Goal: Communication & Community: Answer question/provide support

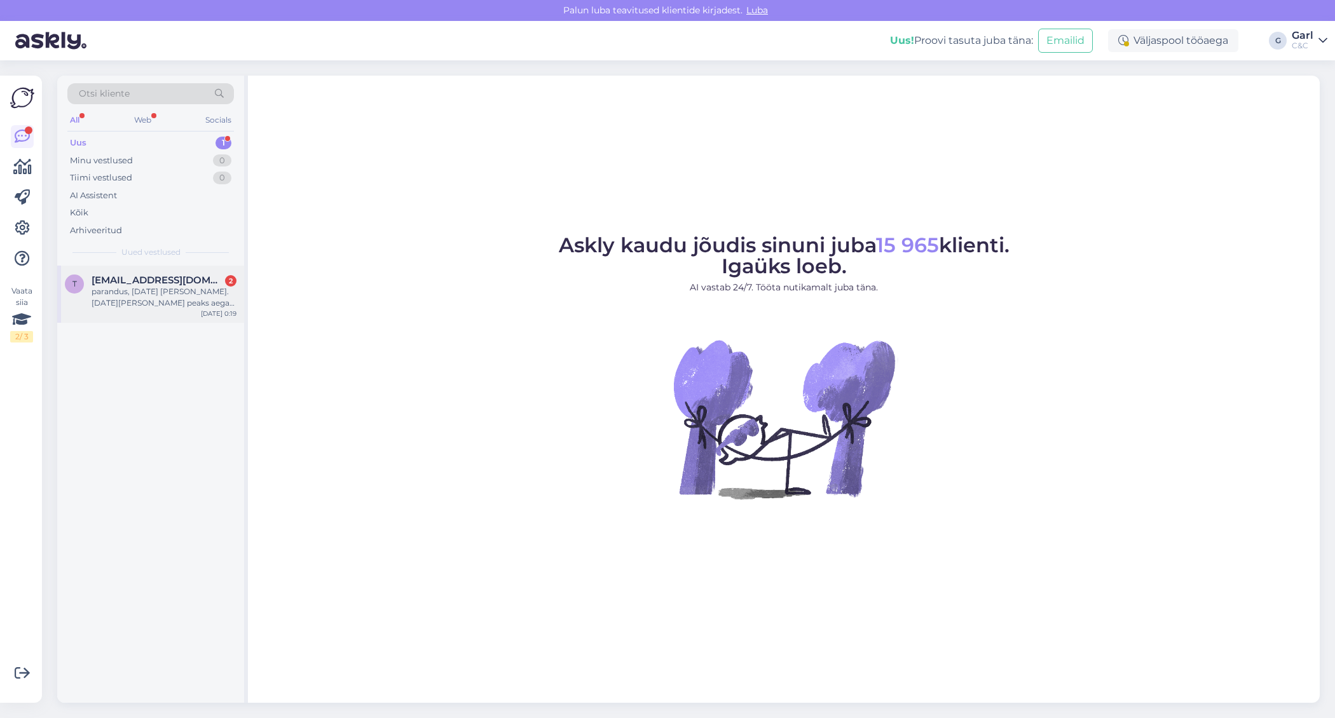
click at [205, 294] on div "parandus, [DATE] [PERSON_NAME]. [DATE][PERSON_NAME] peaks aega olema, loodan ab…" at bounding box center [164, 297] width 145 height 23
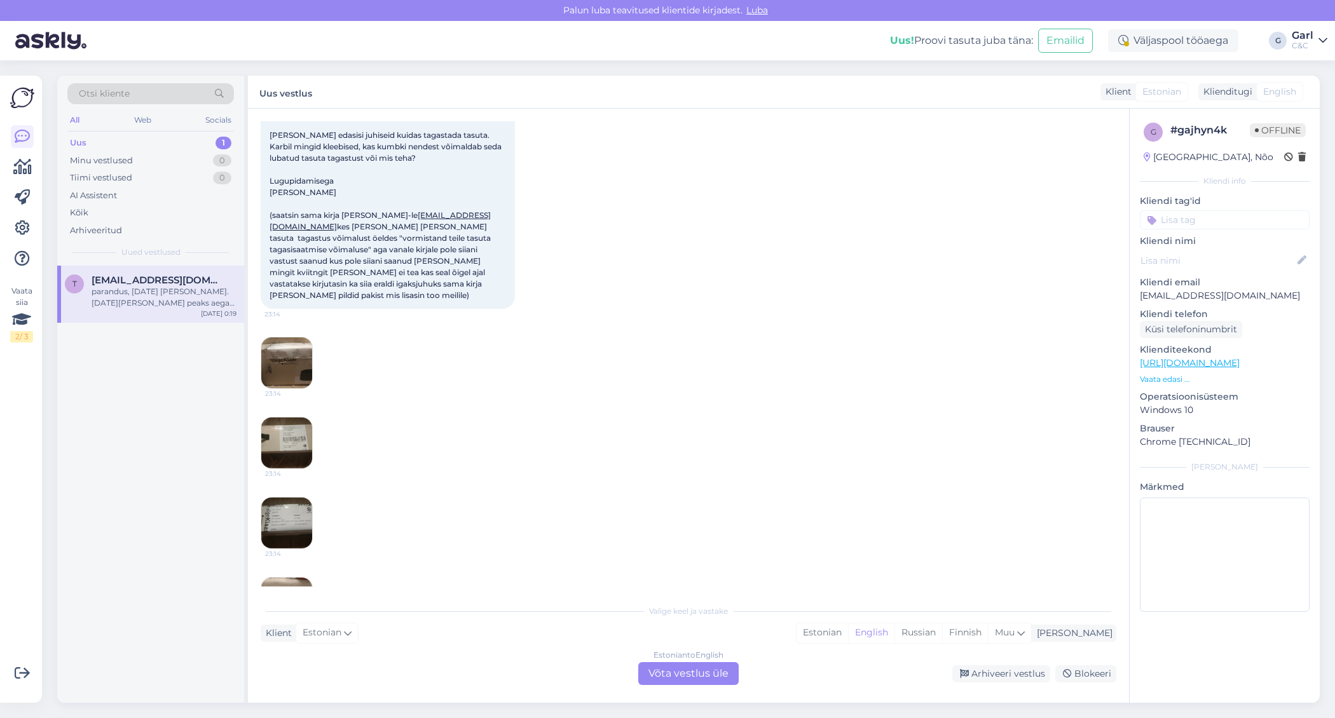
scroll to position [408, 0]
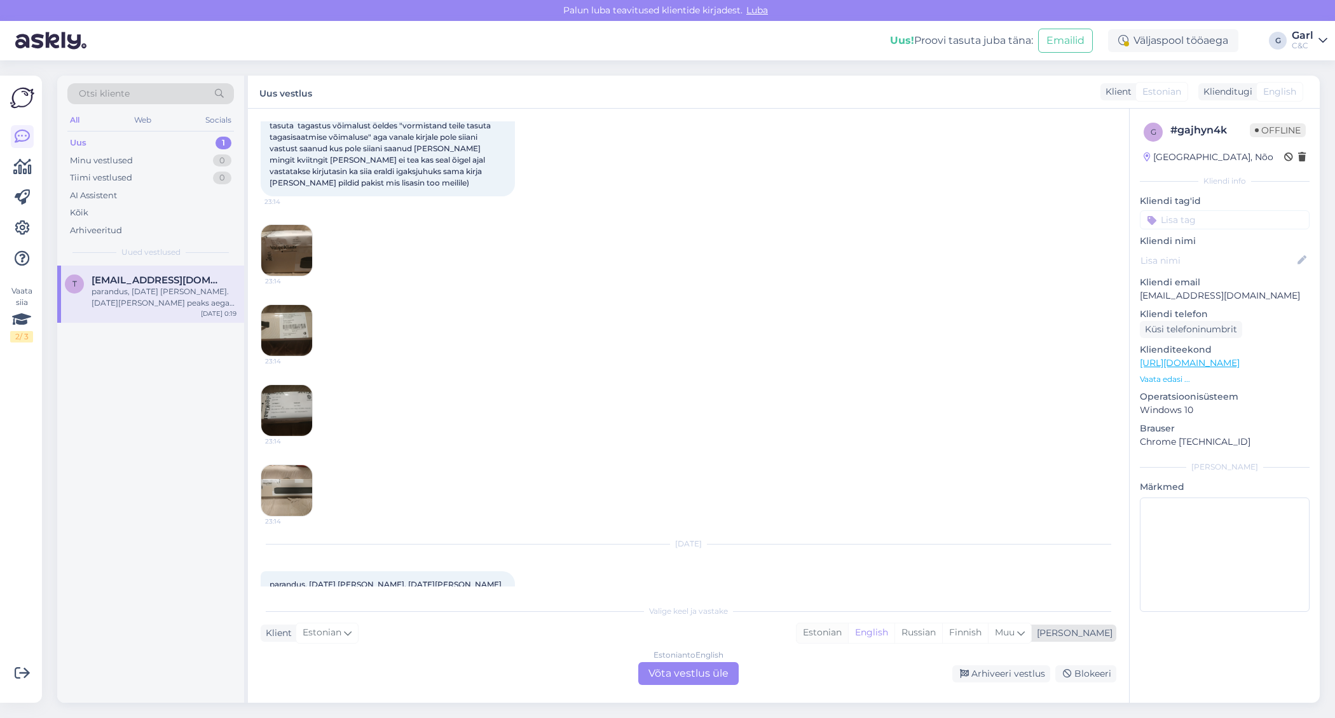
click at [848, 630] on div "Estonian" at bounding box center [823, 633] width 52 height 19
click at [717, 675] on div "Estonian to Estonian Võta vestlus üle" at bounding box center [688, 674] width 100 height 23
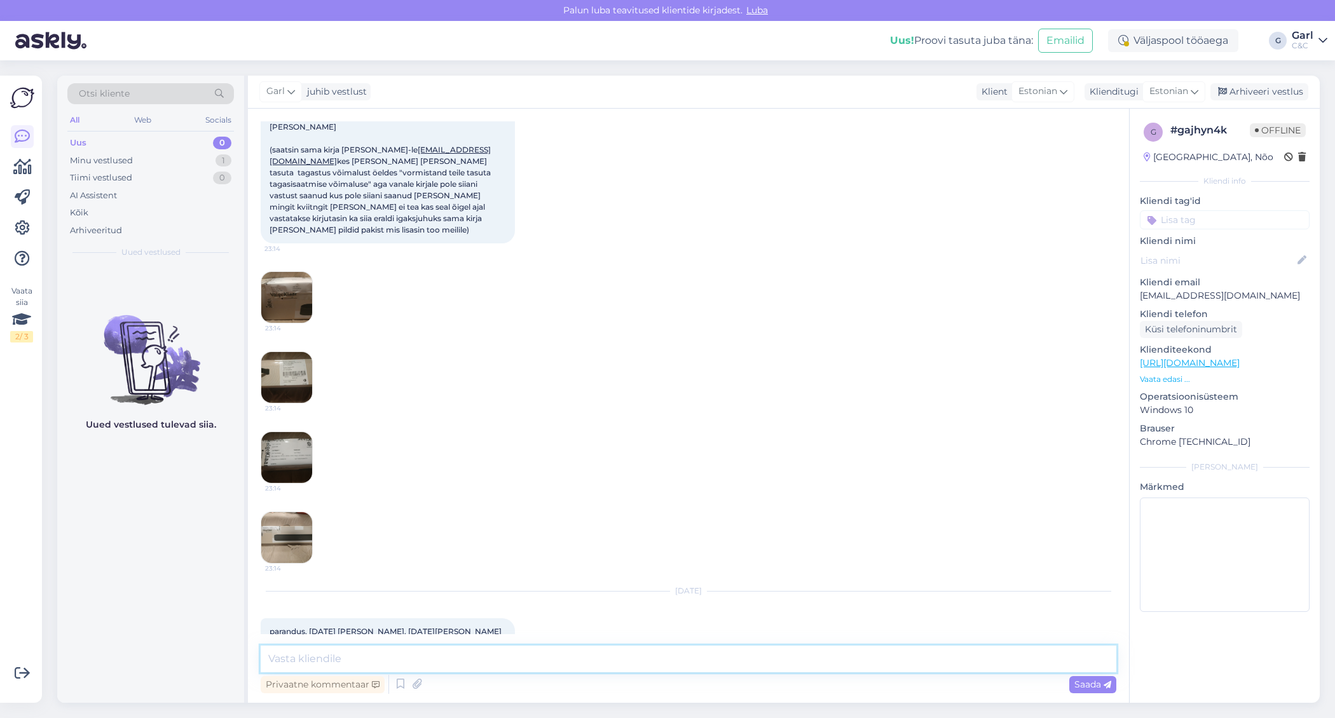
click at [717, 668] on textarea at bounding box center [689, 659] width 856 height 27
type textarea "Tere! Palun saatke antud pretensioon klienditugi@cec.com"
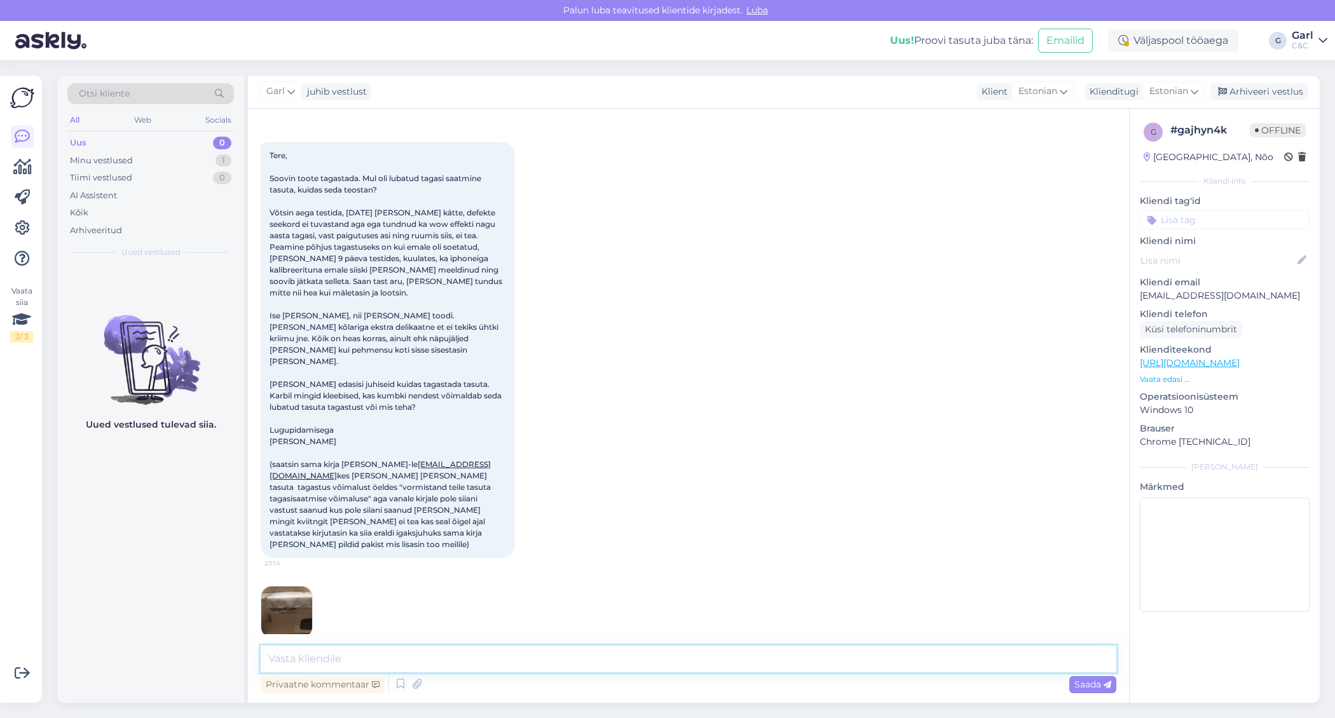
scroll to position [51, 0]
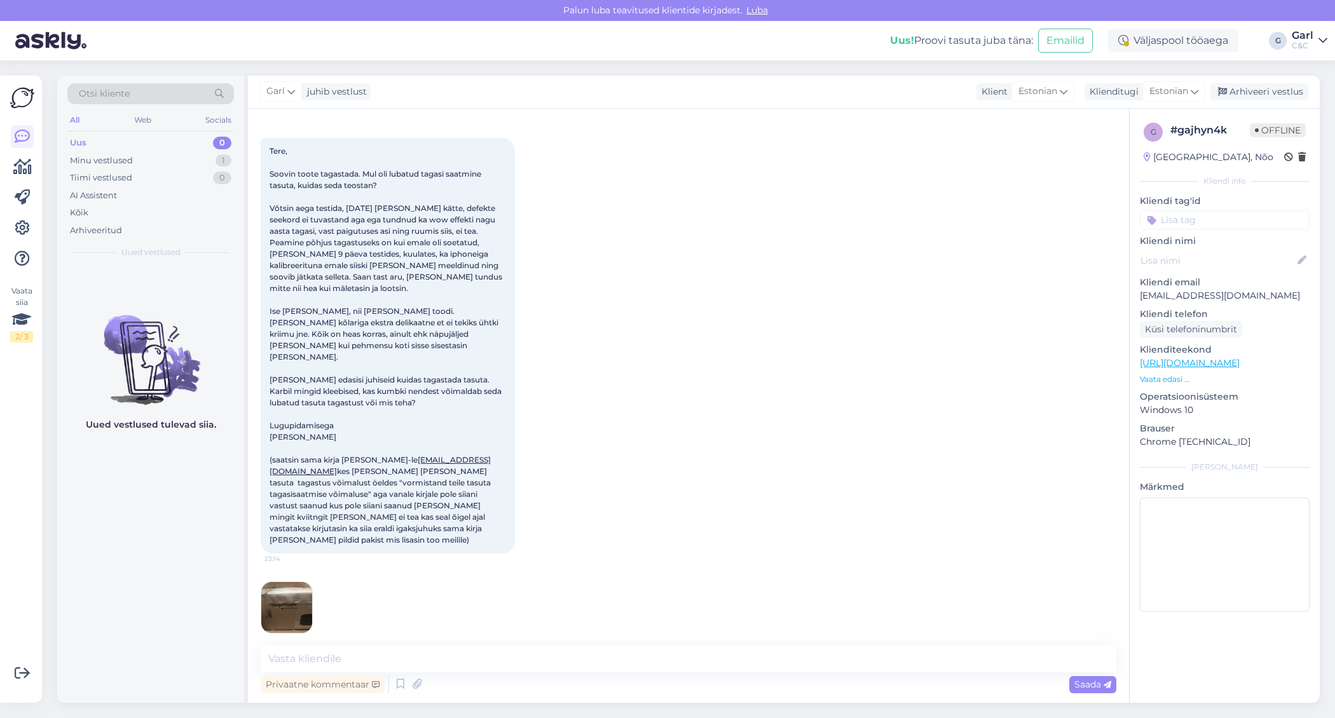
click at [291, 582] on img at bounding box center [286, 607] width 51 height 51
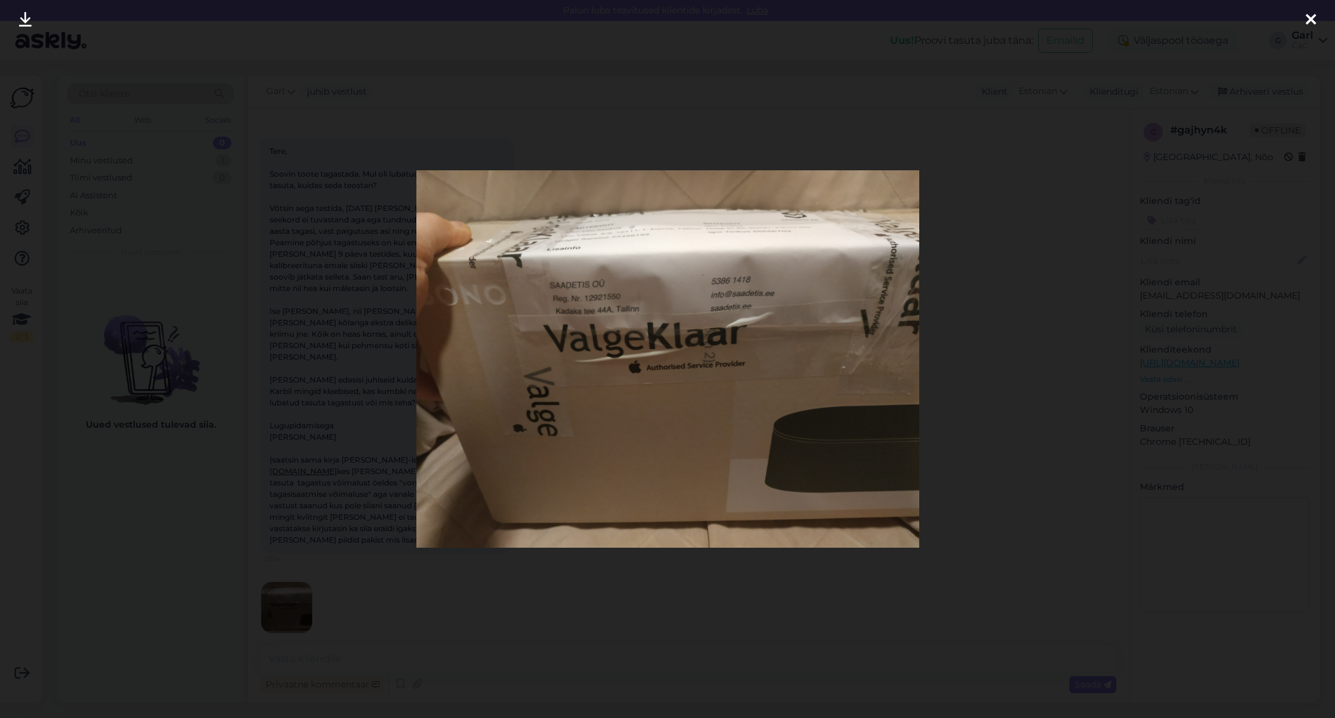
click at [302, 533] on div at bounding box center [667, 359] width 1335 height 718
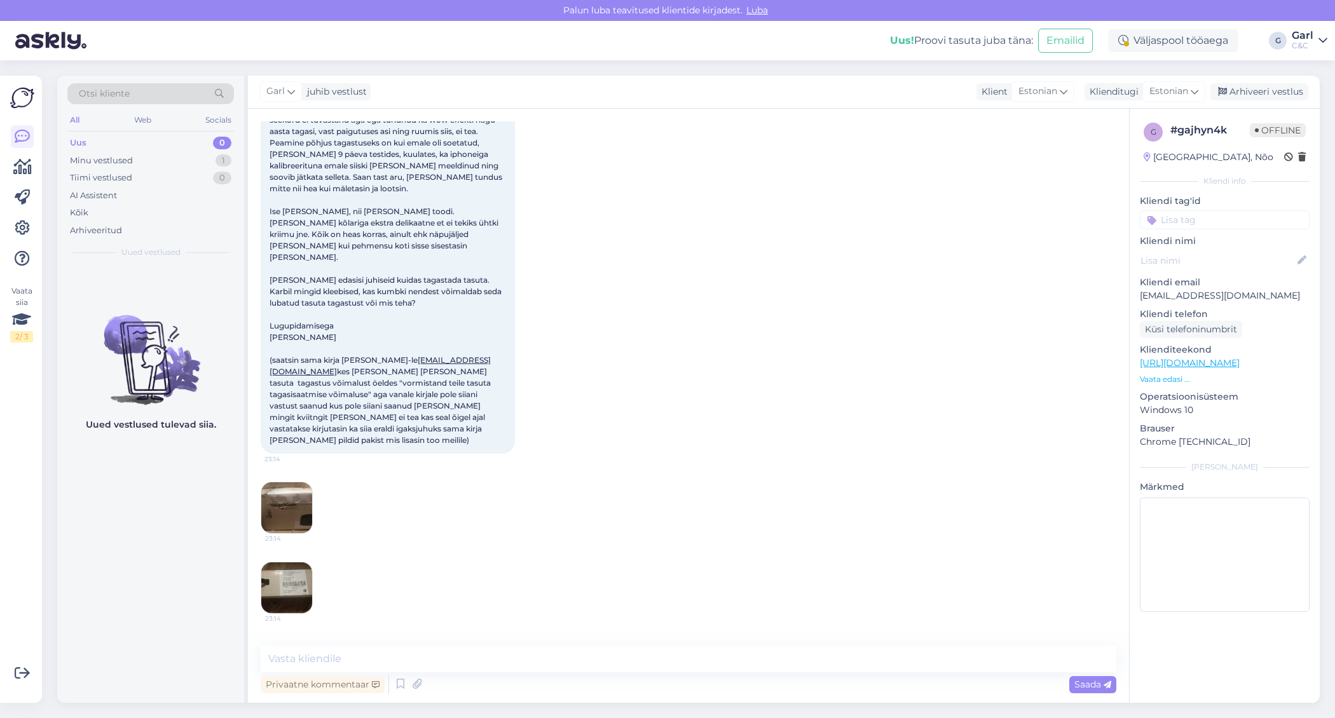
scroll to position [167, 0]
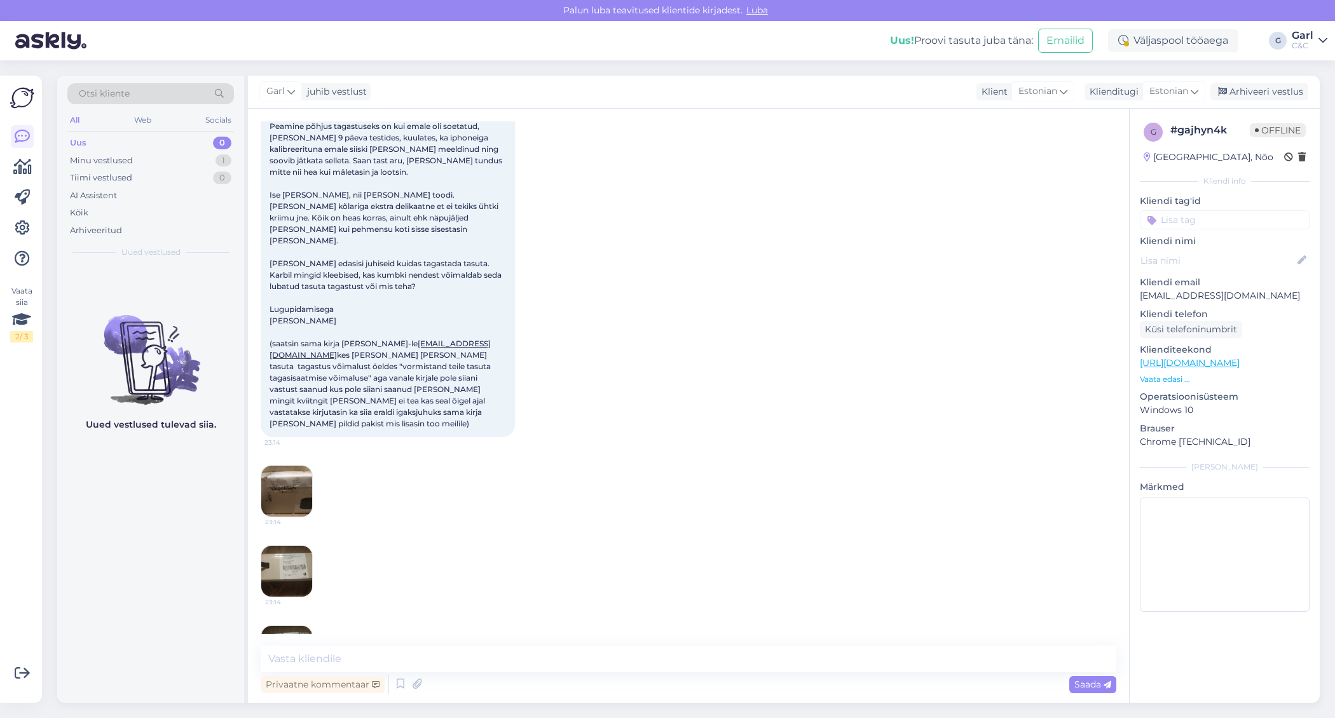
click at [302, 546] on img at bounding box center [286, 571] width 51 height 51
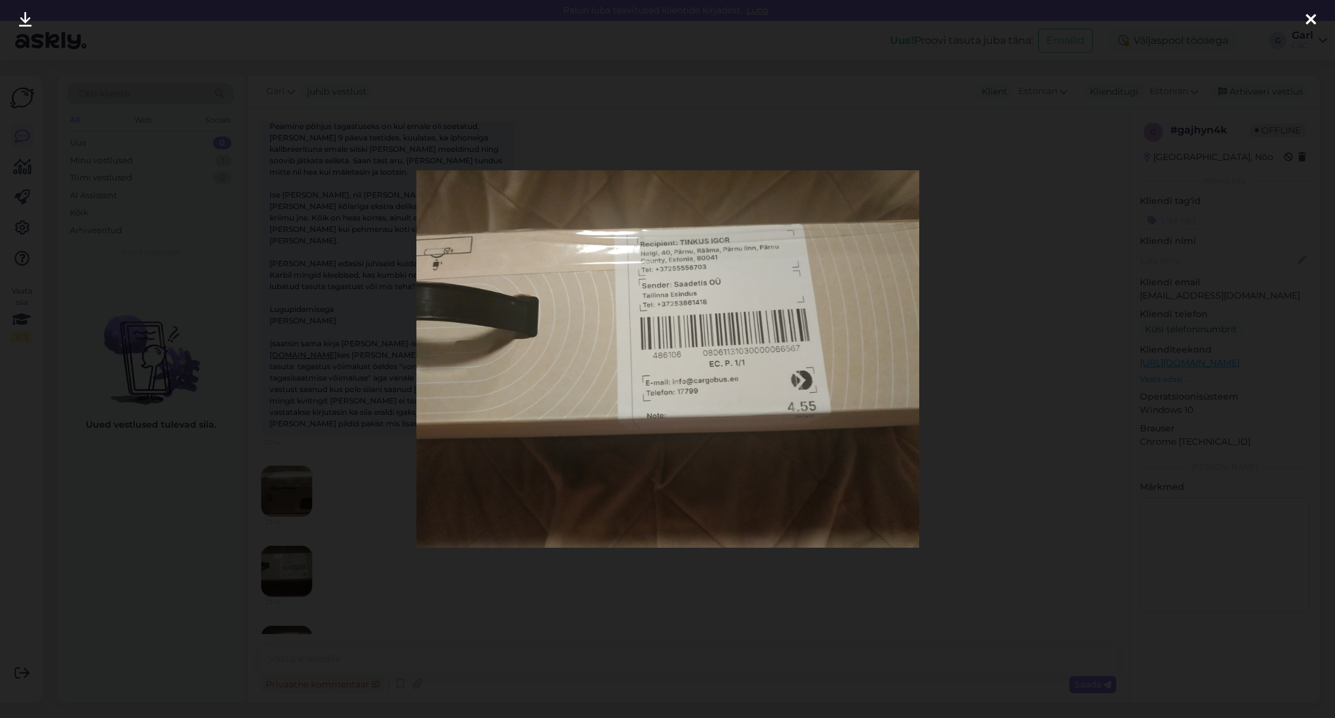
click at [336, 531] on div at bounding box center [667, 359] width 1335 height 718
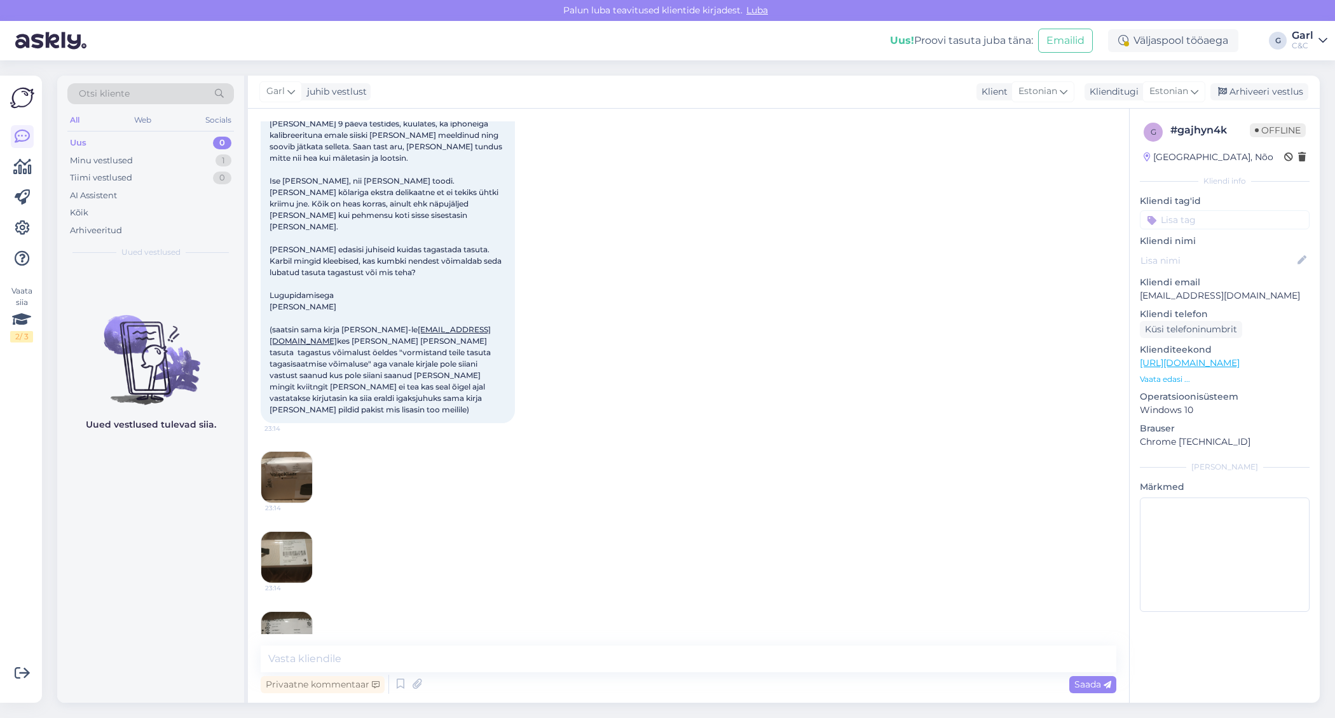
scroll to position [183, 0]
click at [294, 610] on img at bounding box center [286, 635] width 51 height 51
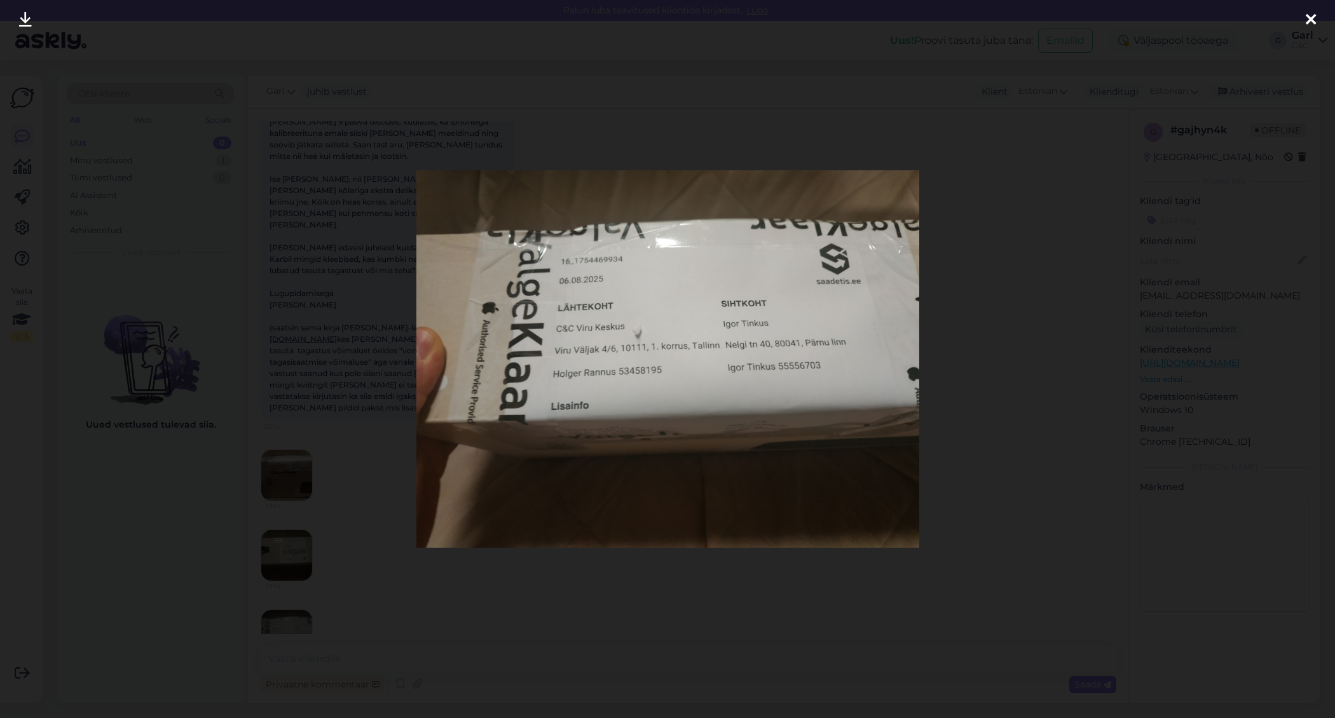
click at [329, 550] on div at bounding box center [667, 359] width 1335 height 718
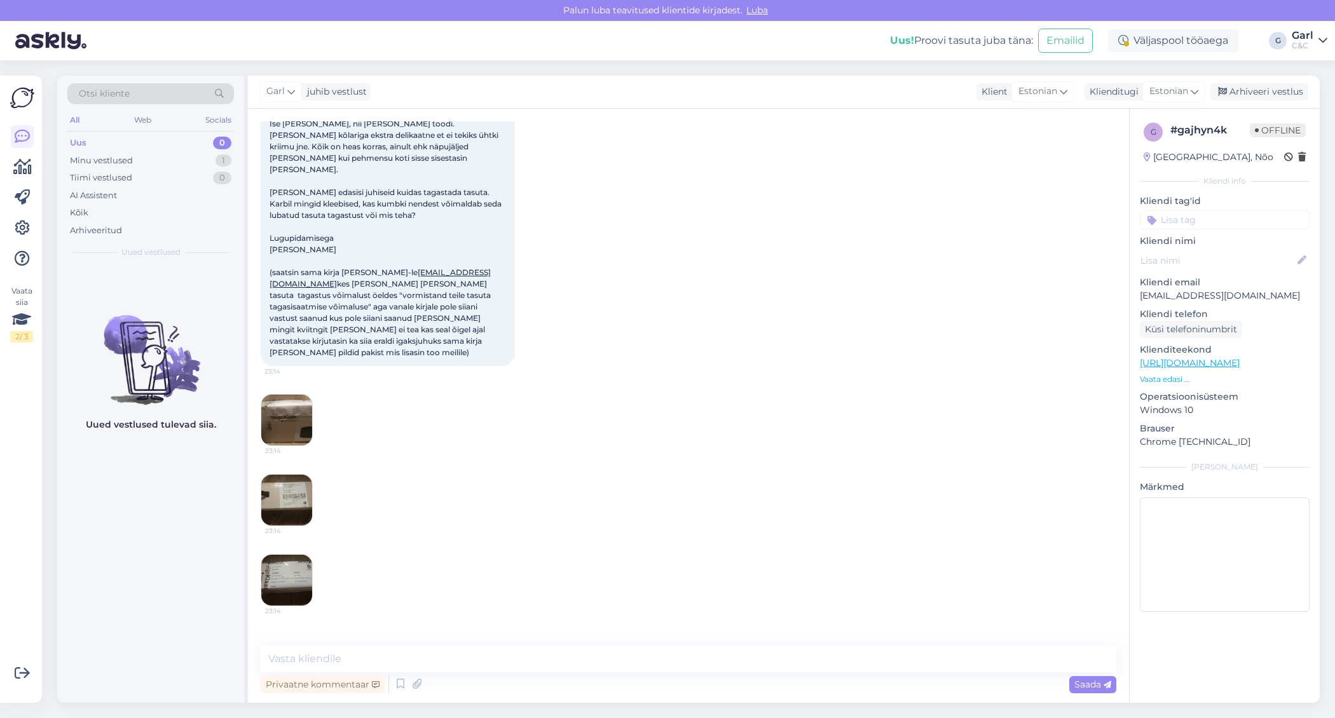
scroll to position [415, 0]
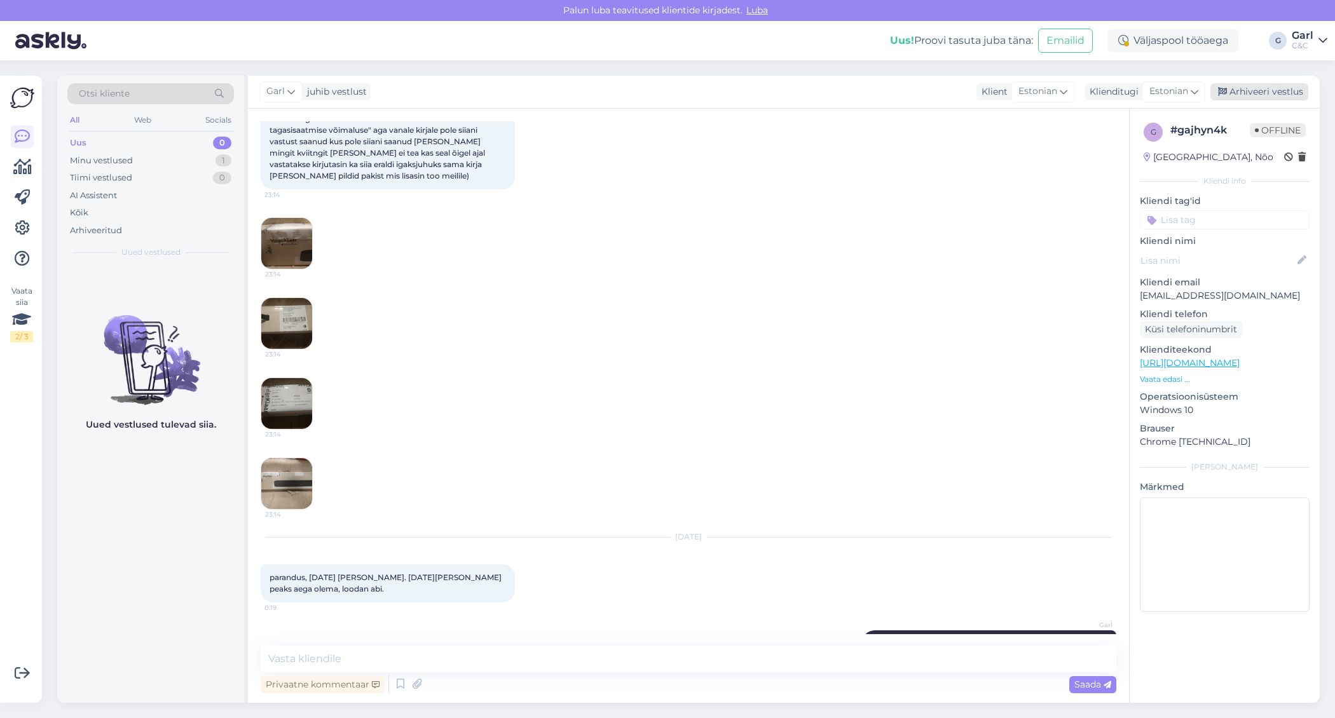
click at [1221, 92] on icon at bounding box center [1222, 92] width 9 height 9
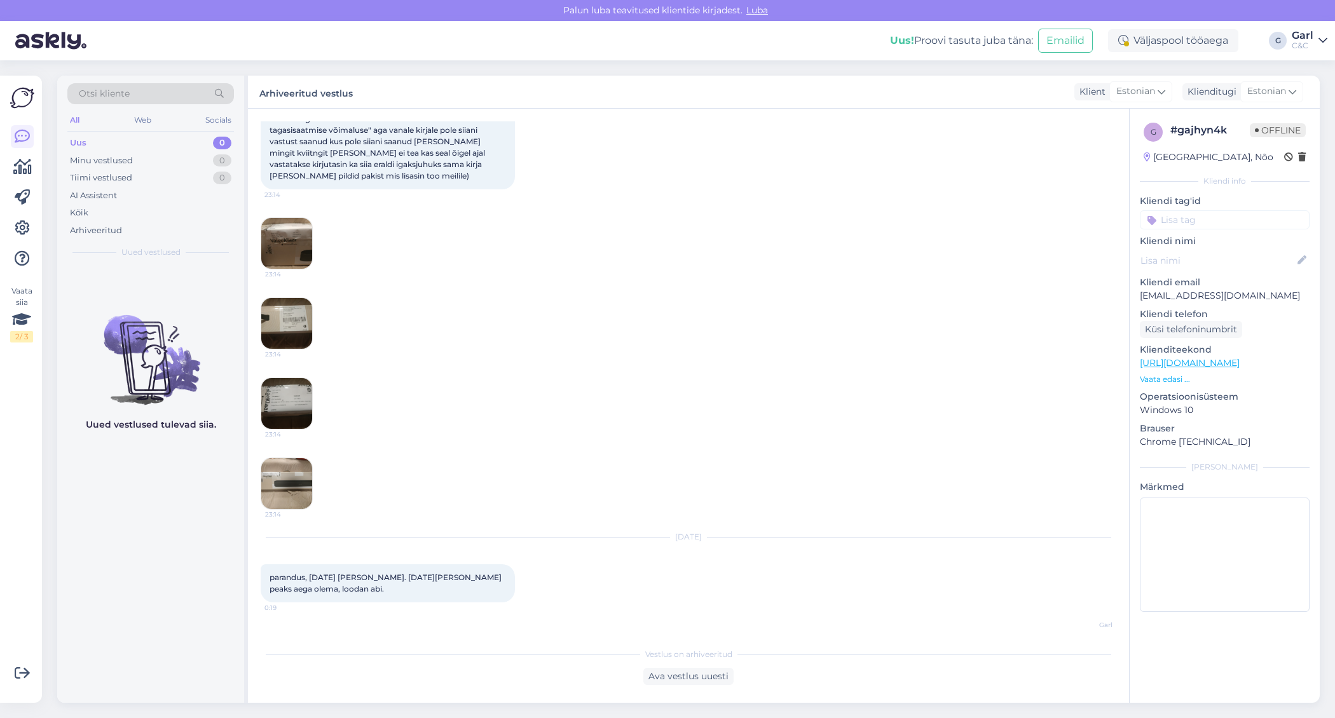
scroll to position [374, 0]
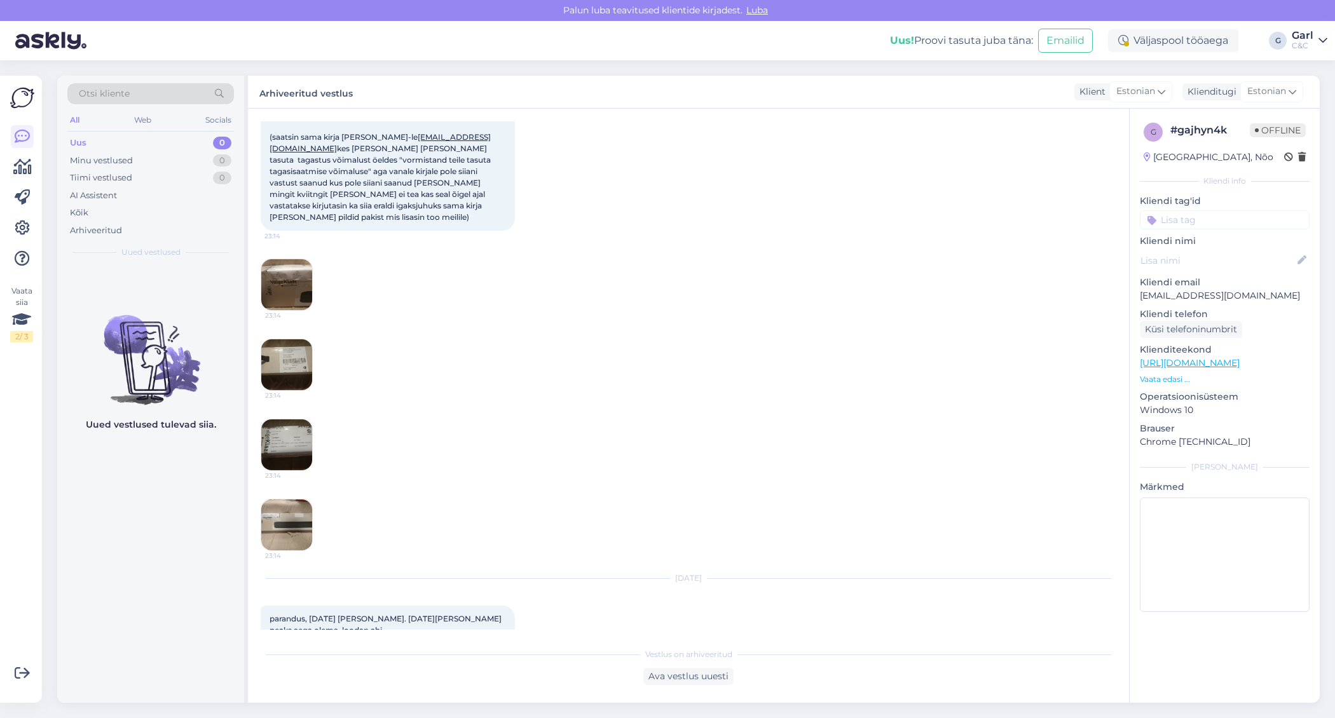
click at [300, 259] on img at bounding box center [286, 284] width 51 height 51
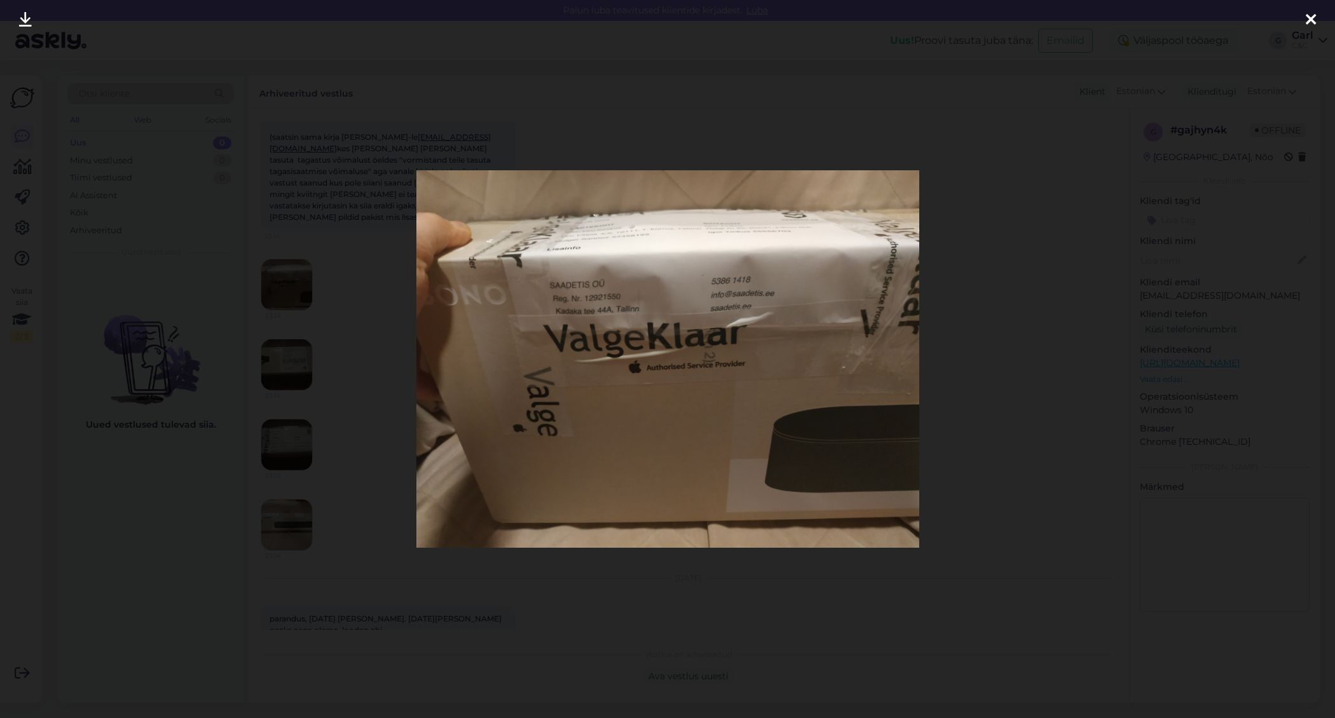
click at [321, 329] on div at bounding box center [667, 359] width 1335 height 718
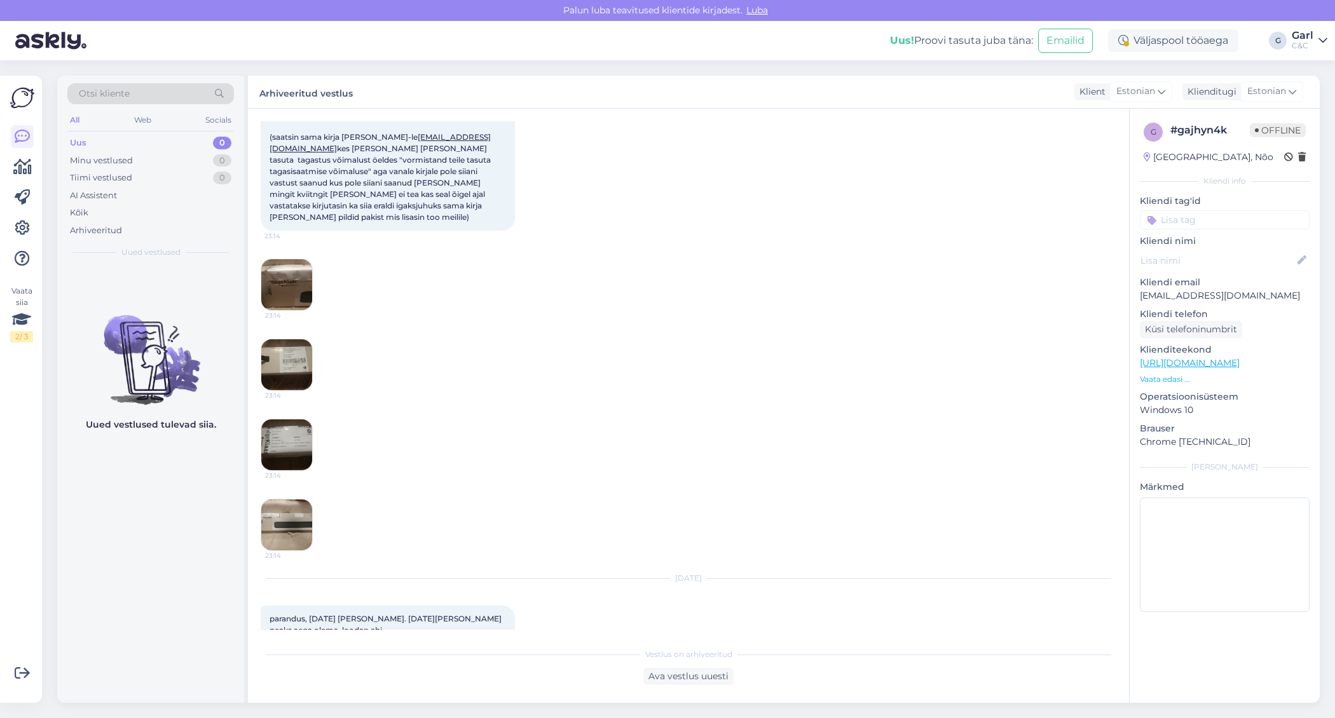
click at [304, 420] on img at bounding box center [286, 445] width 51 height 51
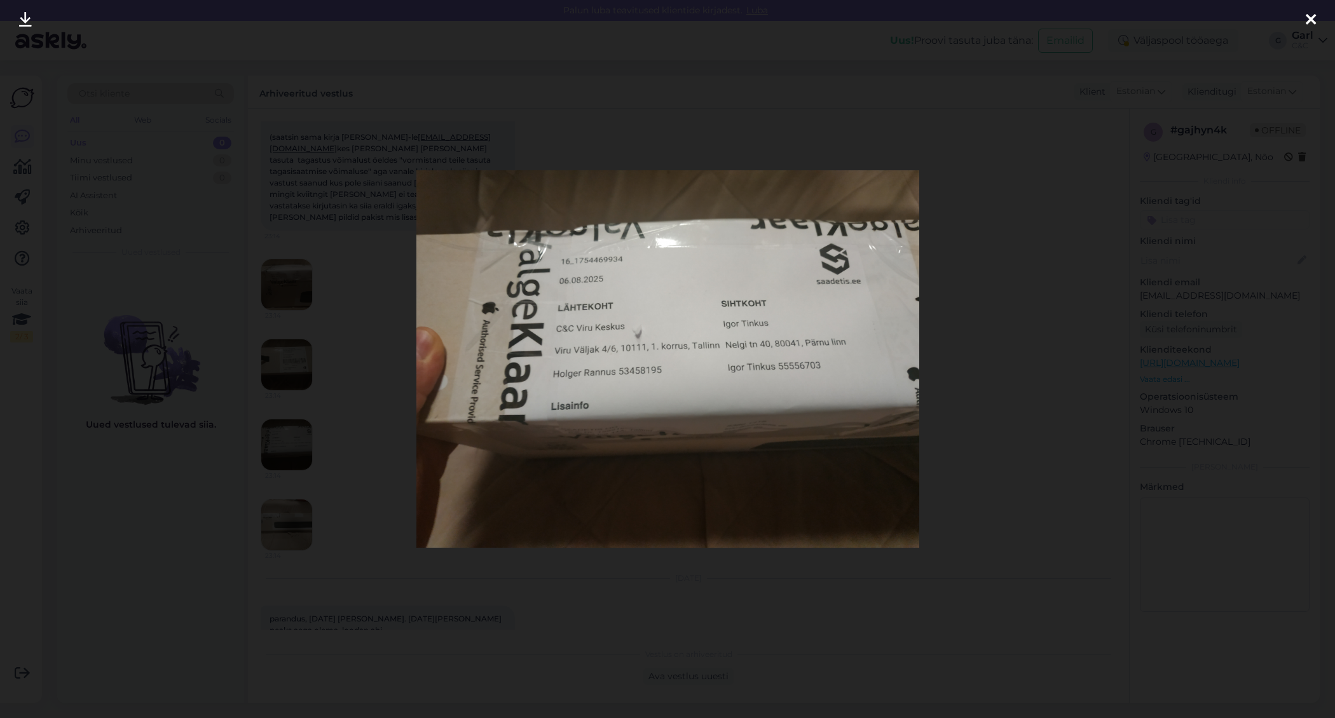
click at [326, 330] on div at bounding box center [667, 359] width 1335 height 718
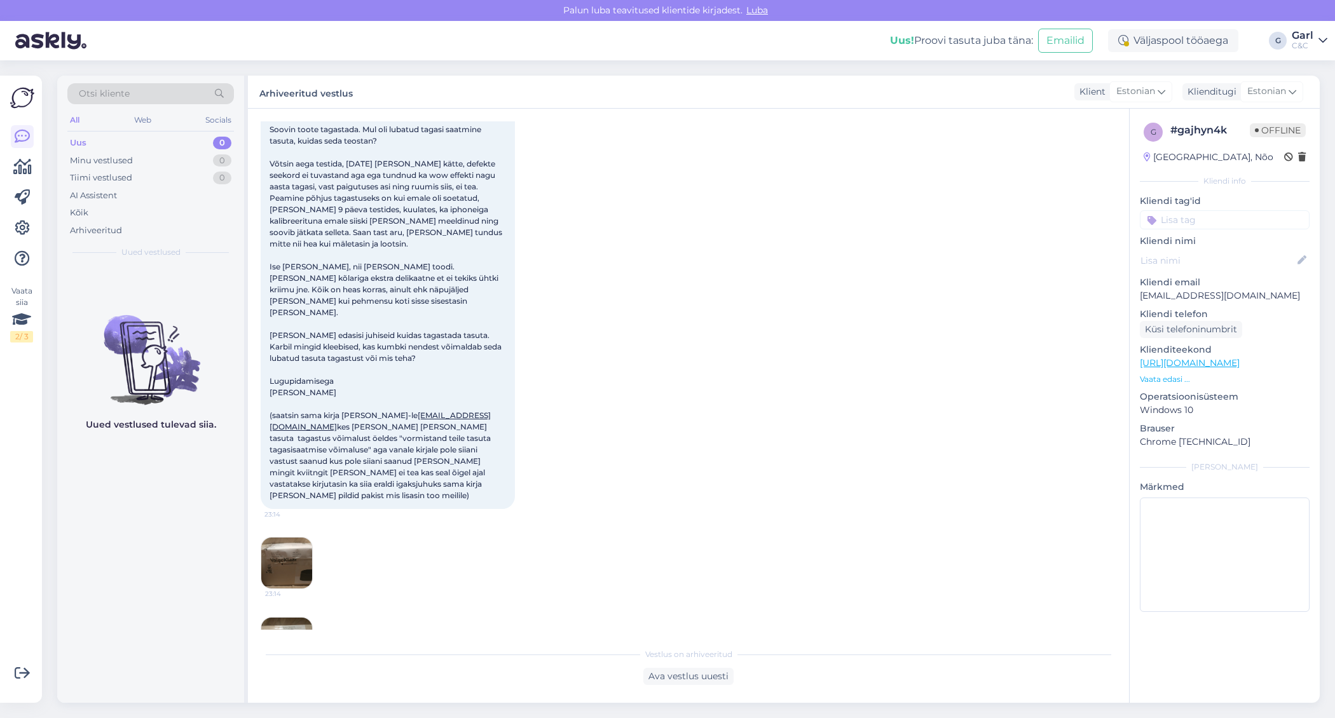
scroll to position [86, 0]
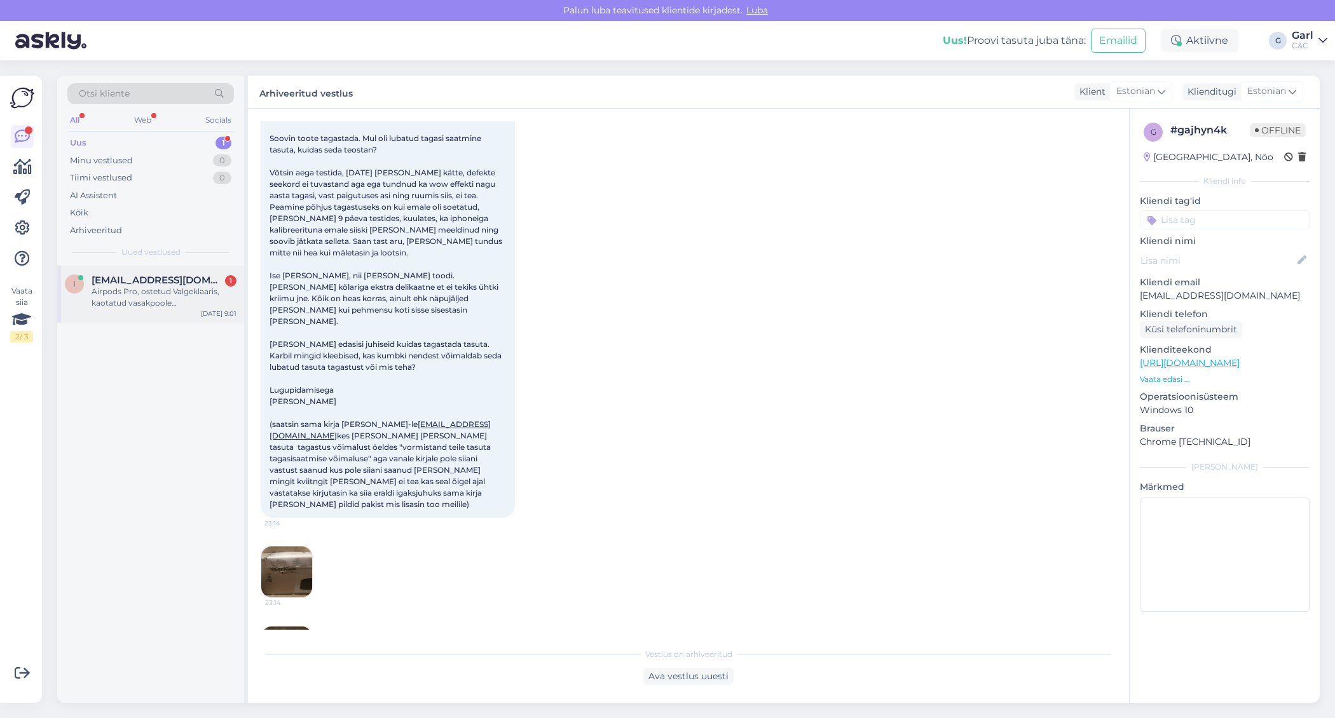
click at [202, 278] on span "innatalimail@gmail.com" at bounding box center [158, 280] width 132 height 11
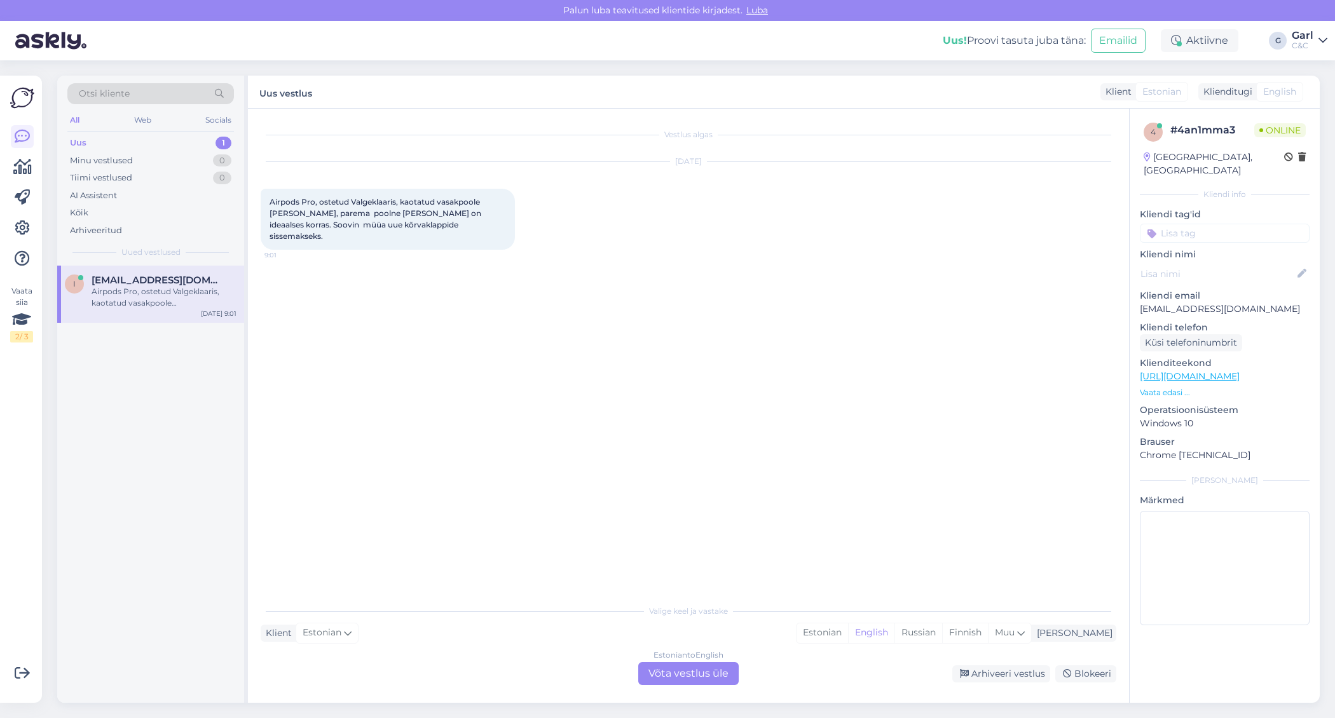
scroll to position [0, 0]
click at [848, 640] on div "Estonian" at bounding box center [823, 633] width 52 height 19
click at [729, 672] on div "Estonian to Estonian Võta vestlus üle" at bounding box center [688, 674] width 100 height 23
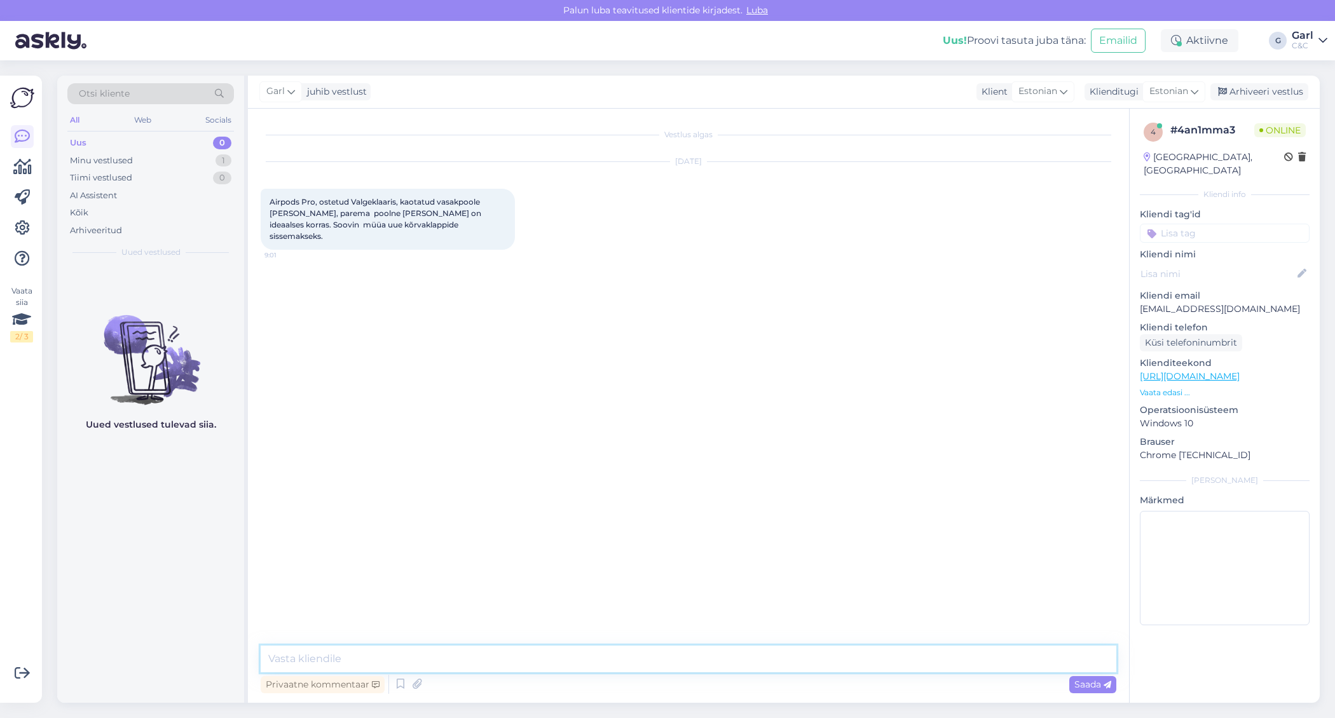
click at [729, 658] on textarea at bounding box center [689, 659] width 856 height 27
type textarea "Tere! Paraku sellel seadmel sellisel kujul tagasiostu väärtus on maksimaalselt …"
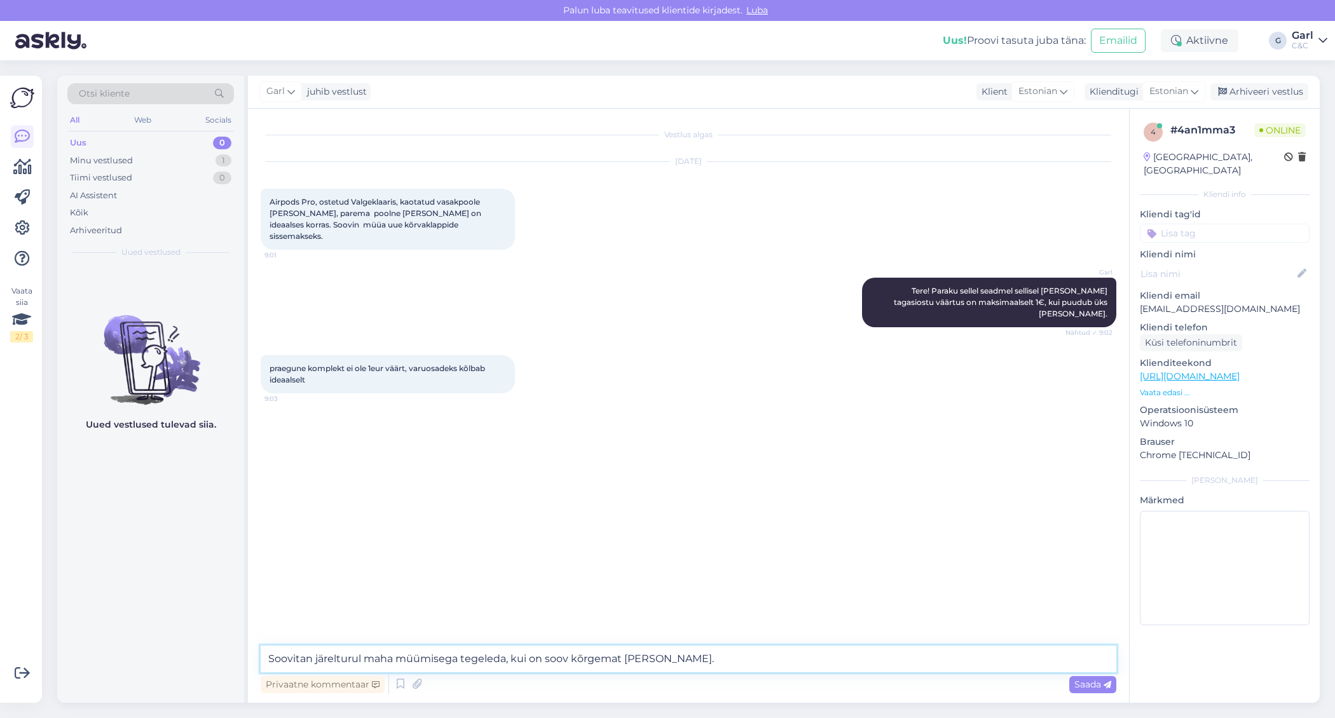
type textarea "Soovitan järelturul maha müümisega tegeleda, kui on soov kõrgemat hinda saada."
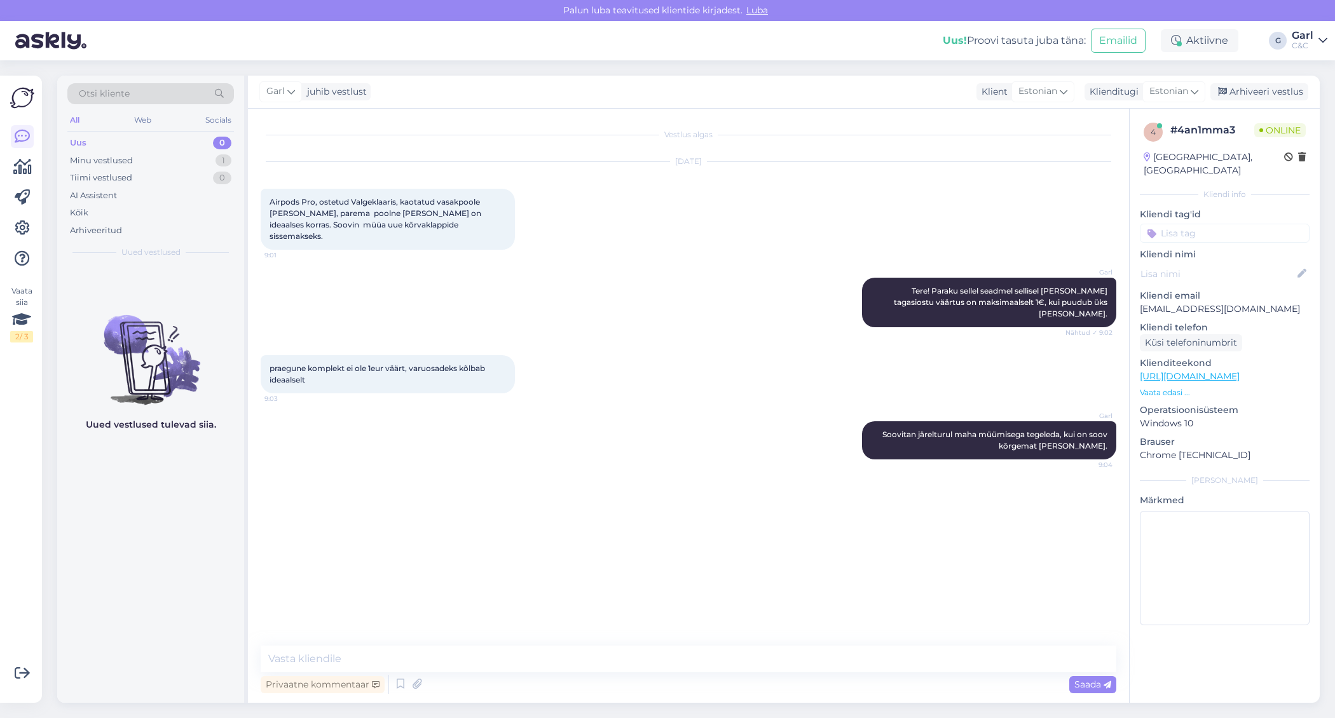
click at [203, 536] on div "Uued vestlused tulevad siia." at bounding box center [150, 484] width 187 height 437
click at [182, 528] on div "Uued vestlused tulevad siia." at bounding box center [150, 484] width 187 height 437
click at [186, 176] on div "Tiimi vestlused 0" at bounding box center [150, 178] width 167 height 18
click at [187, 156] on div "Minu vestlused 1" at bounding box center [150, 161] width 167 height 18
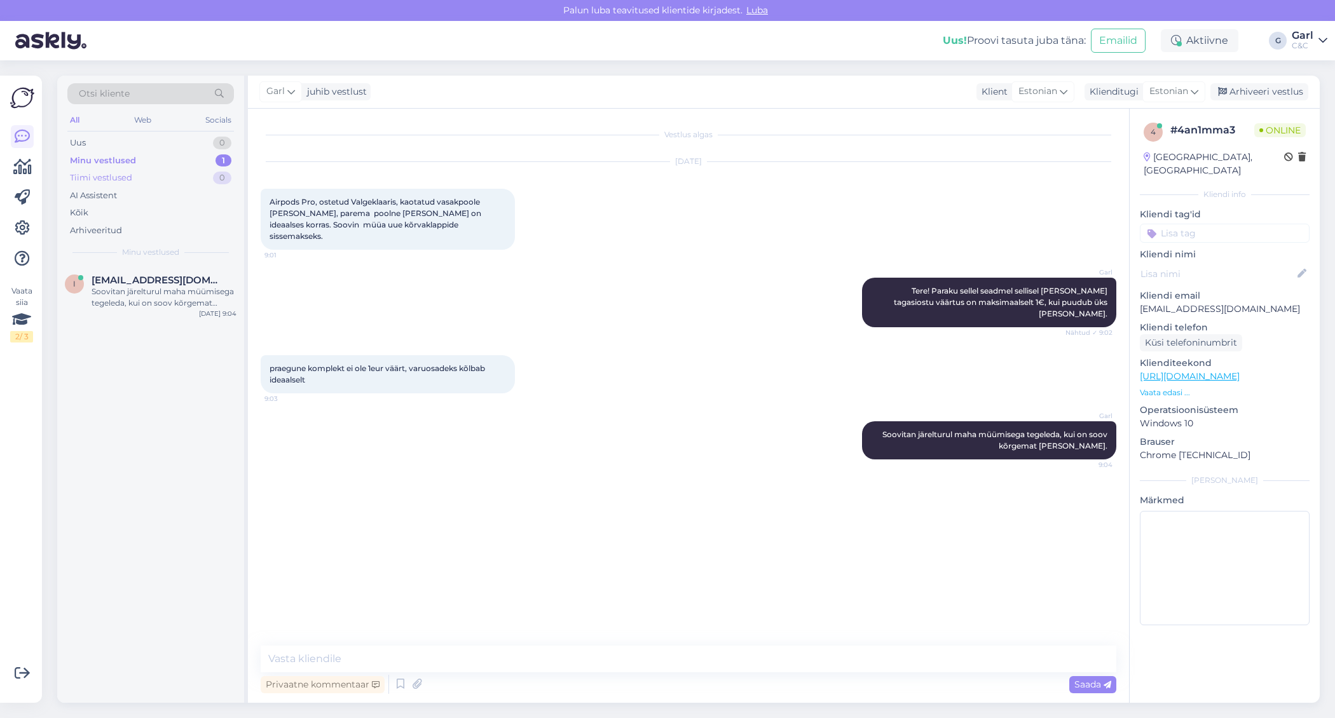
click at [182, 170] on div "Tiimi vestlused 0" at bounding box center [150, 178] width 167 height 18
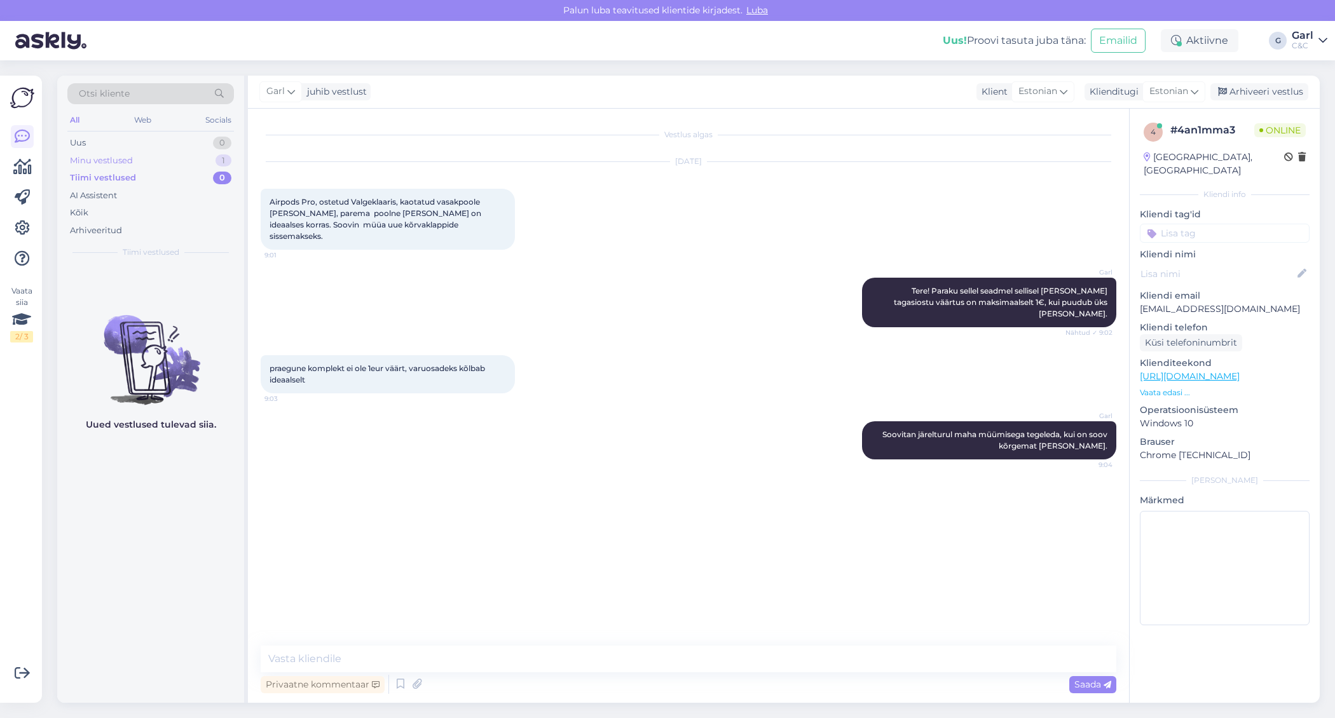
click at [183, 158] on div "Minu vestlused 1" at bounding box center [150, 161] width 167 height 18
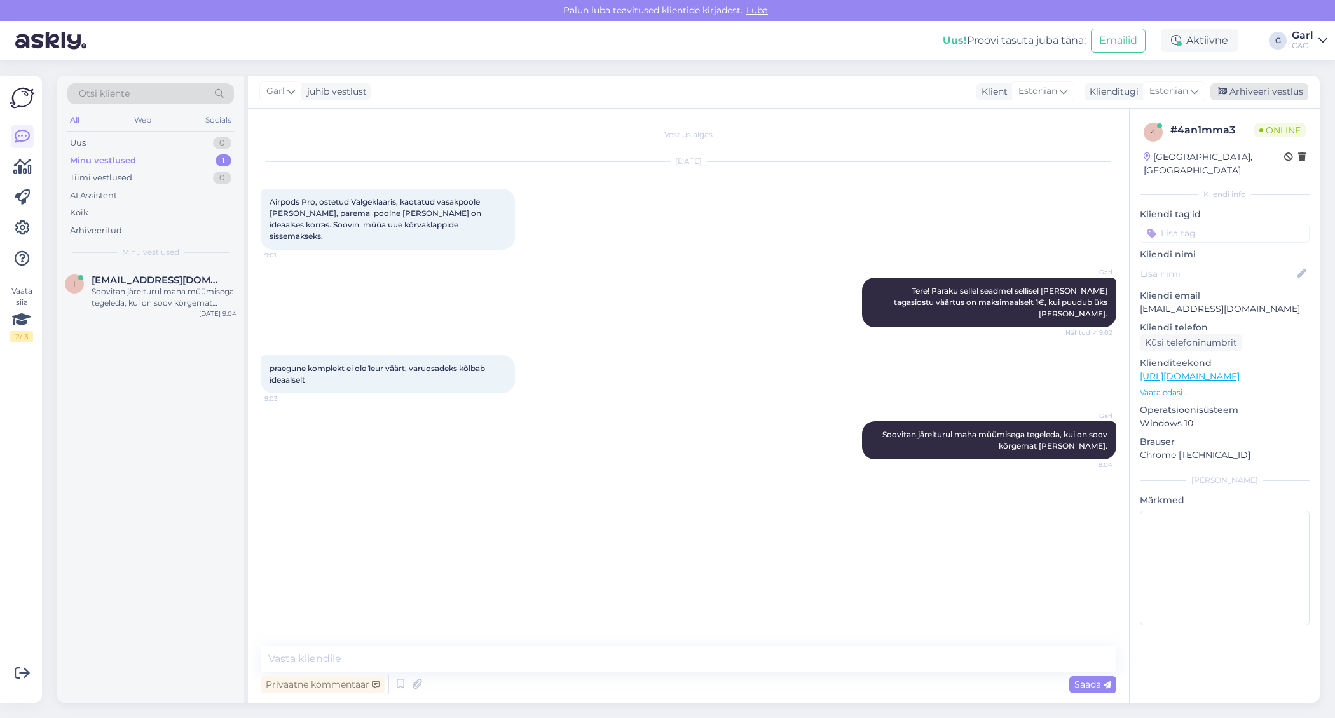
click at [1243, 84] on div "Arhiveeri vestlus" at bounding box center [1260, 91] width 98 height 17
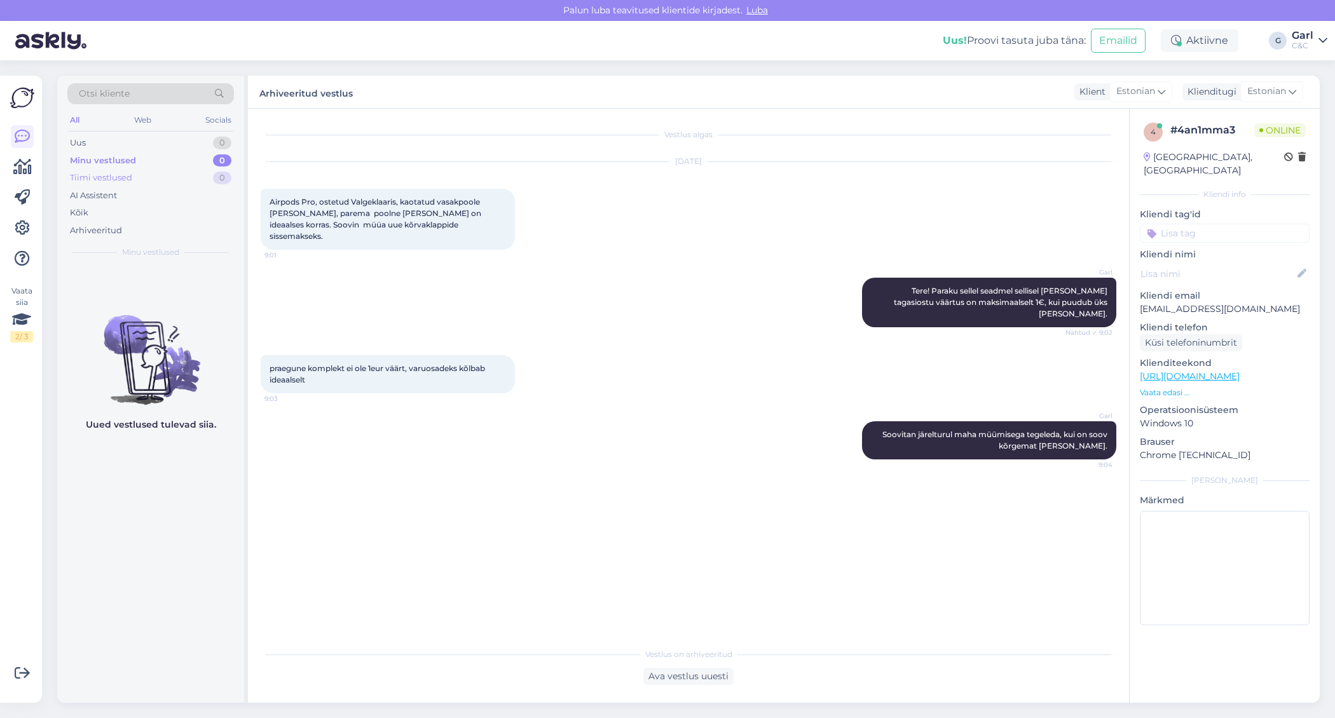
click at [189, 181] on div "Tiimi vestlused 0" at bounding box center [150, 178] width 167 height 18
click at [192, 163] on div "Minu vestlused 0" at bounding box center [150, 161] width 167 height 18
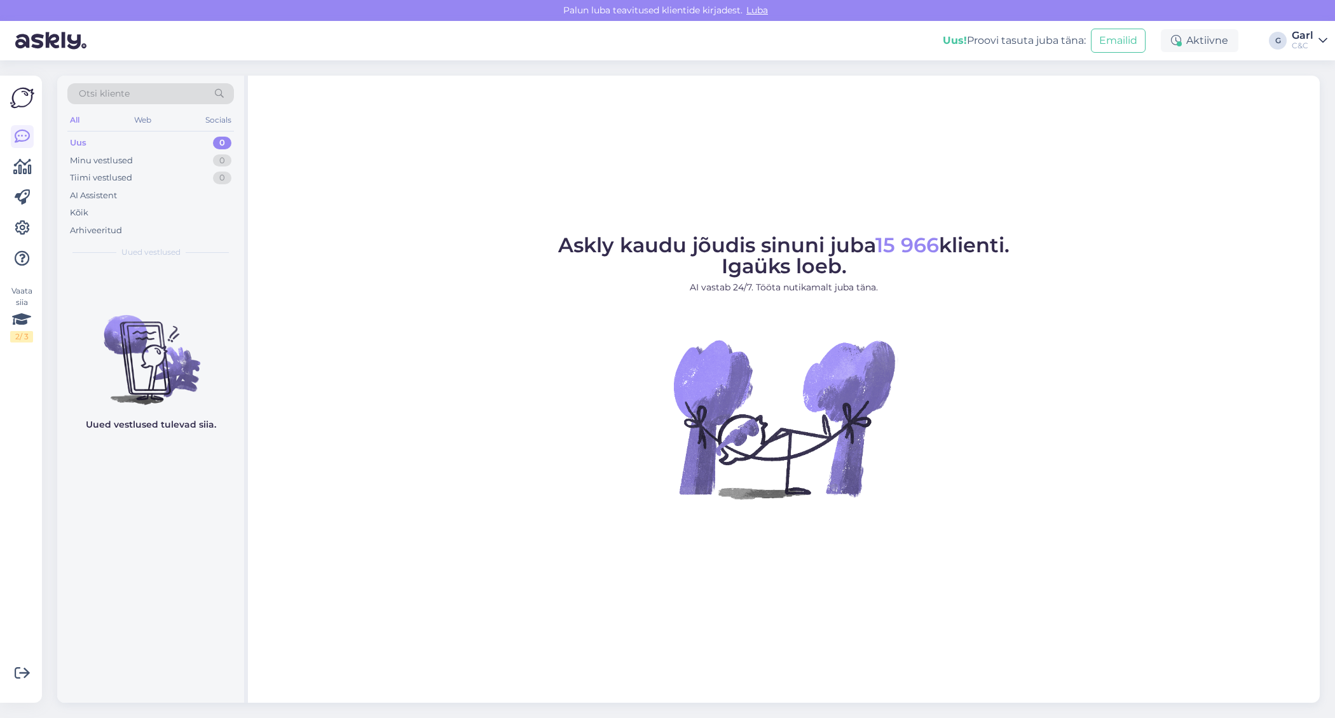
click at [204, 149] on div "Uus 0" at bounding box center [150, 143] width 167 height 18
click at [673, 128] on div "Askly kaudu jõudis sinuni juba 15 966 klienti. Igaüks loeb. AI vastab 24/7. Töö…" at bounding box center [784, 390] width 1072 height 628
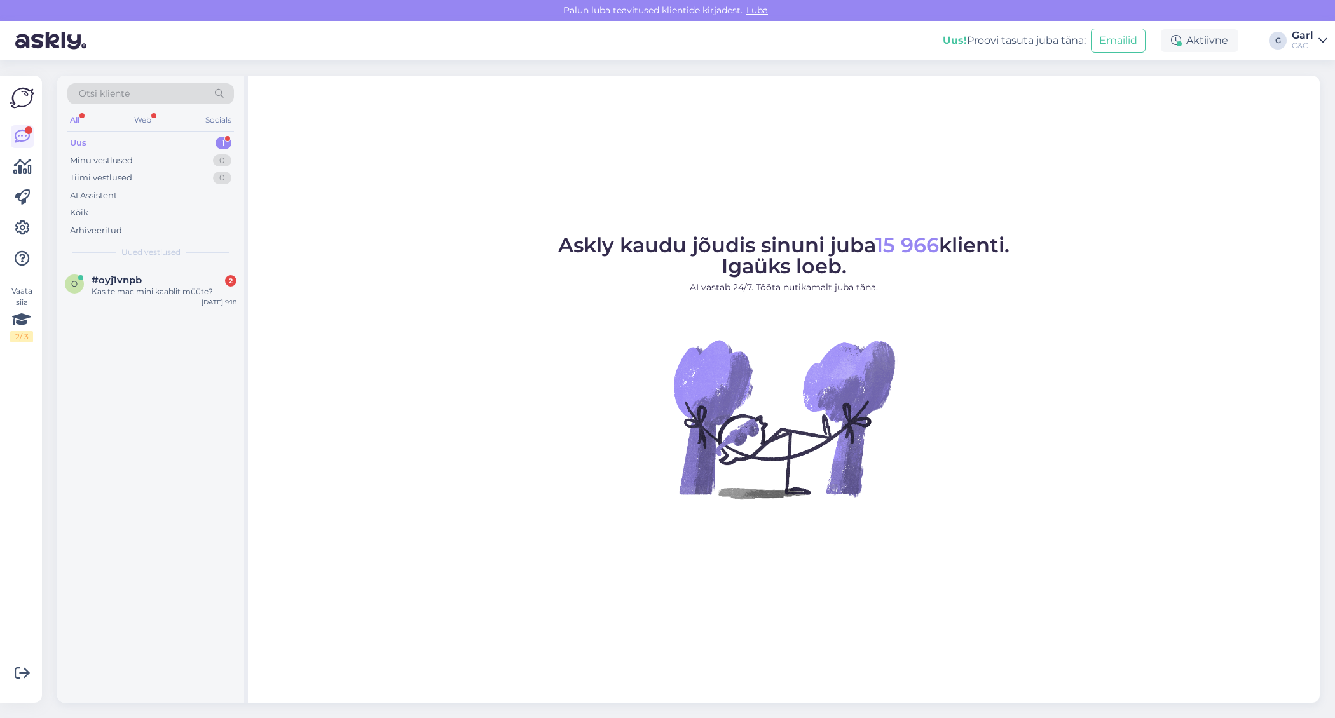
click at [138, 260] on div "Otsi kliente All Web Socials Uus 1 Minu vestlused 0 Tiimi vestlused 0 AI Assist…" at bounding box center [150, 171] width 187 height 190
click at [143, 284] on div "#oyj1vnpb 2" at bounding box center [164, 280] width 145 height 11
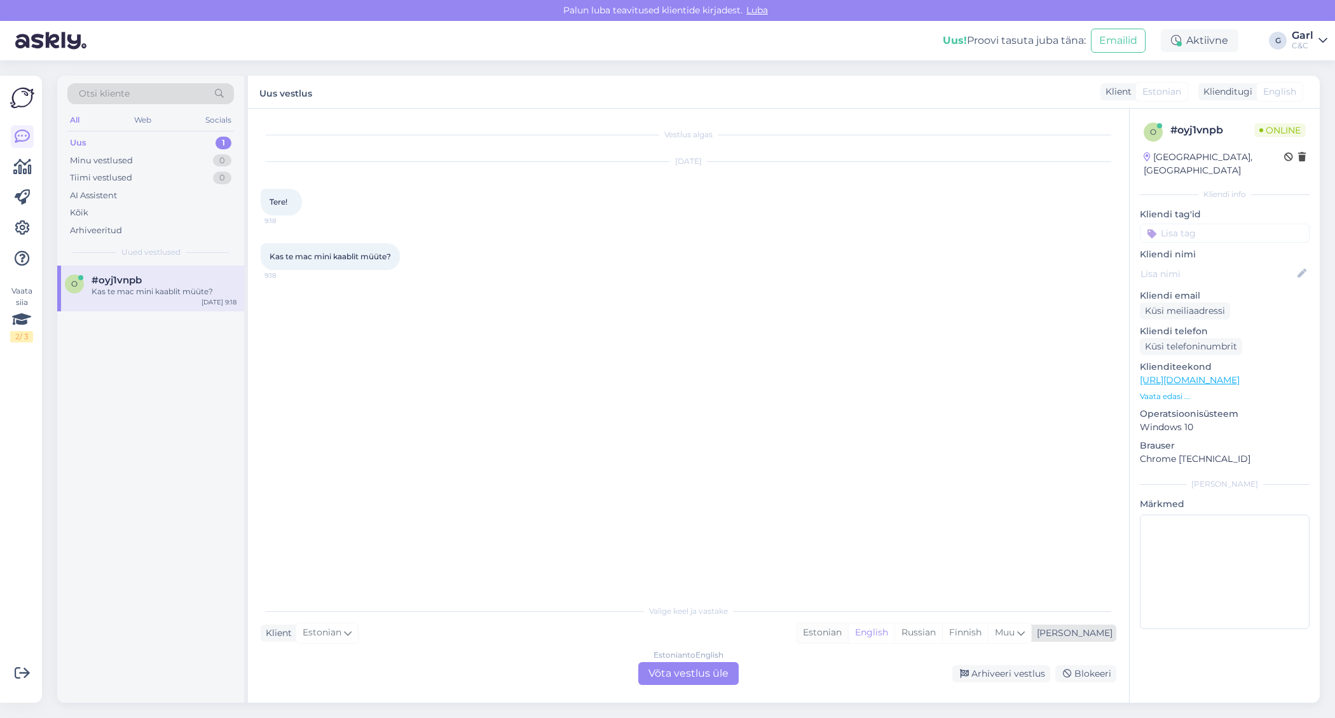
click at [848, 638] on div "Estonian" at bounding box center [823, 633] width 52 height 19
click at [691, 671] on div "Estonian to Estonian Võta vestlus üle" at bounding box center [688, 674] width 100 height 23
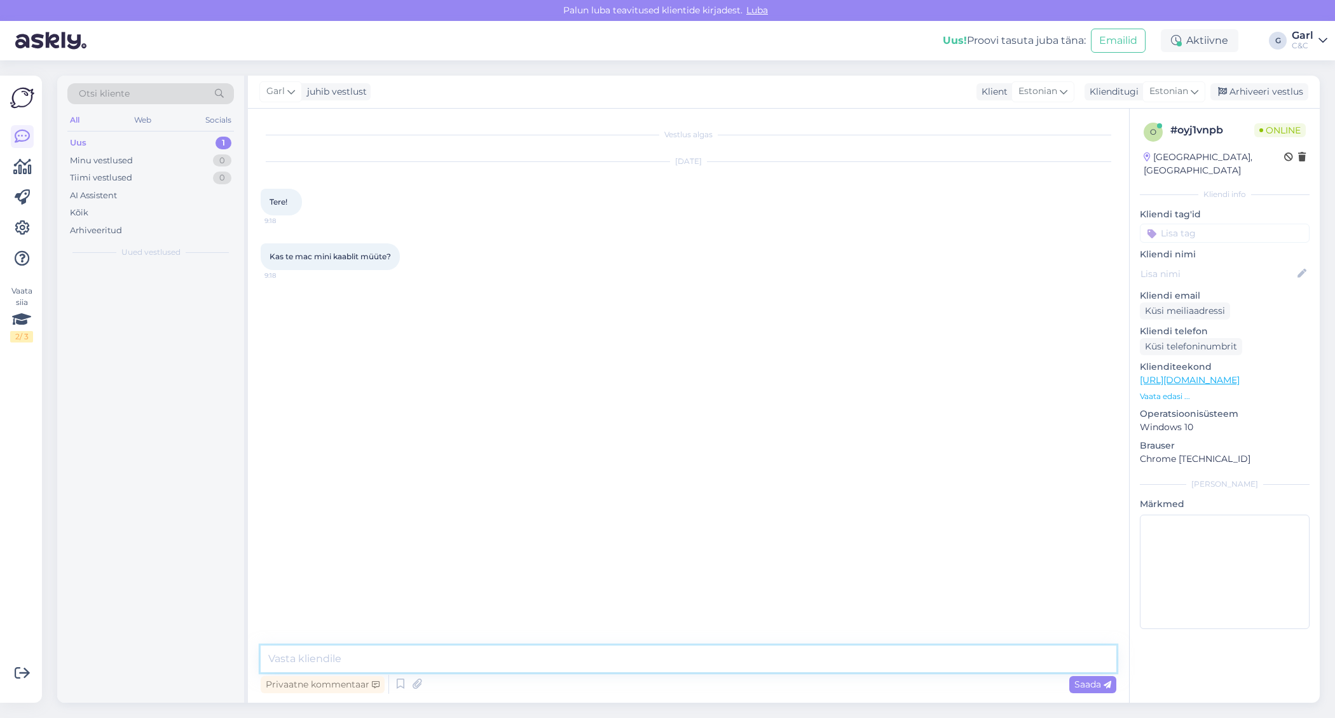
click at [691, 656] on textarea at bounding box center [689, 659] width 856 height 27
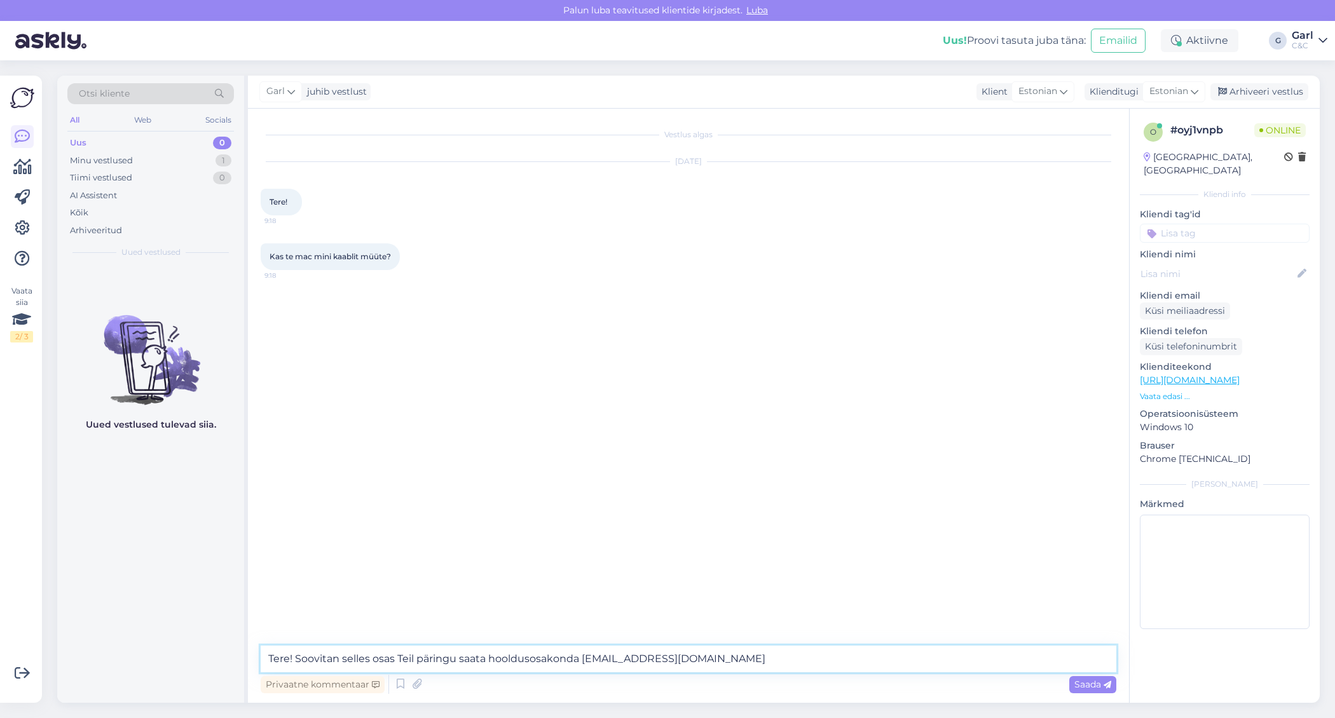
type textarea "Tere! Soovitan selles osas Teil päringu saata hooldusosakonda tallinnhooldus@ce…"
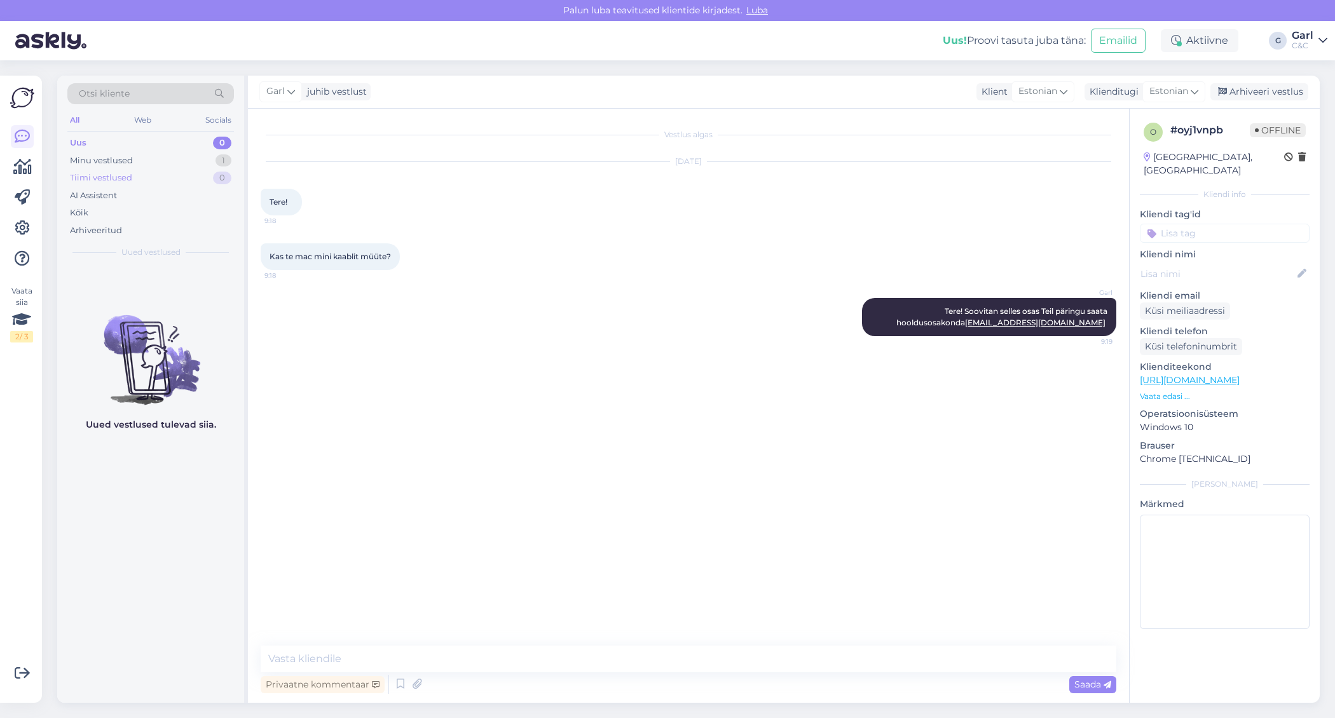
click at [195, 169] on div "Tiimi vestlused 0" at bounding box center [150, 178] width 167 height 18
click at [1269, 97] on div "Arhiveeri vestlus" at bounding box center [1260, 91] width 98 height 17
click at [221, 139] on div "1" at bounding box center [224, 143] width 16 height 13
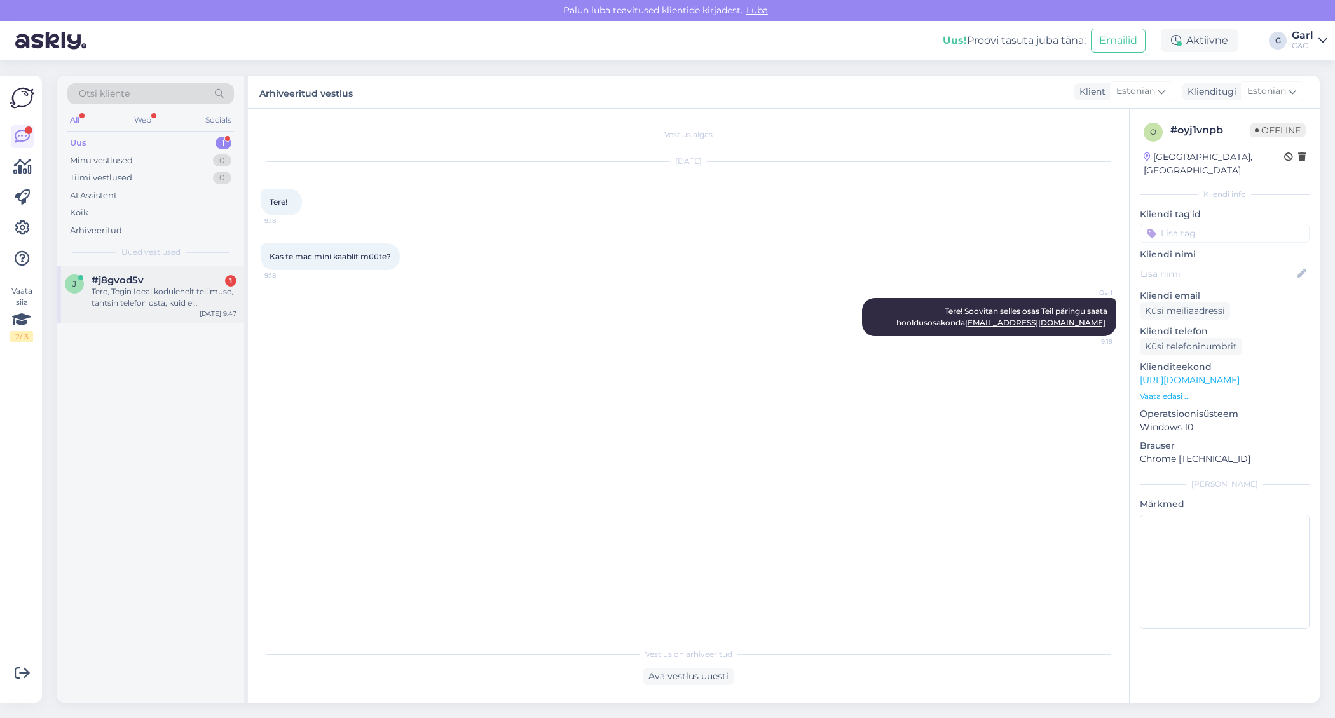
click at [172, 287] on div "Tere, Tegin Ideal kodulehelt tellimuse, tahtsin telefon osta, kuid ei märganud,…" at bounding box center [164, 297] width 145 height 23
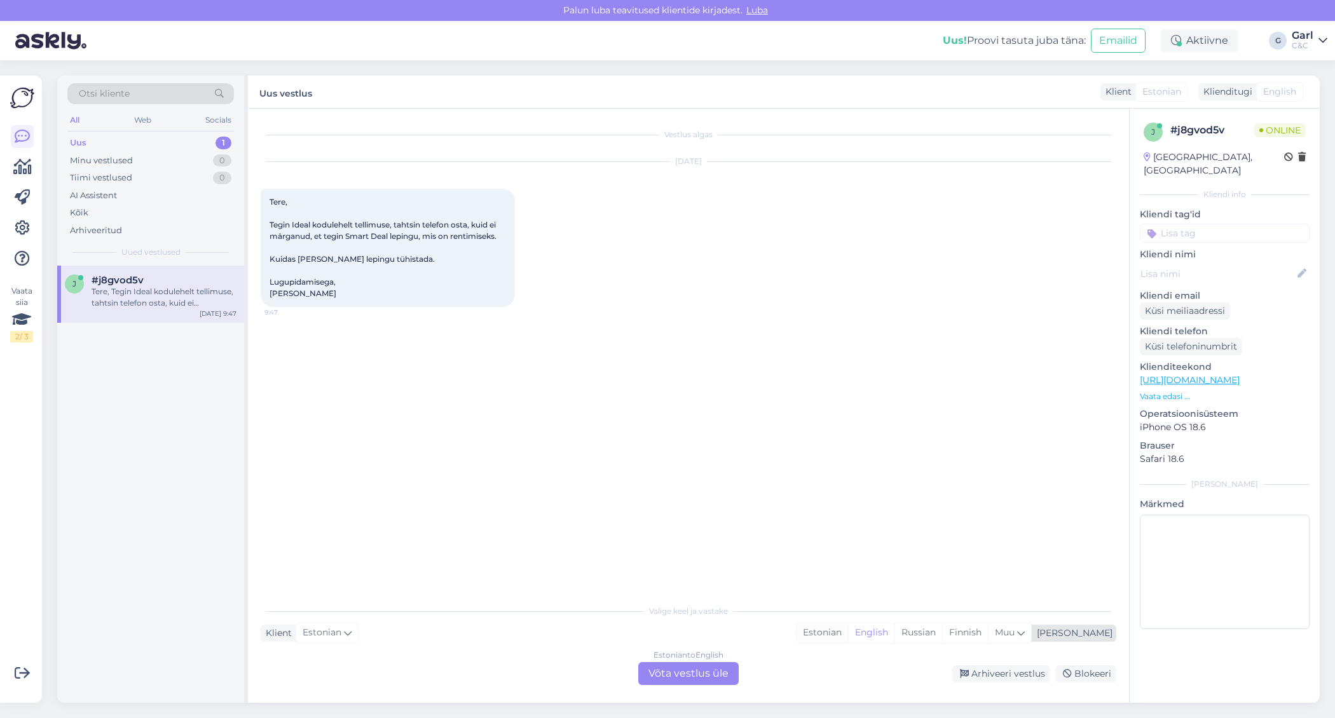
click at [848, 635] on div "Estonian" at bounding box center [823, 633] width 52 height 19
click at [708, 668] on div "Estonian to Estonian Võta vestlus üle" at bounding box center [688, 674] width 100 height 23
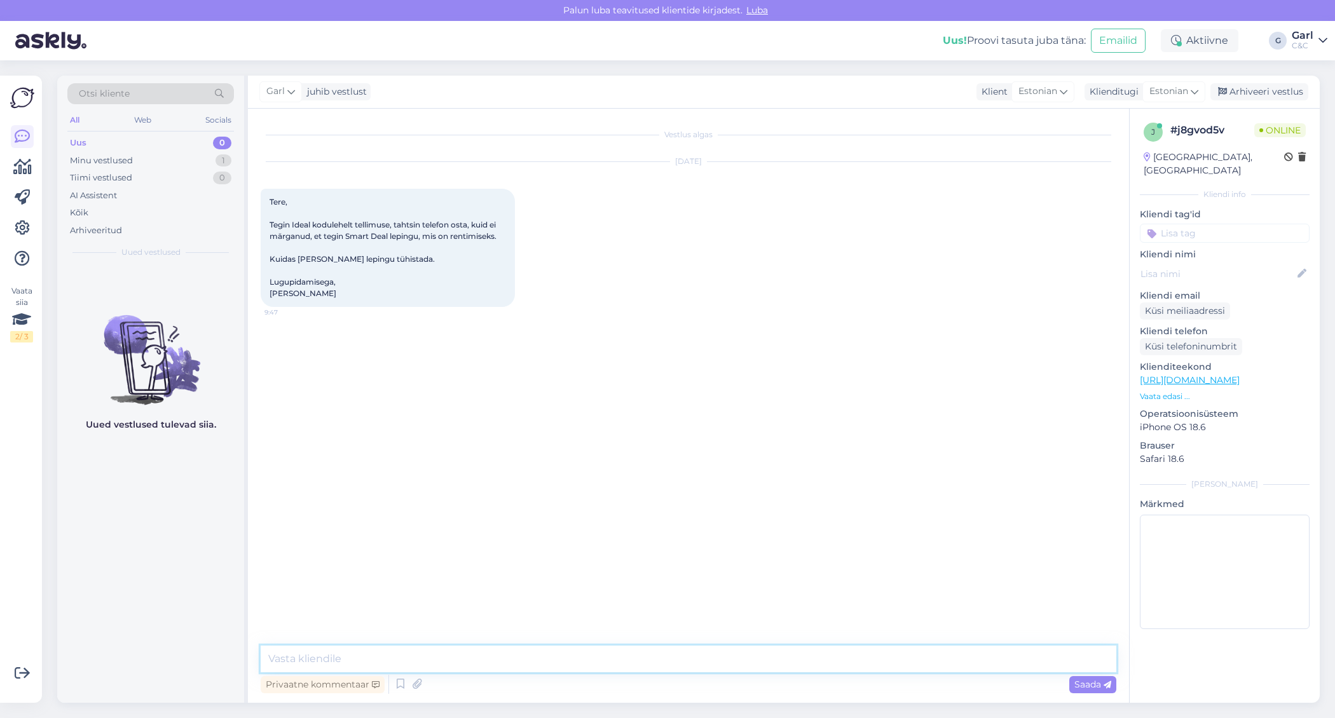
click at [706, 653] on textarea at bounding box center [689, 659] width 856 height 27
click at [299, 659] on textarea "Tere! Kuna tellimus on juba komplekteeritud, siis" at bounding box center [689, 659] width 856 height 27
click at [295, 661] on textarea "Tere! Kuna tellimus on juba komplekteeritud, siis" at bounding box center [689, 659] width 856 height 27
click at [720, 656] on textarea "Tere! Edastasime Teie e-maili kauplusele. Kuna tellimus on juba komplekteeritud…" at bounding box center [689, 659] width 856 height 27
type textarea "Tere! Edastasime Teie e-maili kauplusele. Kuna tellimus on juba komplekteeritud…"
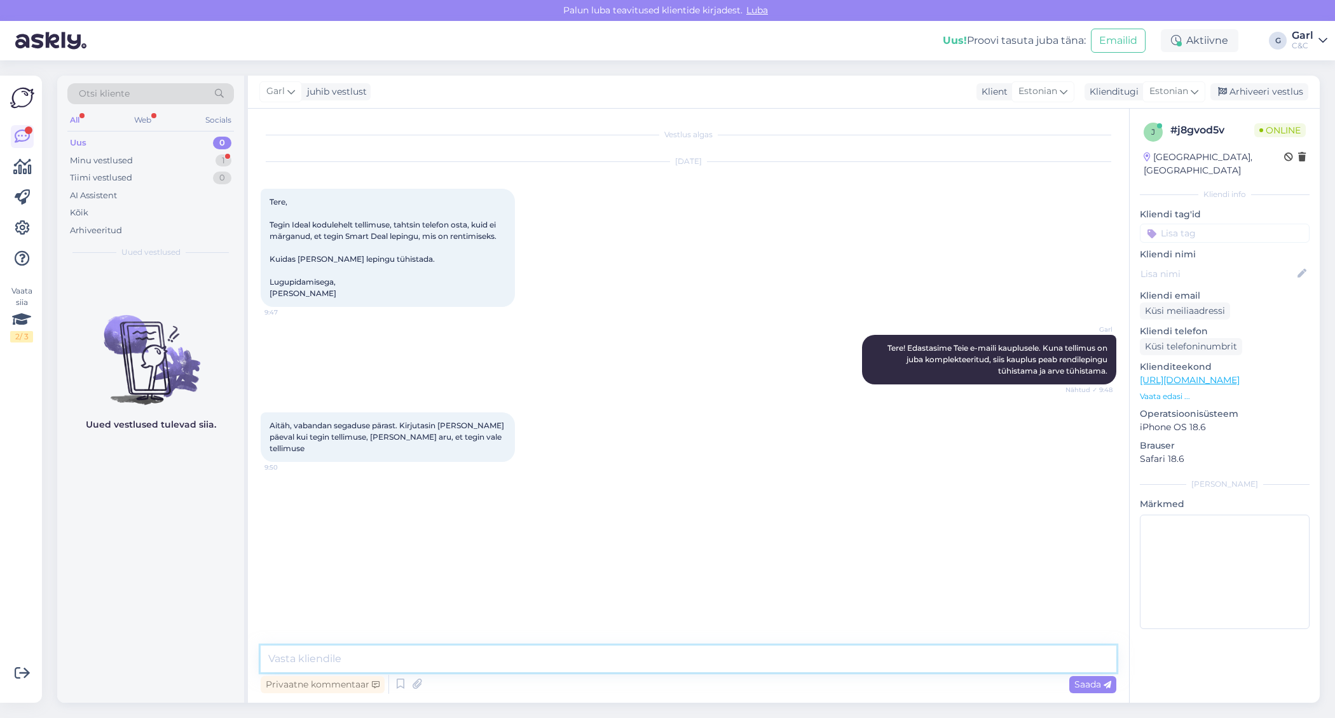
click at [572, 663] on textarea at bounding box center [689, 659] width 856 height 27
click at [572, 662] on textarea at bounding box center [689, 659] width 856 height 27
type textarea "Ikka juhtub, pole hullu! :)"
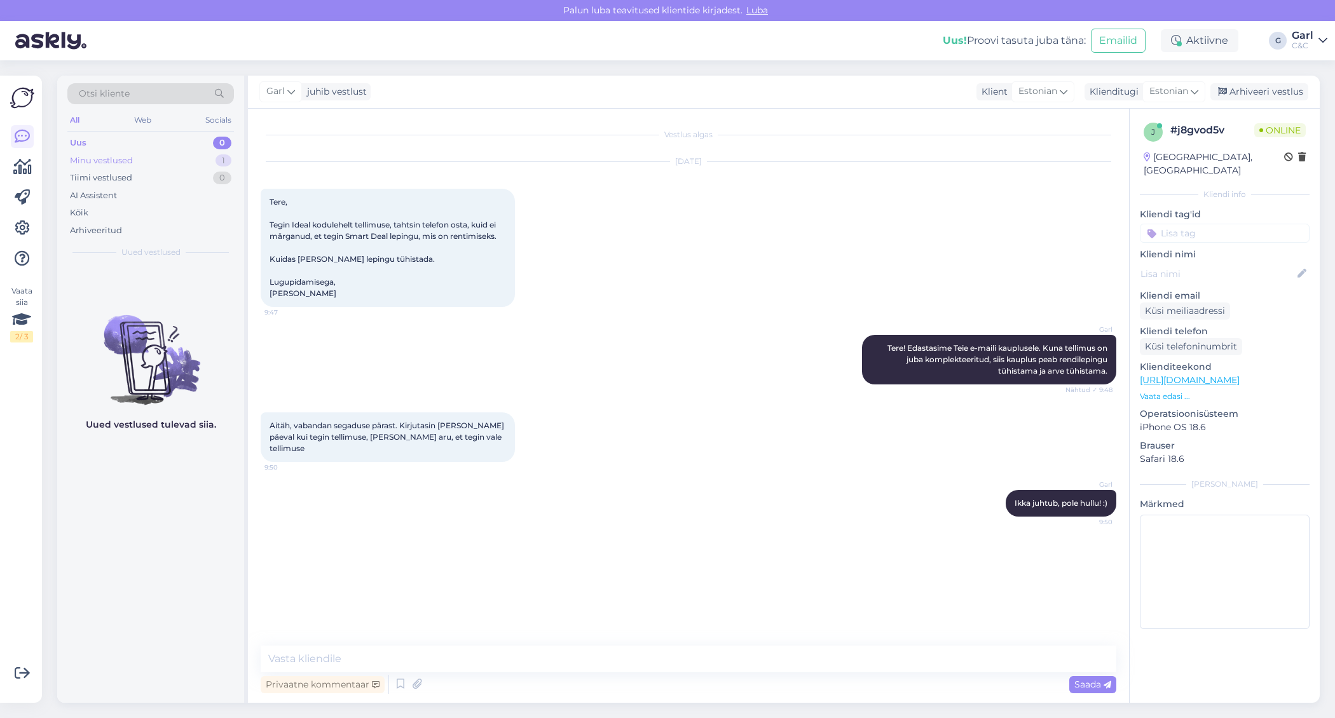
click at [155, 157] on div "Minu vestlused 1" at bounding box center [150, 161] width 167 height 18
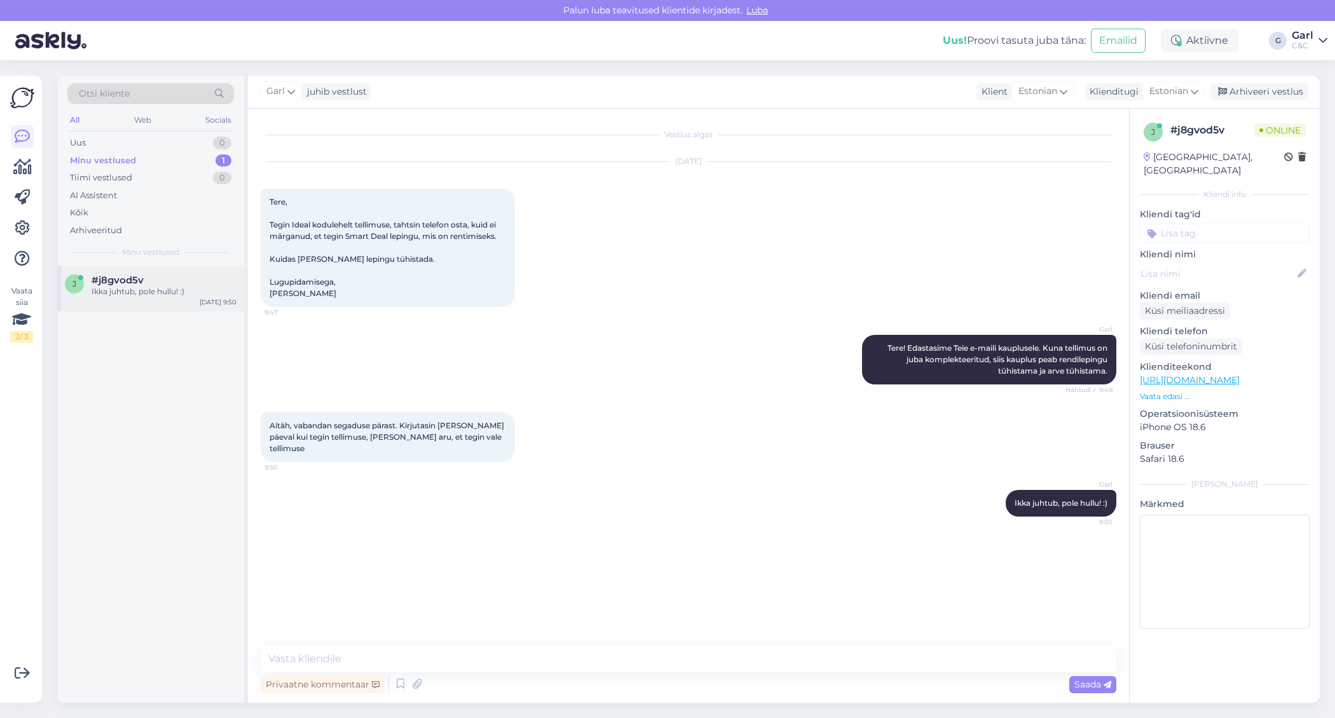
click at [182, 296] on div "Ikka juhtub, pole hullu! :)" at bounding box center [164, 291] width 145 height 11
drag, startPoint x: 333, startPoint y: 294, endPoint x: 270, endPoint y: 296, distance: 63.6
click at [270, 296] on div "Tere, Tegin Ideal kodulehelt tellimuse, tahtsin telefon osta, kuid ei märganud,…" at bounding box center [388, 248] width 254 height 118
copy span "Aysel Alieva"
click at [1244, 99] on div "Arhiveeri vestlus" at bounding box center [1260, 91] width 98 height 17
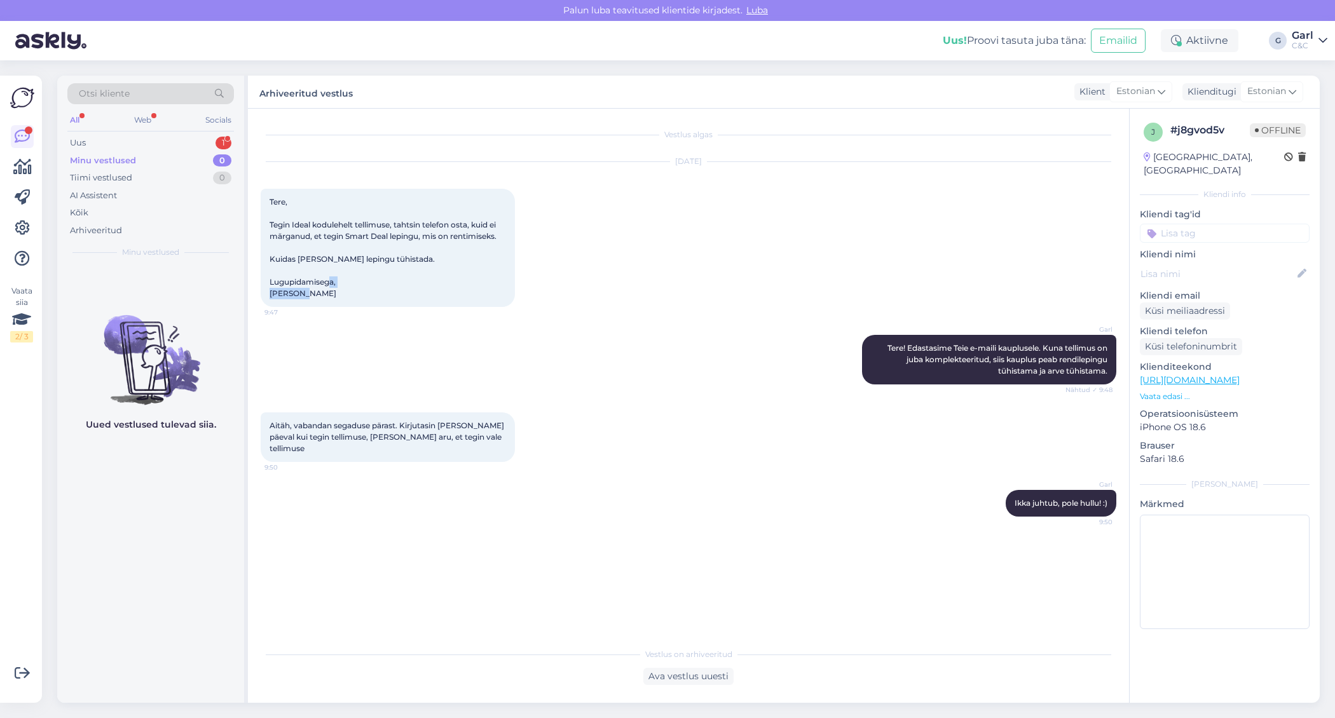
click at [188, 152] on div "Minu vestlused 0" at bounding box center [150, 161] width 167 height 18
click at [189, 144] on div "Uus 1" at bounding box center [150, 143] width 167 height 18
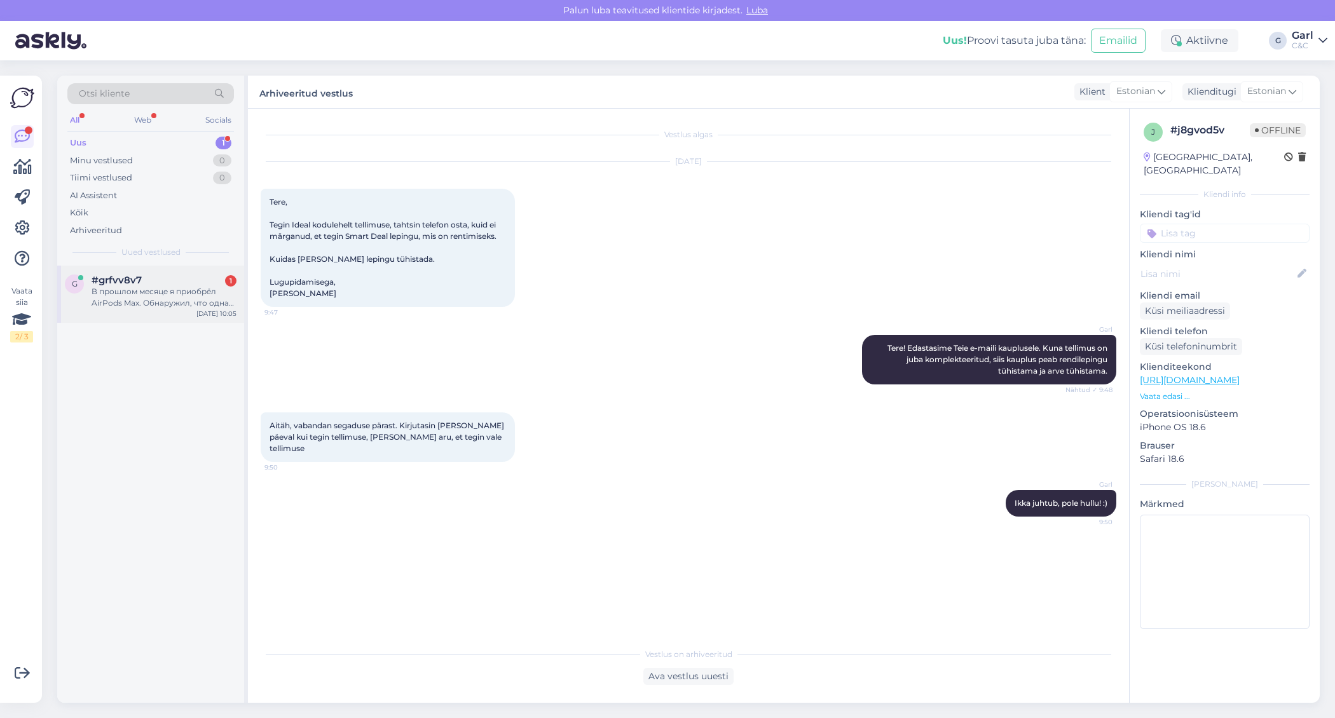
click at [193, 298] on div "В прошлом месяце я приобрёл AirPods Max. Обнаружил, что одна из чашек вращается…" at bounding box center [164, 297] width 145 height 23
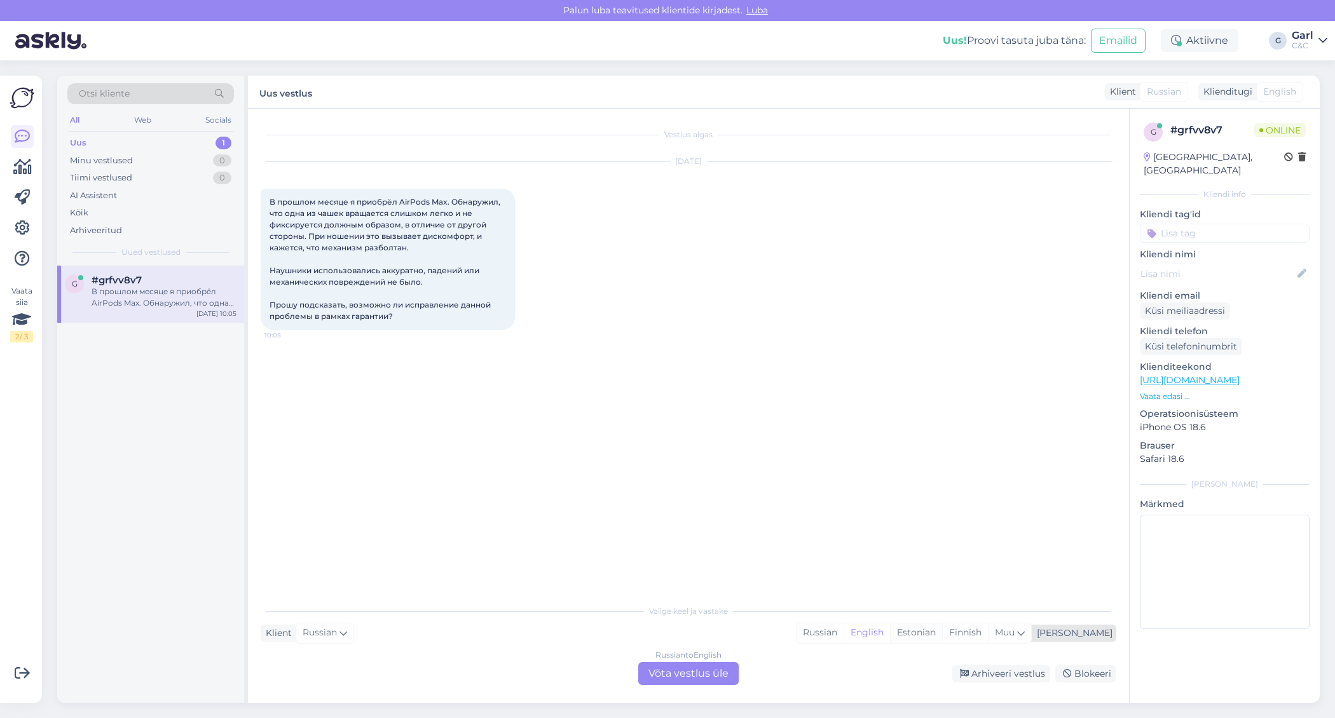
click at [942, 635] on div "Estonian" at bounding box center [916, 633] width 52 height 19
click at [715, 683] on div "Russian to Estonian Võta vestlus üle" at bounding box center [688, 674] width 100 height 23
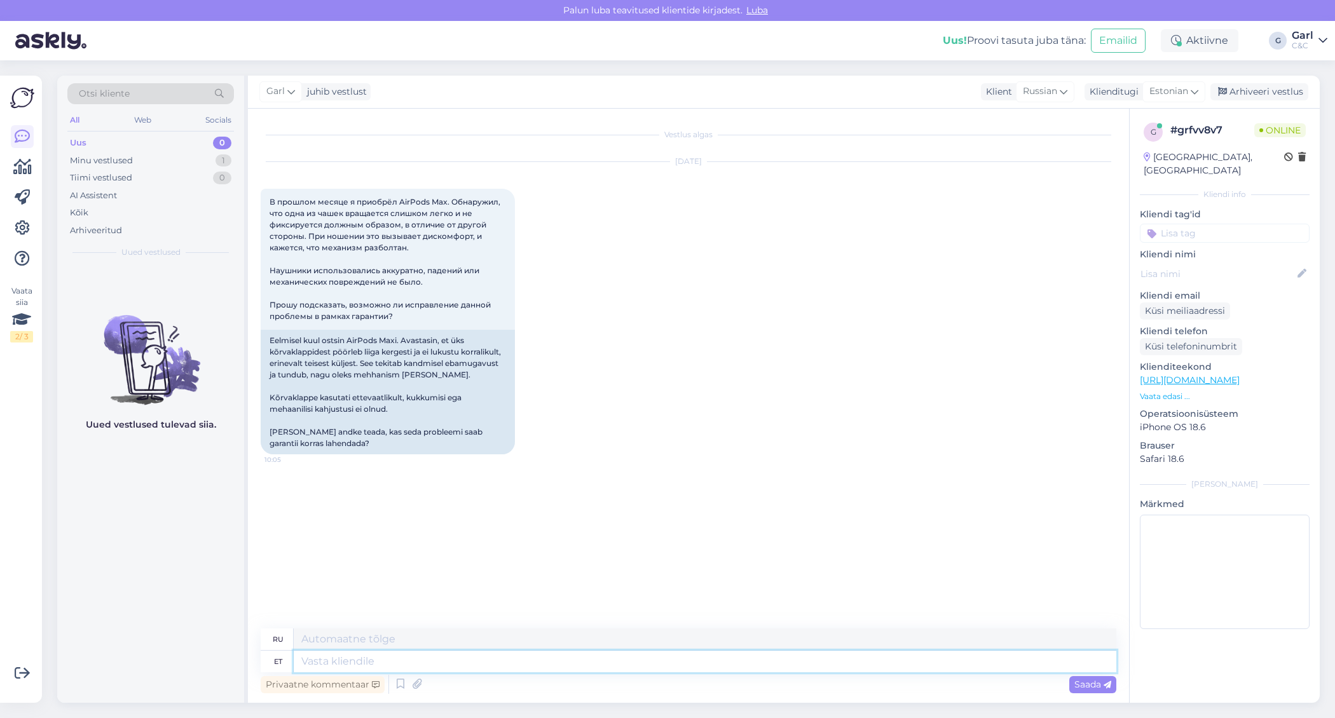
click at [698, 664] on textarea at bounding box center [705, 662] width 823 height 22
click at [673, 666] on textarea at bounding box center [705, 662] width 823 height 22
type textarea "Tere!"
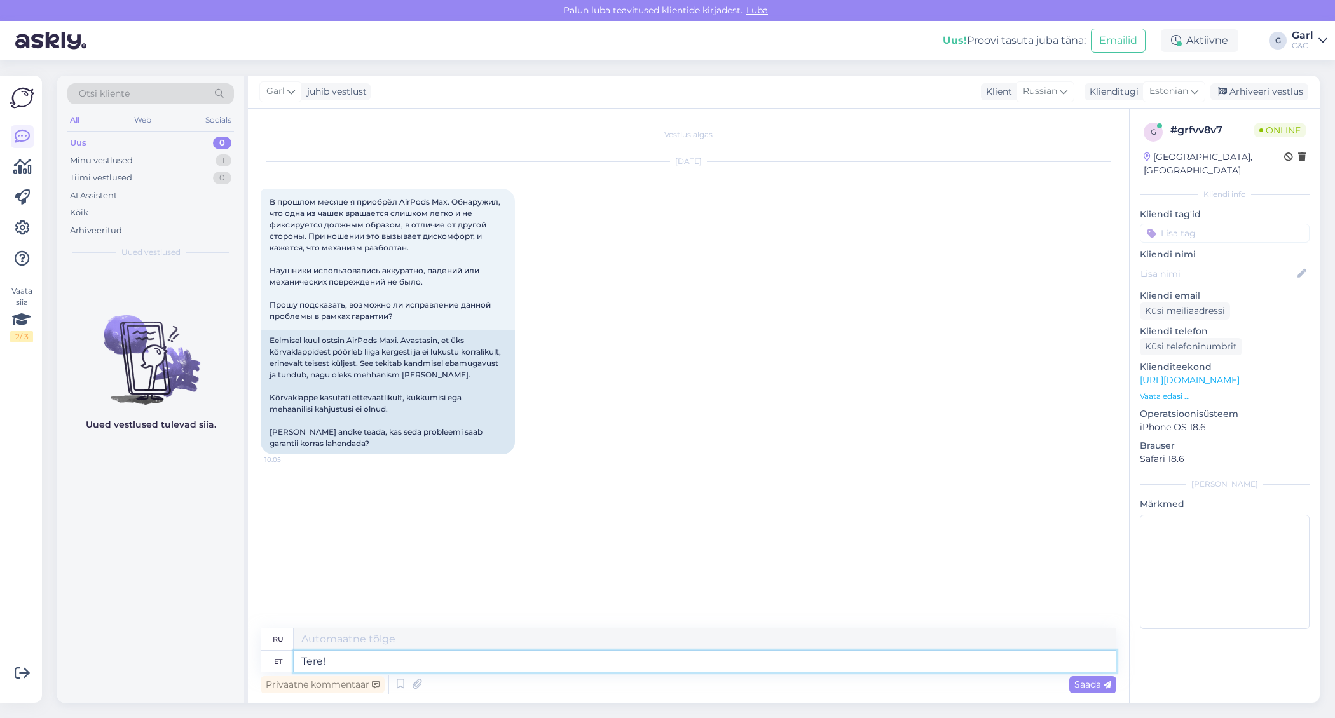
type textarea "Привет!"
type textarea "Tere! Tõenäoliselt pea"
type textarea "Привет! Возможно."
type textarea "Tere! Tõenäoliselt peab"
type textarea "Привет! Тебе, наверное, придётся"
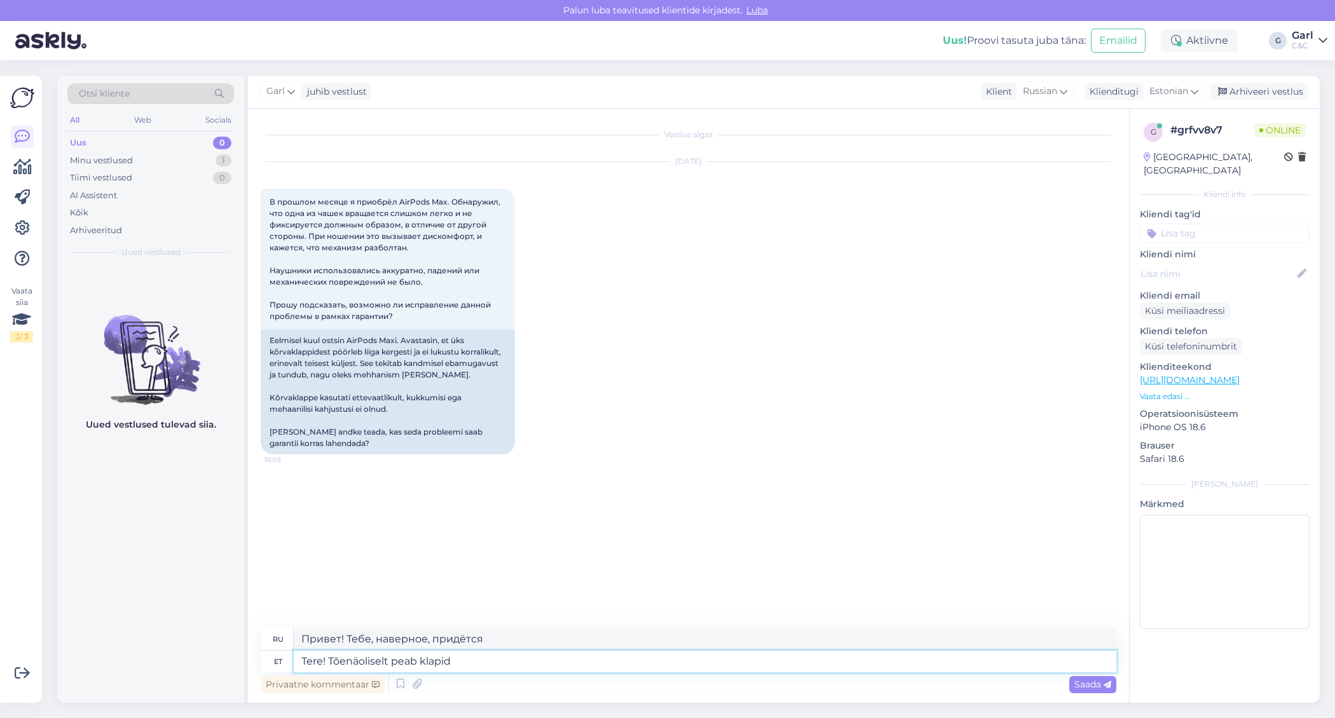
type textarea "Tere! Tõenäoliselt peab klapid d"
type textarea "Привет! Наверное, клапаны..."
type textarea "Tere! Tõenäoliselt peab klap"
type textarea "Привет! Наверное, клапаны должны быть."
type textarea "Tere! Tõenäoliselt peab kõr"
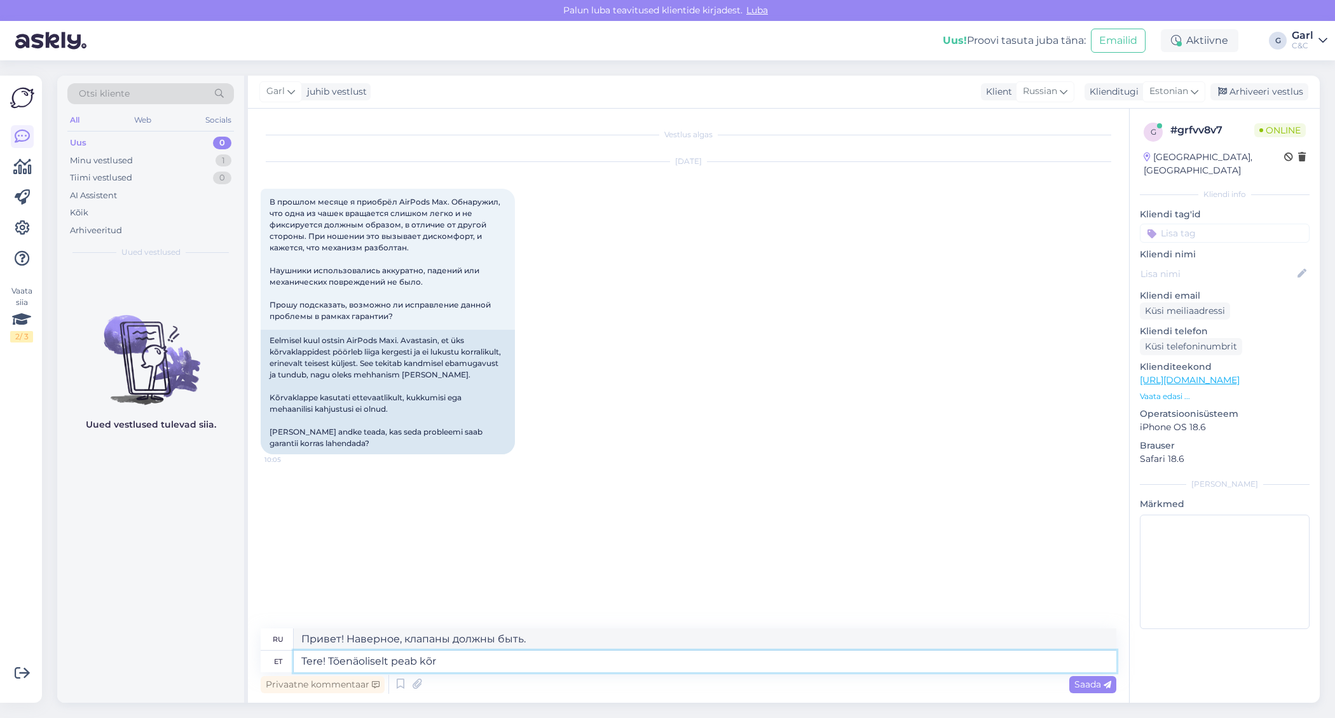
type textarea "Привет! Тебе, наверное, придётся"
type textarea "Tere! Tõenäoliselt peab kõrvaklapid"
type textarea "Привет! Тебе, наверное, нужны наушники."
type textarea "Tere! Tõenäoliselt peab kõrvaklapid diagnostikasse tu"
type textarea "Здравствуйте! Вам, вероятно, нужно проверить наушники."
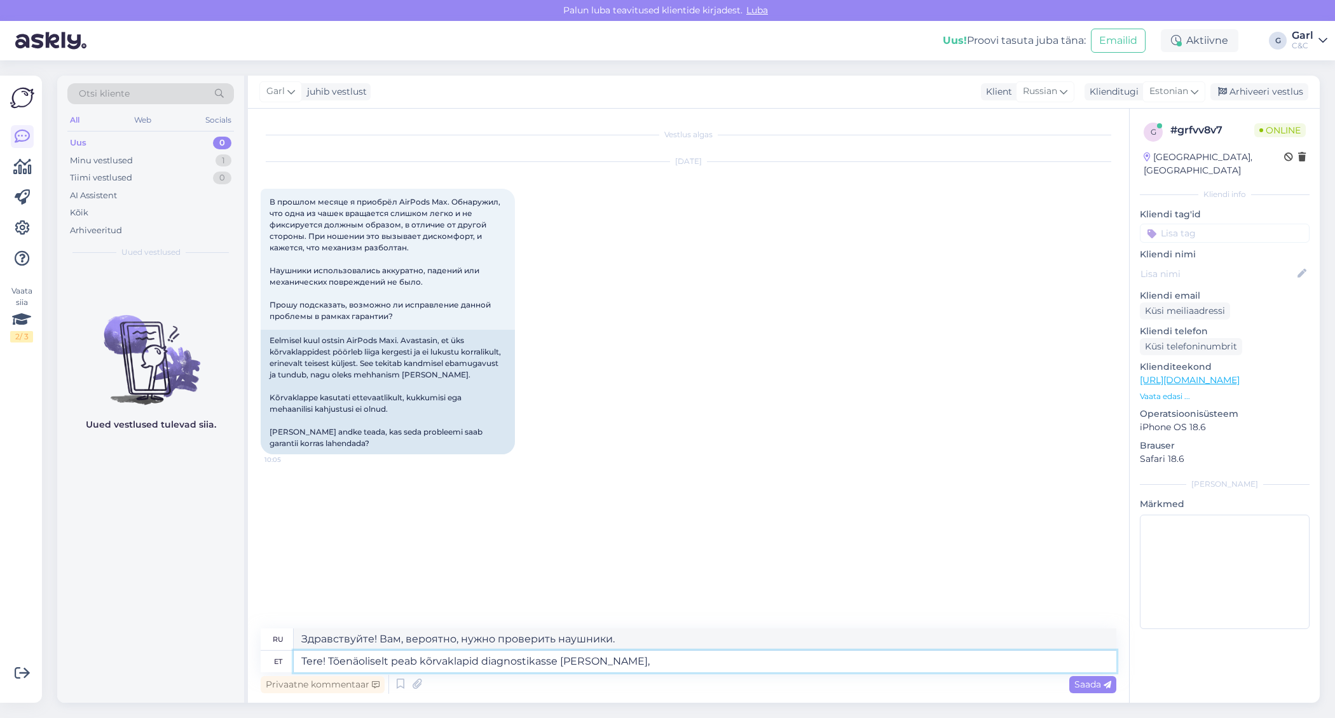
type textarea "Tere! Tõenäoliselt peab kõrvaklapid diagnostikasse tooma, k"
type textarea "Здравствуйте! Вам, вероятно, нужно отнести наушники на диагностику."
type textarea "Tere! Tõenäoliselt peab kõrvaklapid diagnostikasse tooma, kuid pal"
type textarea "Здравствуйте! Вам, вероятно, стоит отнести наушники на диагностику, но…"
type textarea "Tere! Tõenäoliselt peab kõrvaklapid diagnostikasse tooma, kuid palun sa"
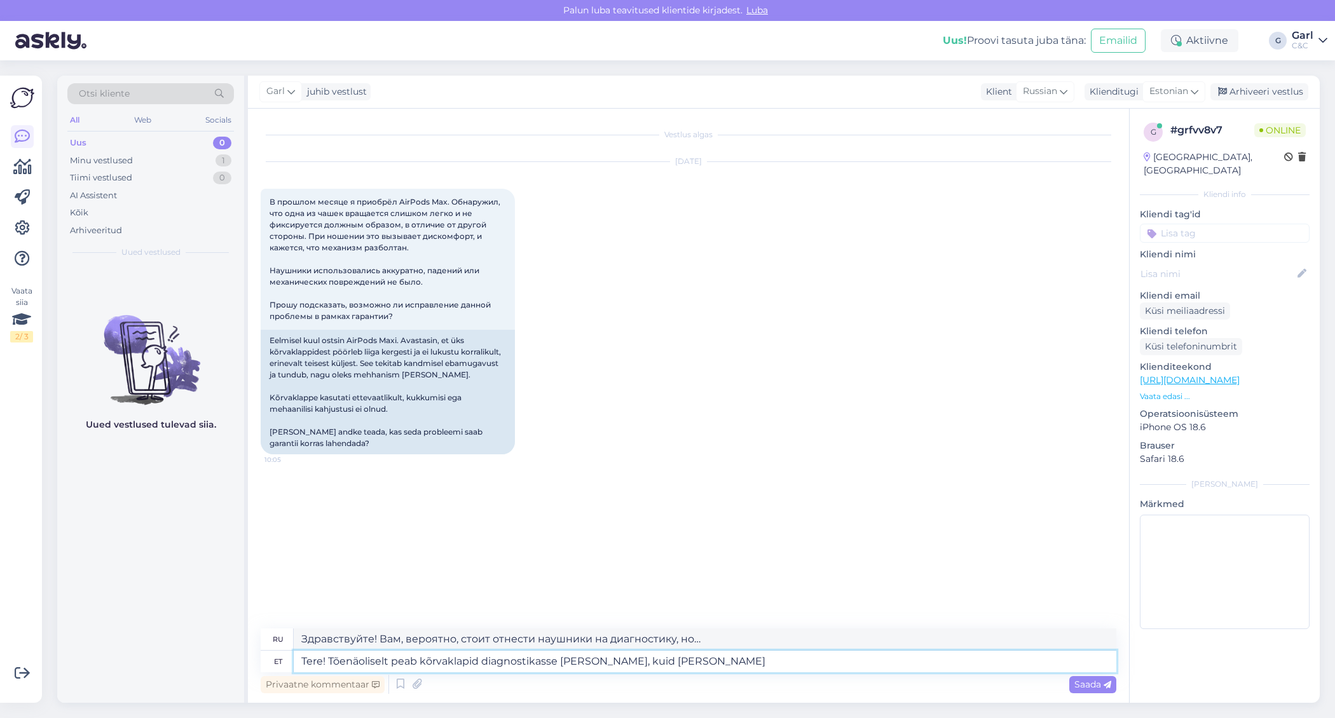
type textarea "Здравствуйте! Возможно, вам придётся принести наушники на диагностику, но, пожа…"
type textarea "Tere! Tõenäoliselt peab kõrvaklapid diagnostikasse tooma, kuid palun saatke"
type textarea "Здравствуйте! Возможно, вам придётся отнести наушники на диагностику, но, пожал…"
type textarea "Tere! Tõenäoliselt peab kõrvaklapid diagnostikasse tooma, kuid palun saatke eel…"
type textarea "Здравствуйте! Вам, вероятно, придётся принести наушники на диагностику, но, пож…"
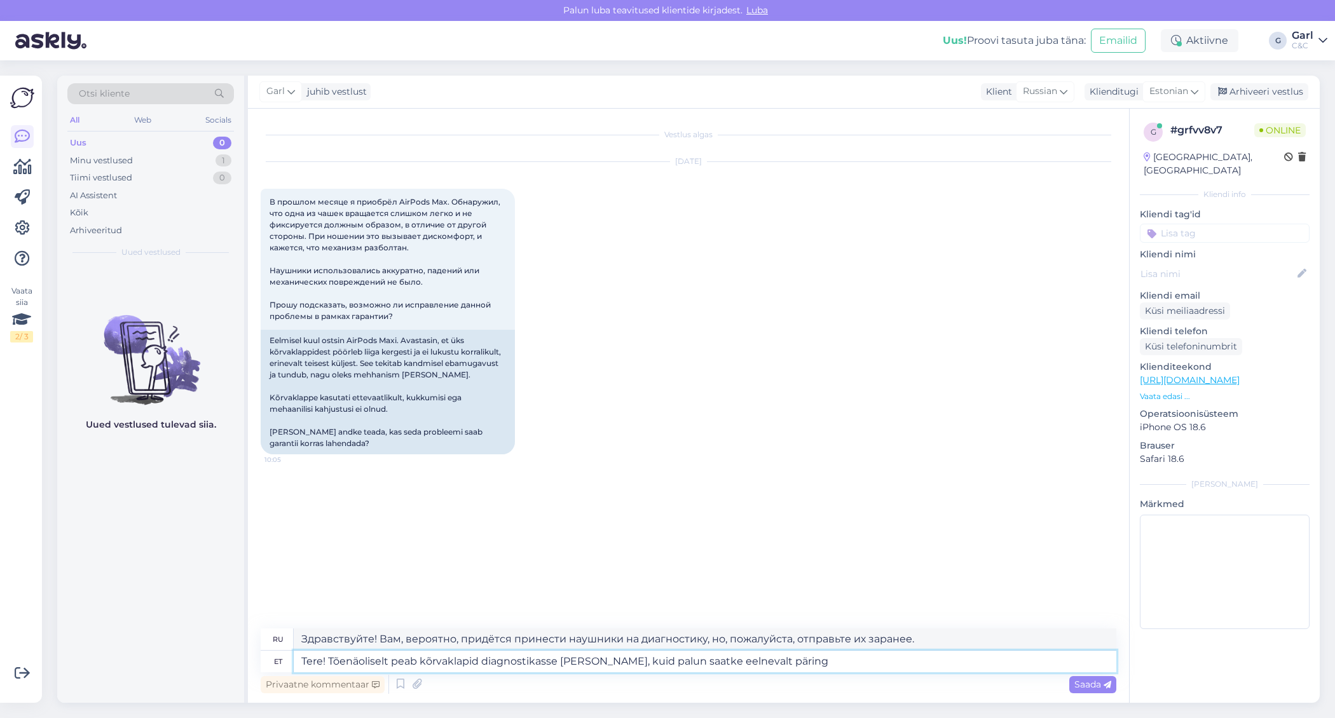
type textarea "Tere! Tõenäoliselt peab kõrvaklapid diagnostikasse tooma, kuid palun saatke eel…"
type textarea "Здравствуйте! Возможно, вам потребуется принести наушники на диагностику, но, п…"
type textarea "Tere! Tõenäoliselt peab kõrvaklapid diagnostikasse tooma, kuid palun saatke eel…"
type textarea "Здравствуйте! Вам, вероятно, придётся принести наушники на диагностику, но, пож…"
type textarea "Tere! Tõenäoliselt peab kõrvaklapid diagnostikasse tooma, kuid palun saatke eel…"
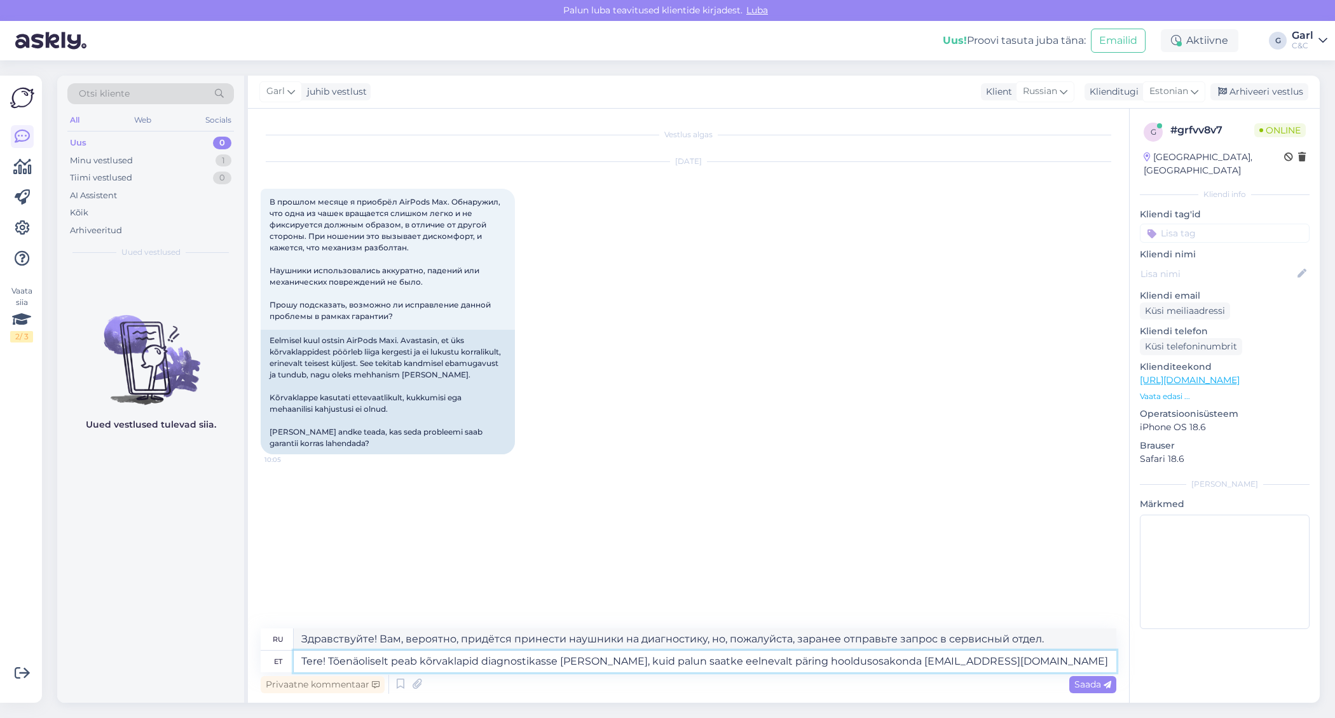
type textarea "Здравствуйте! Возможно, вам потребуется принести наушники на диагностику, но, п…"
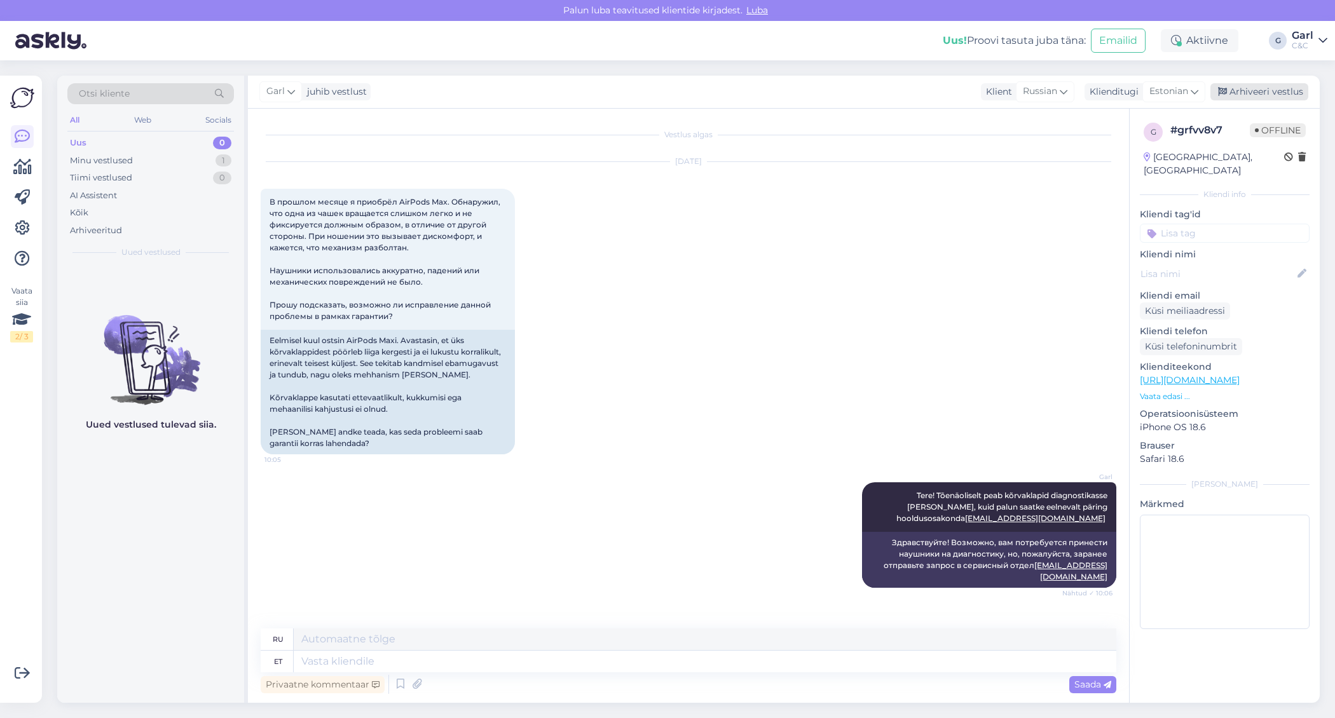
click at [1244, 87] on div "Arhiveeri vestlus" at bounding box center [1260, 91] width 98 height 17
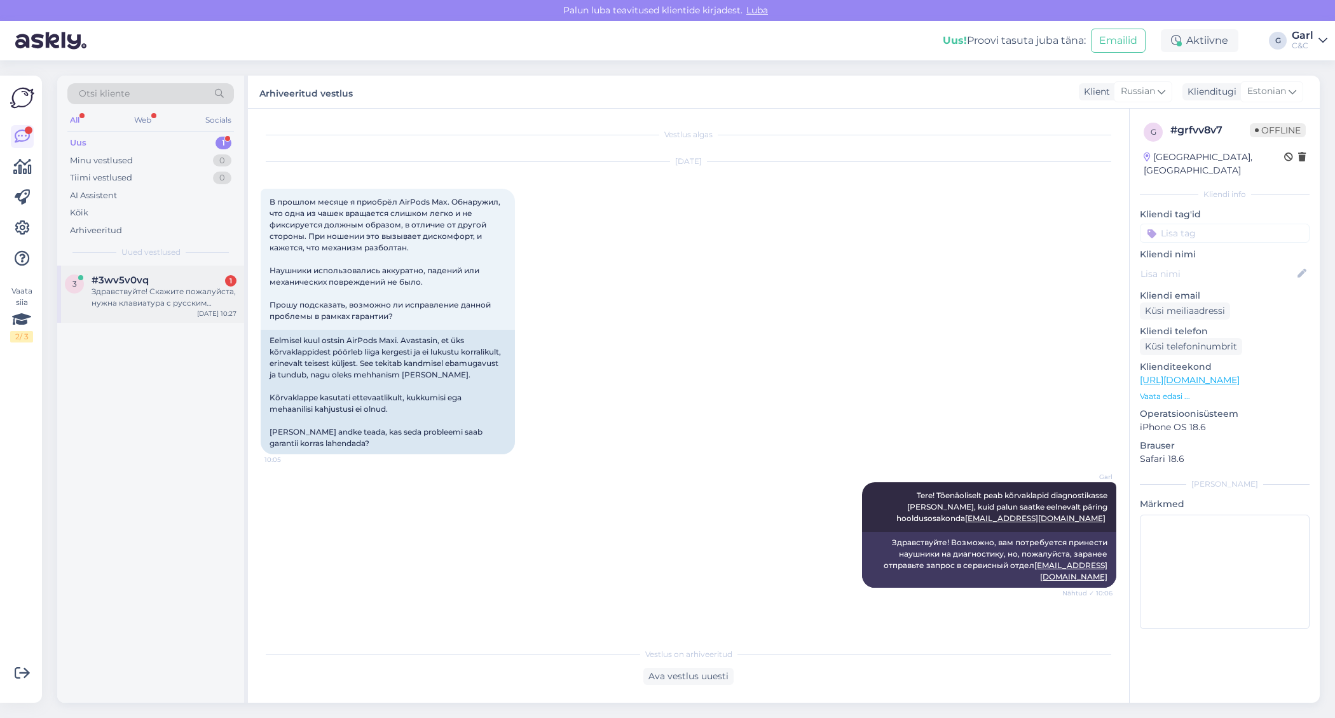
click at [193, 302] on div "Здравствуйте! Скажите пожалуйста, нужна клавиатура с русским языком, на эту мод…" at bounding box center [164, 297] width 145 height 23
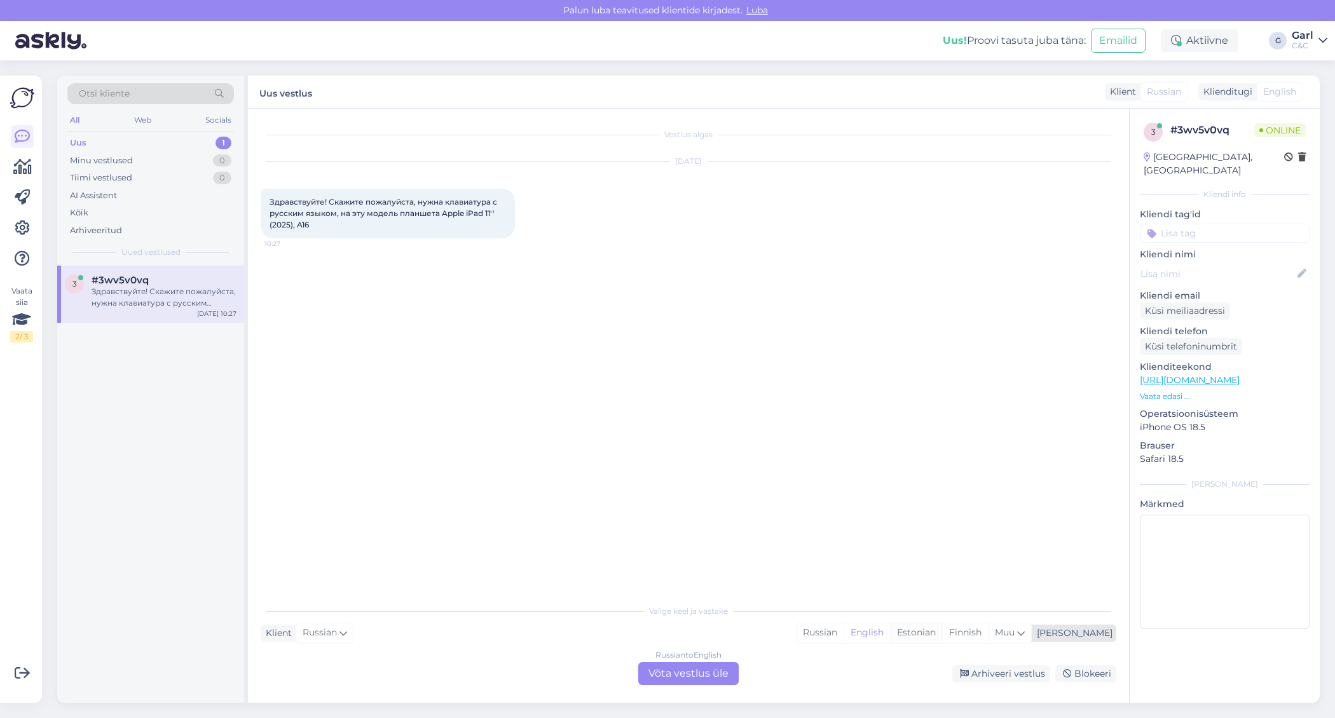
click at [942, 628] on div "Estonian" at bounding box center [916, 633] width 52 height 19
click at [720, 678] on div "Russian to Estonian Võta vestlus üle" at bounding box center [688, 674] width 100 height 23
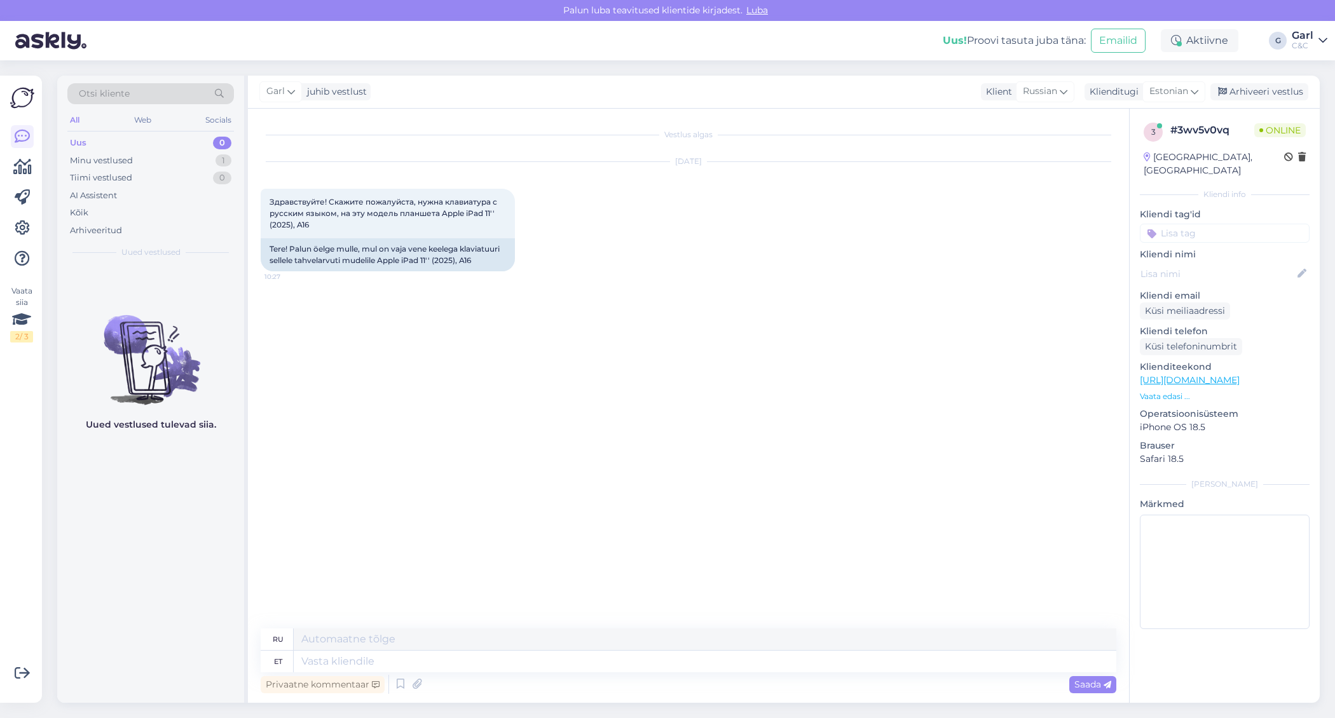
click at [635, 673] on div "Privaatne kommentaar Saada" at bounding box center [689, 685] width 856 height 24
click at [615, 656] on textarea at bounding box center [705, 662] width 823 height 22
drag, startPoint x: 379, startPoint y: 259, endPoint x: 479, endPoint y: 260, distance: 100.5
click at [479, 260] on div "Tere! Palun öelge mulle, mul on vaja vene keelega klaviatuuri sellele tahvelarv…" at bounding box center [388, 254] width 254 height 33
drag, startPoint x: 479, startPoint y: 260, endPoint x: 380, endPoint y: 264, distance: 99.9
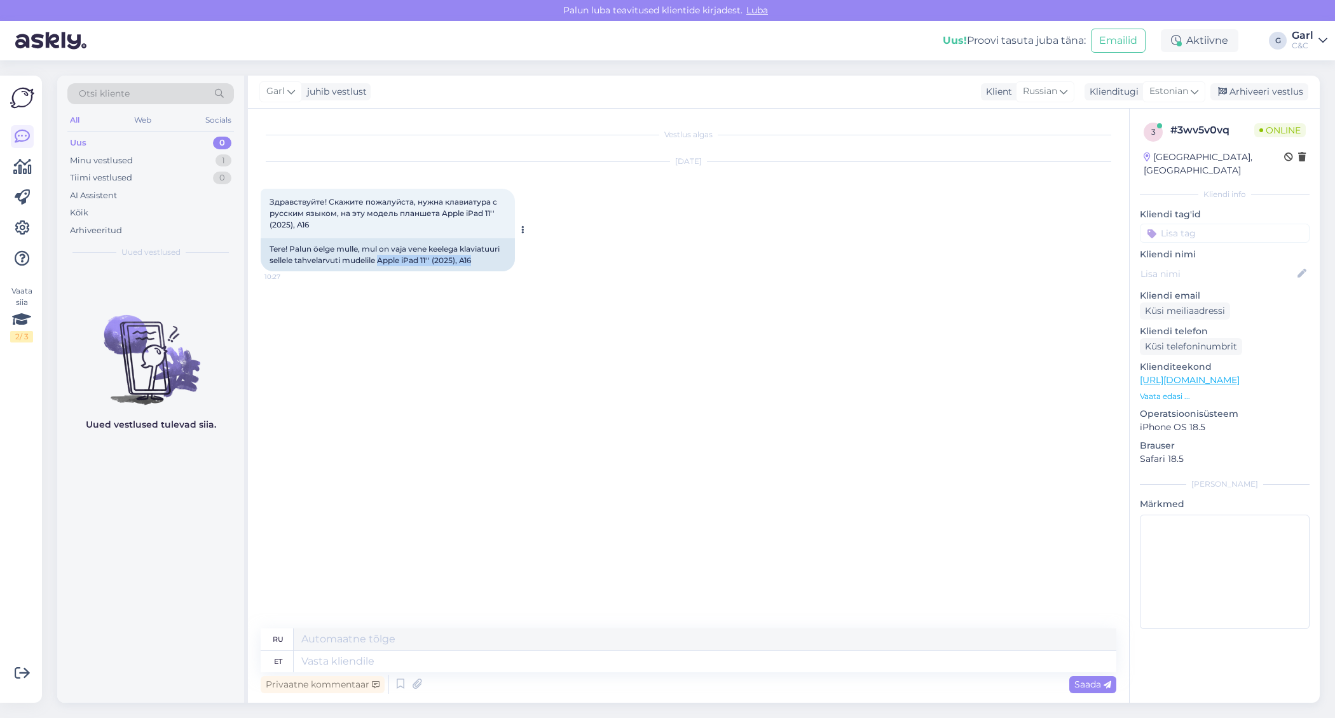
click at [380, 264] on div "Tere! Palun öelge mulle, mul on vaja vene keelega klaviatuuri sellele tahvelarv…" at bounding box center [388, 254] width 254 height 33
copy div "Apple iPad 11'' (2025), A16"
click at [378, 659] on textarea at bounding box center [705, 662] width 823 height 22
type textarea "Tere!"
type textarea "Привет!"
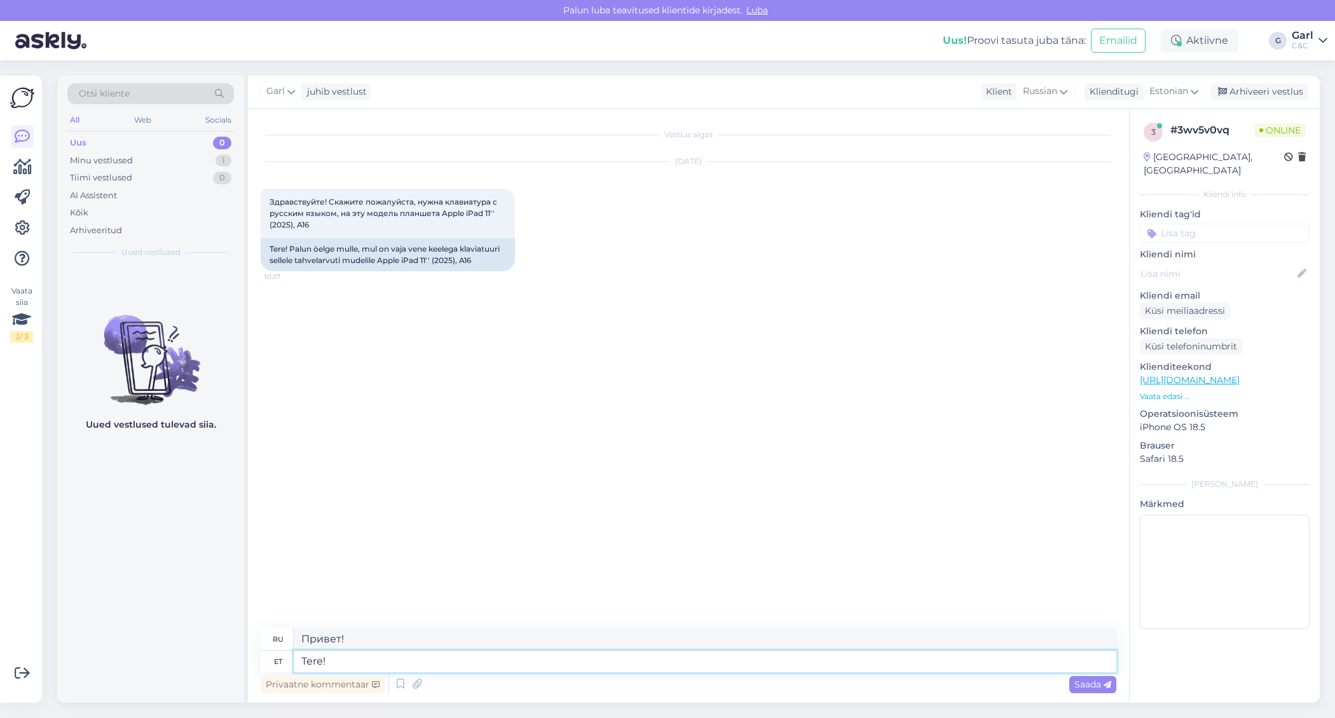
paste textarea "https://www.shop.cec.ee/apple-ipad-10-9-magic-keyboard-folio-russian-mqdp3rs-a"
type textarea "Tere! https://www.shop.cec.ee/apple-ipad-10-9-magic-keyboard-folio-russian-mqdp…"
type textarea "Привет! https://www.shop.cec.ee/apple-ipad-10-9-magic-keyboard-folio-russian-mq…"
click at [1022, 341] on link "https://www.shop.cec.ee/apple-ipad-10-9-magic-keyboard-folio-russian-mqdp3rs-a" at bounding box center [1063, 337] width 88 height 10
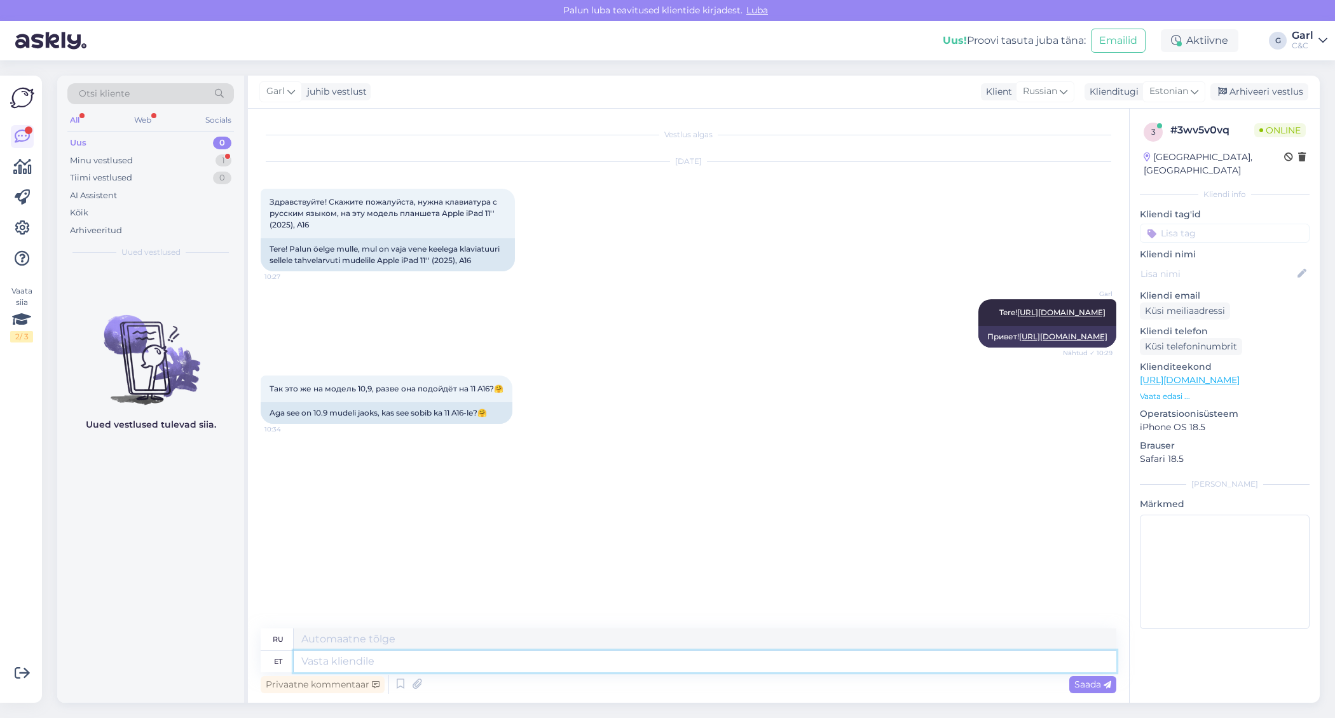
click at [488, 659] on textarea at bounding box center [705, 662] width 823 height 22
type textarea "Jah, s"
type textarea "Да,"
type textarea "Jah, see"
type textarea "Да, это"
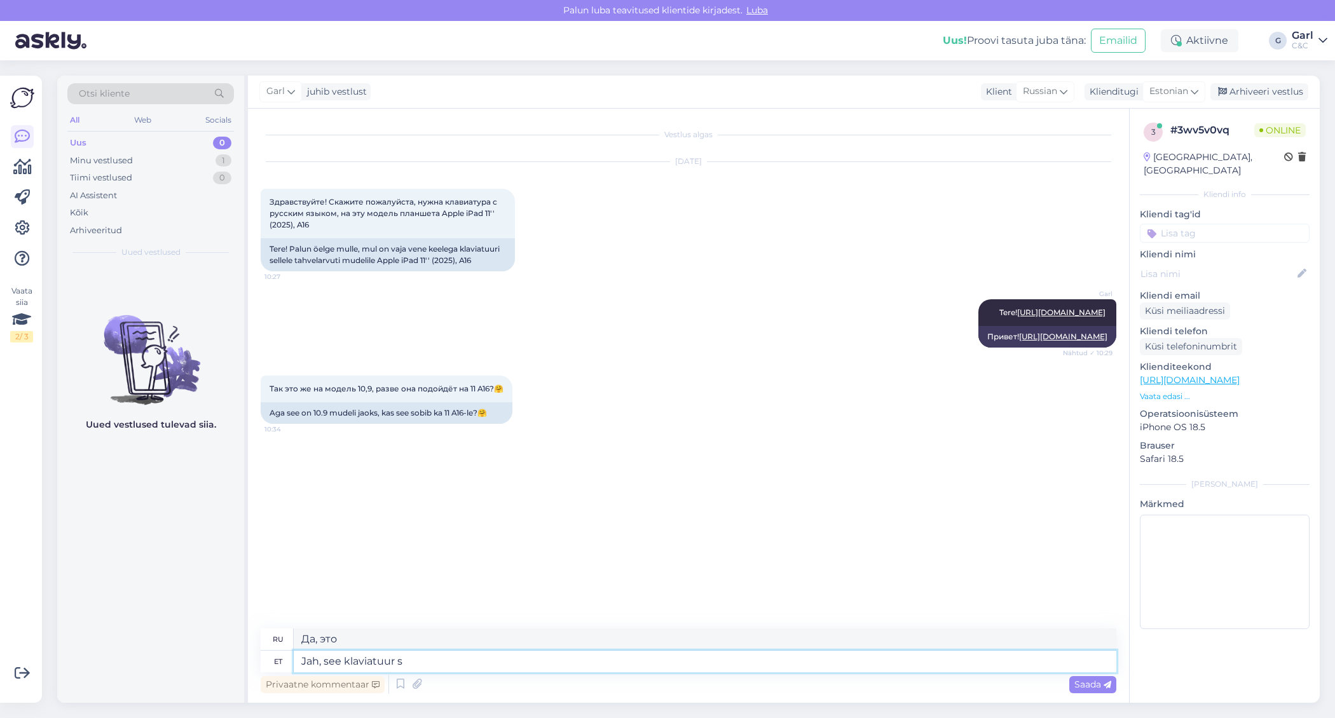
type textarea "Jah, see klaviatuur so"
type textarea "Да, эта клавиатура"
type textarea "Jah, see klaviatuur sobib ka"
type textarea "Да, эта клавиатура совместима."
type textarea "Jah, see klaviatuur sobib ka Te"
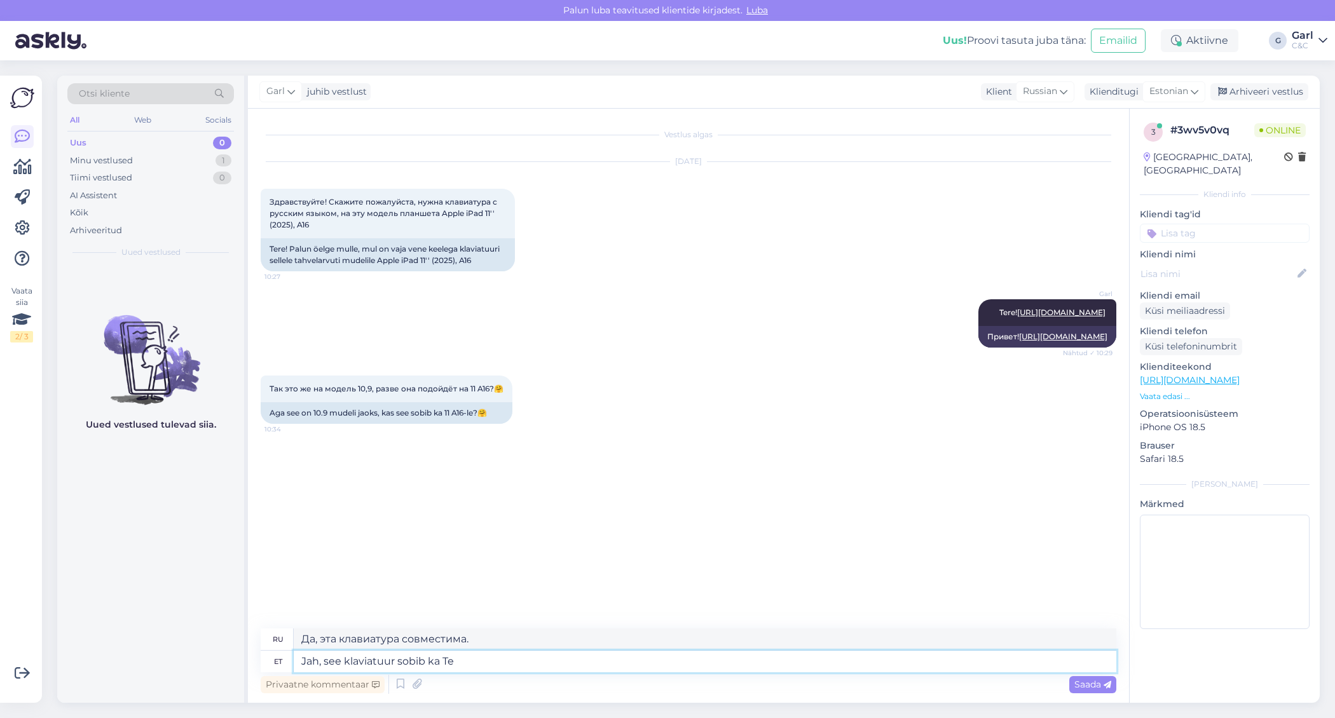
type textarea "Да, эта клавиатура тоже подходит."
type textarea "Jah, see klaviatuur sobib ka Teie mu"
type textarea "Да, эта клавиатура вам тоже подойдет."
type textarea "Jah, see klaviatuur sobib ka Teie mudelile."
type textarea "Да, эта клавиатура также подходит для вашей модели."
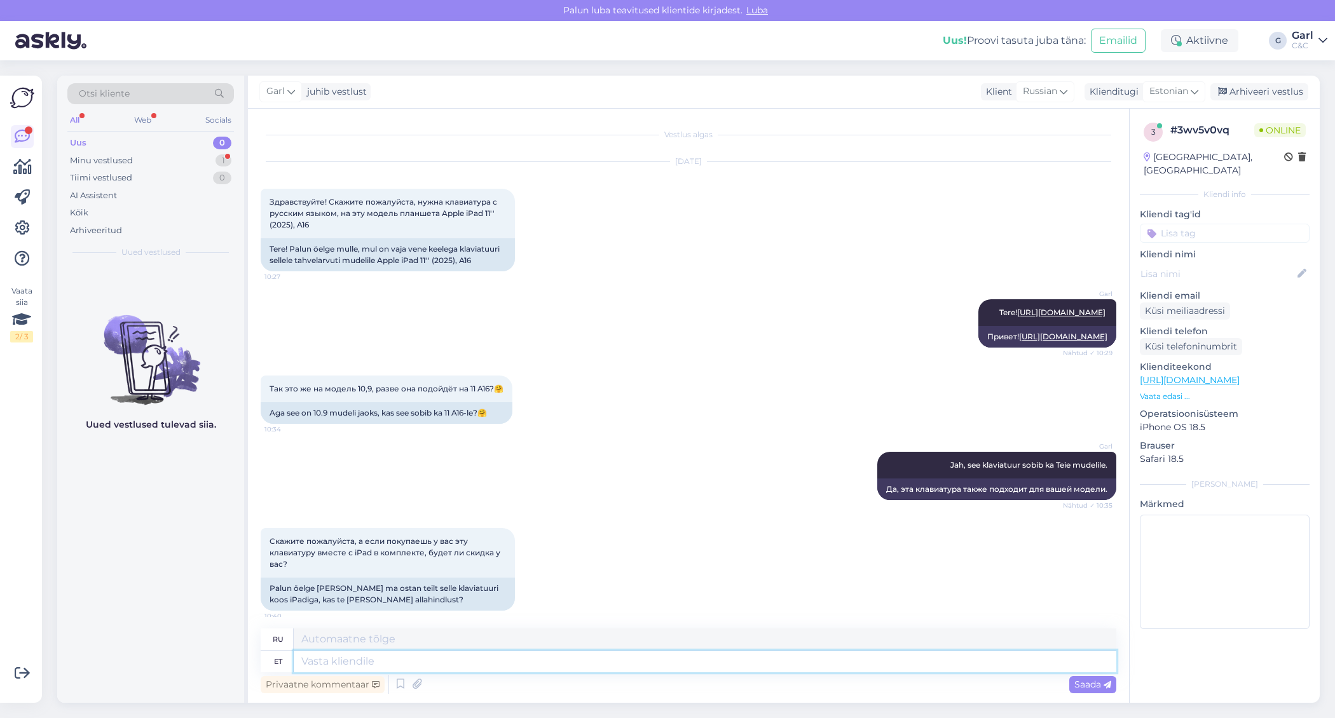
scroll to position [29, 0]
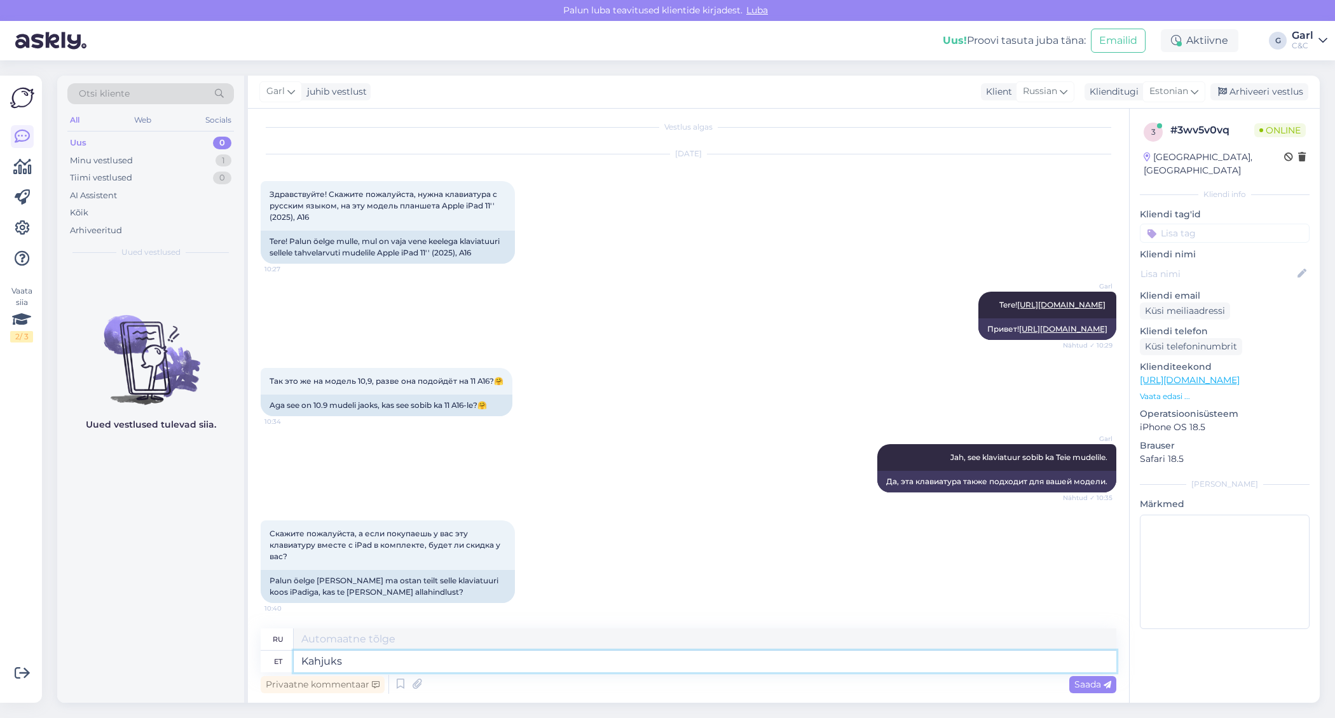
type textarea "Kahjuks"
type textarea "К сожалению"
type textarea "Kahjuks siit"
type textarea "К сожалению, отсюда"
type textarea "Kahjuks siit klienditoest"
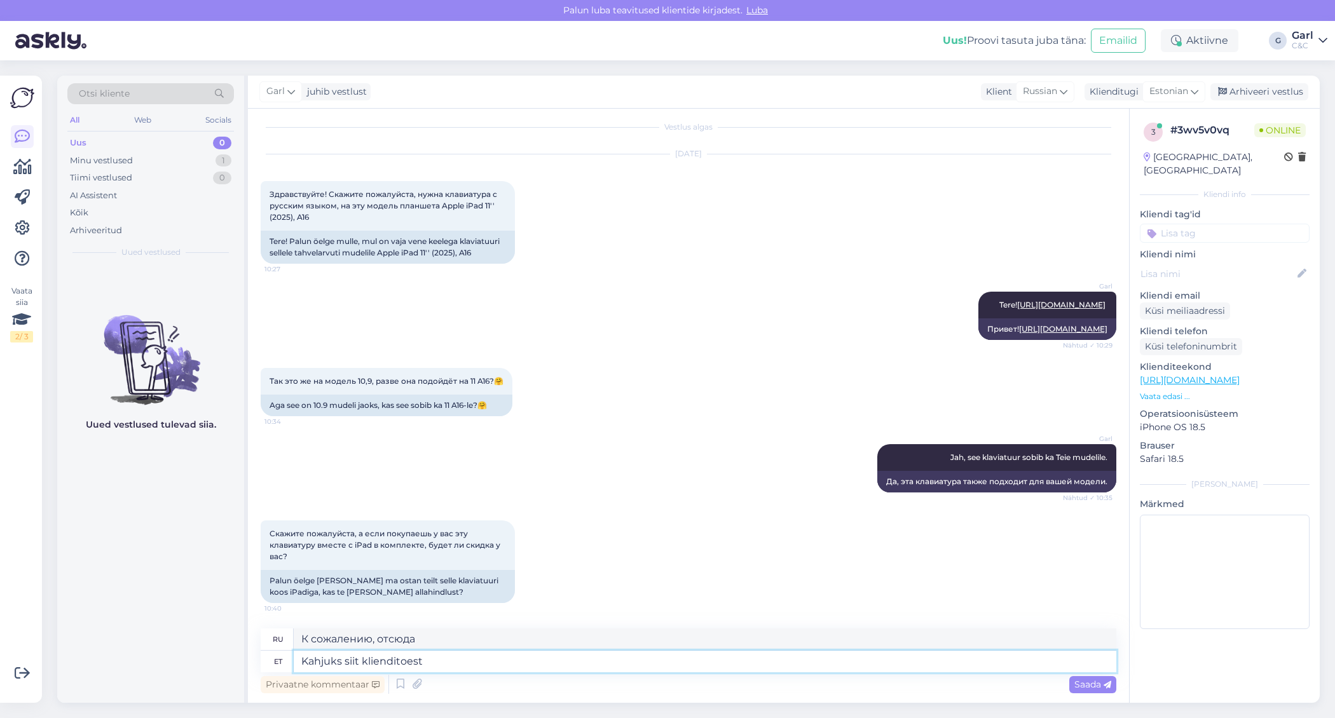
type textarea "К сожалению, это от службы поддержки клиентов."
type textarea "Kahjuks siit klienditoest mina al"
type textarea "К сожалению, я из службы поддержки клиентов."
type textarea "Kahjuks siit klienditoest mina allahindlusi rak"
type textarea "К сожалению, я не могу найти здесь никаких скидок от службы поддержки клиентов."
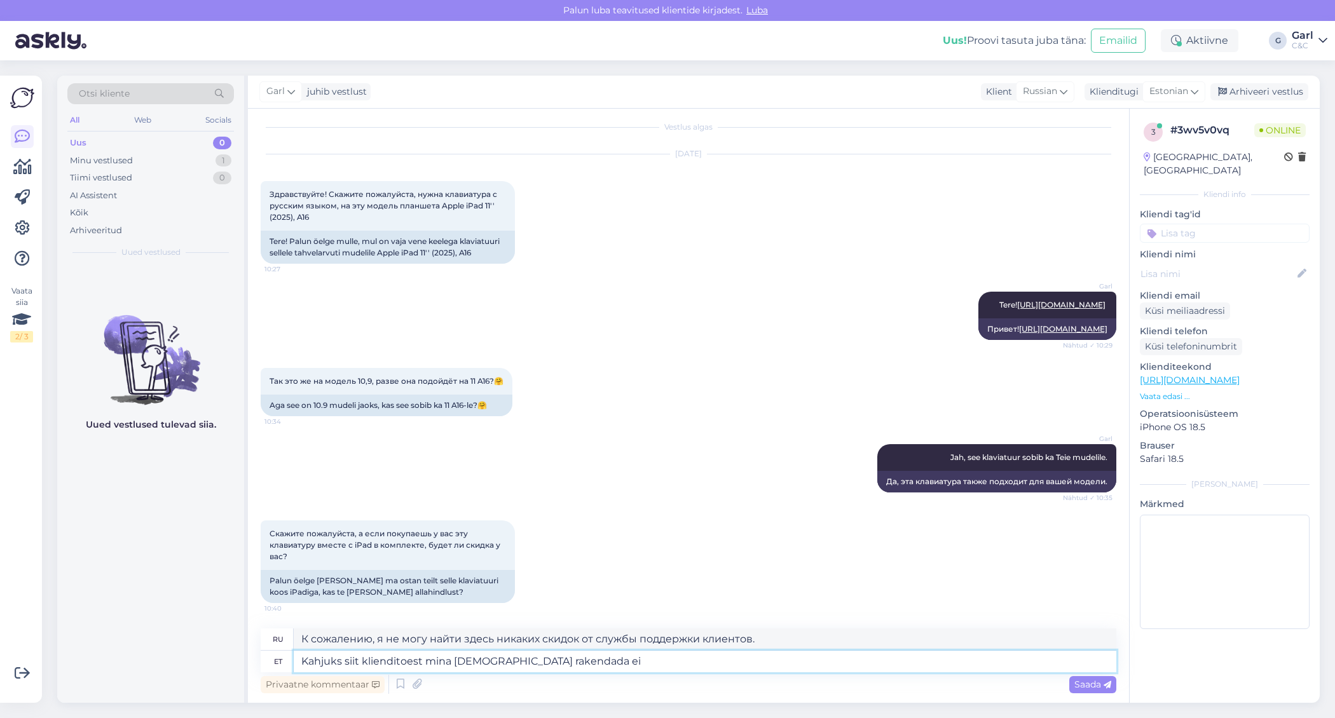
type textarea "Kahjuks siit klienditoest mina allahindlusi rakendada ei"
type textarea "К сожалению, здесь я не могу применить скидки от службы поддержки клиентов."
type textarea "Kahjuks siit klienditoest mina allahindlusi rakendada ei saa."
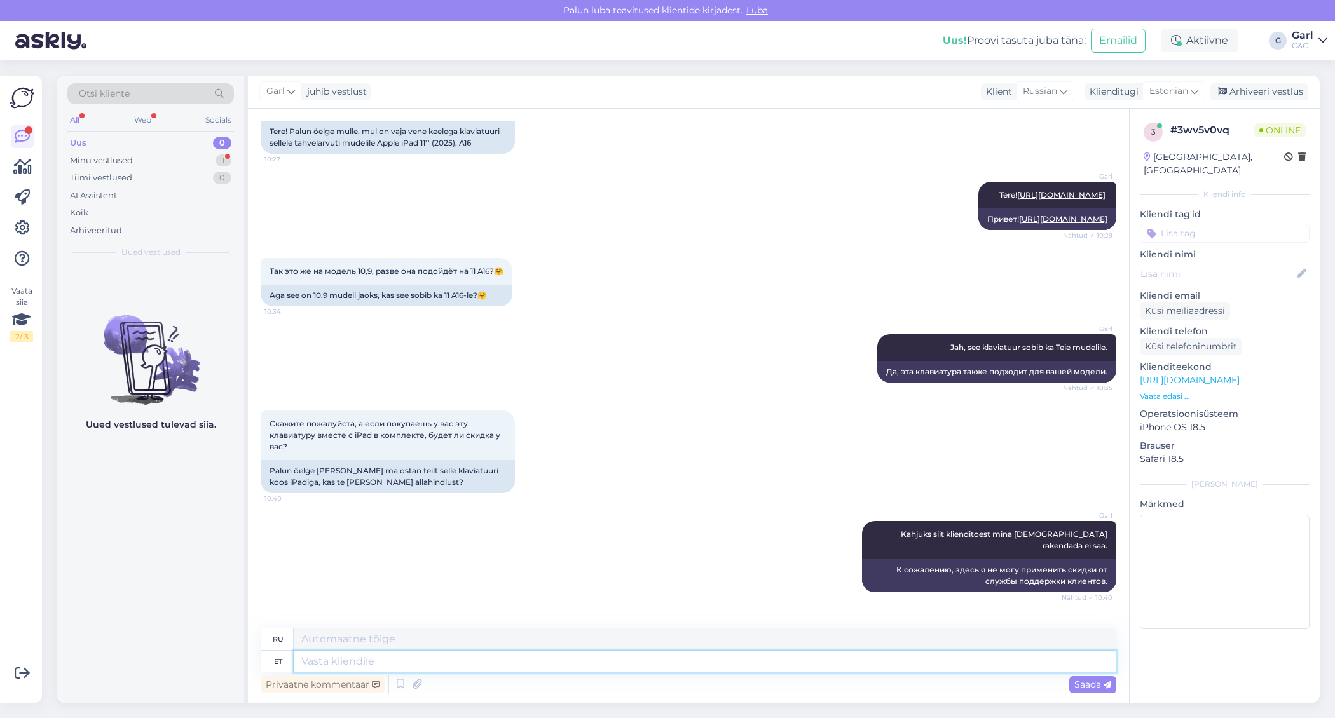
scroll to position [239, 0]
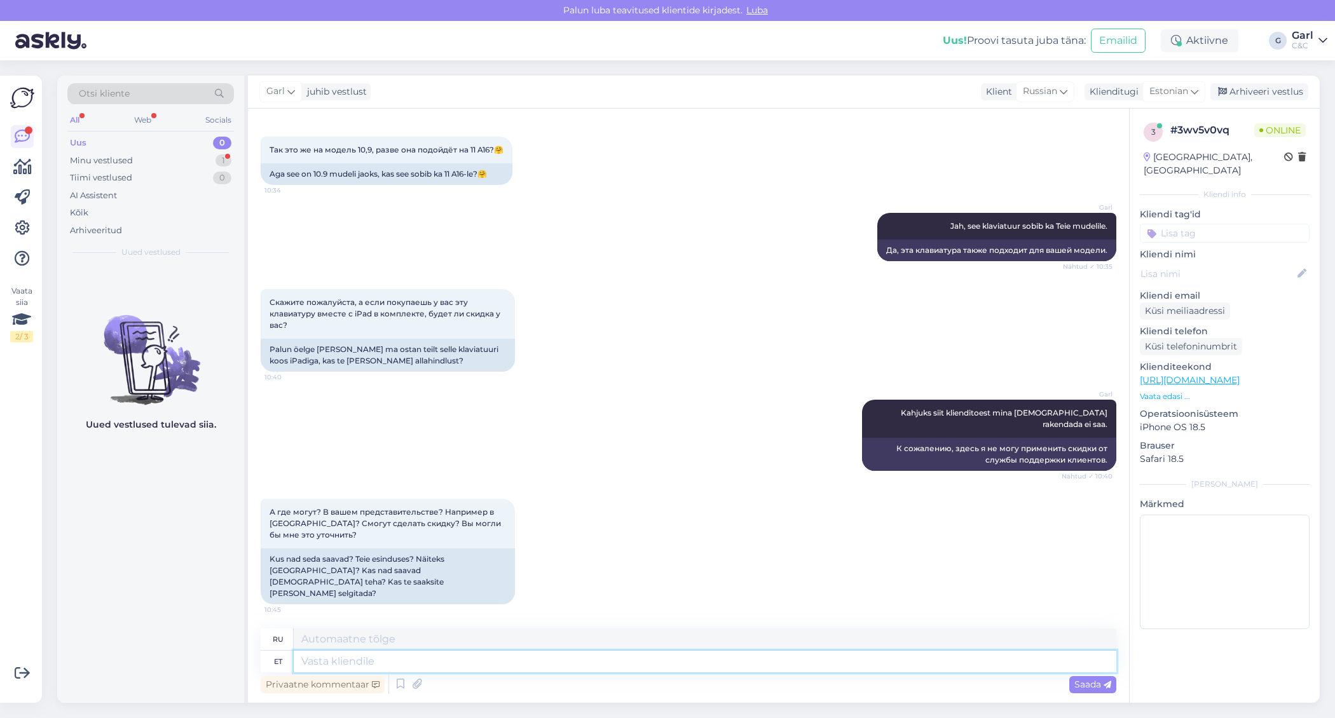
click at [439, 669] on textarea at bounding box center [705, 662] width 823 height 22
click at [439, 668] on textarea at bounding box center [705, 662] width 823 height 22
type textarea "Soovitan Te"
type textarea "Я рекомендую"
type textarea "Soovitan Teil selles"
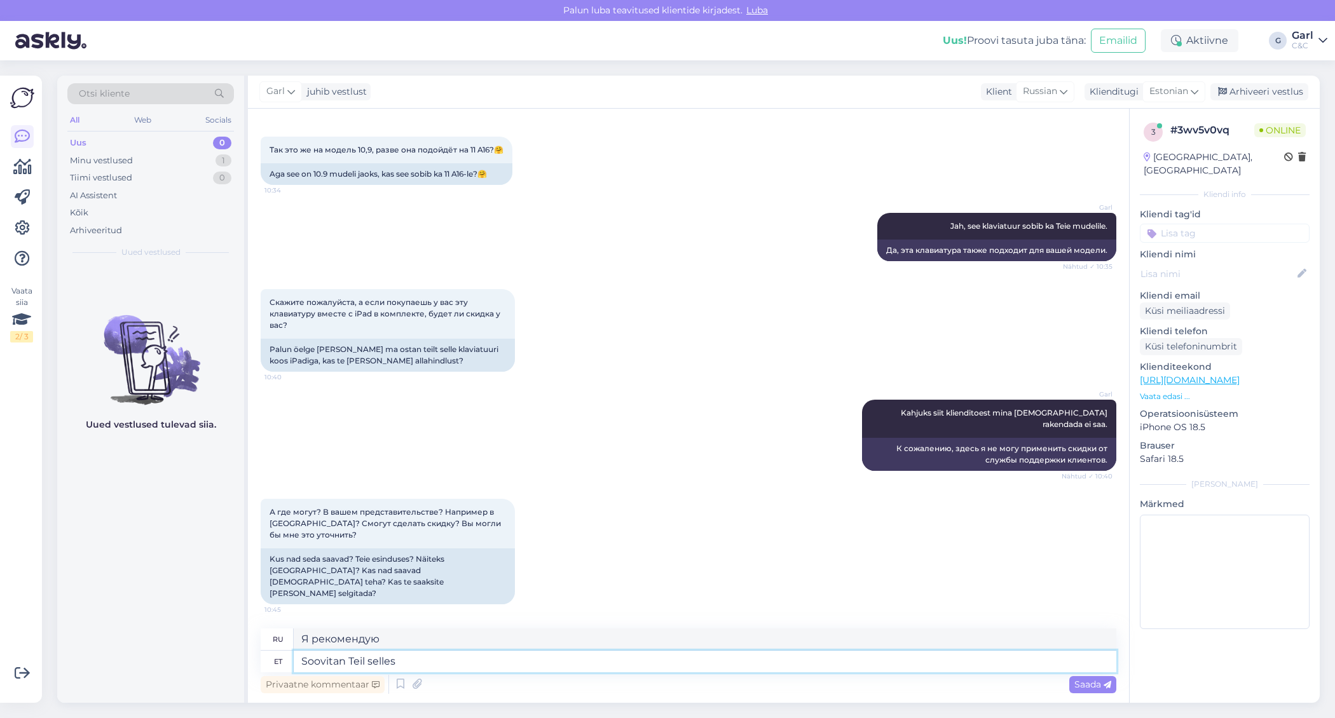
type textarea "Я рекомендую вам"
type textarea "Soovitan Teil selles o"
type textarea "Я рекомендую вам это."
type textarea "Soovitan Teil selles osas"
type textarea "Я рекомендую вам в этом отношении"
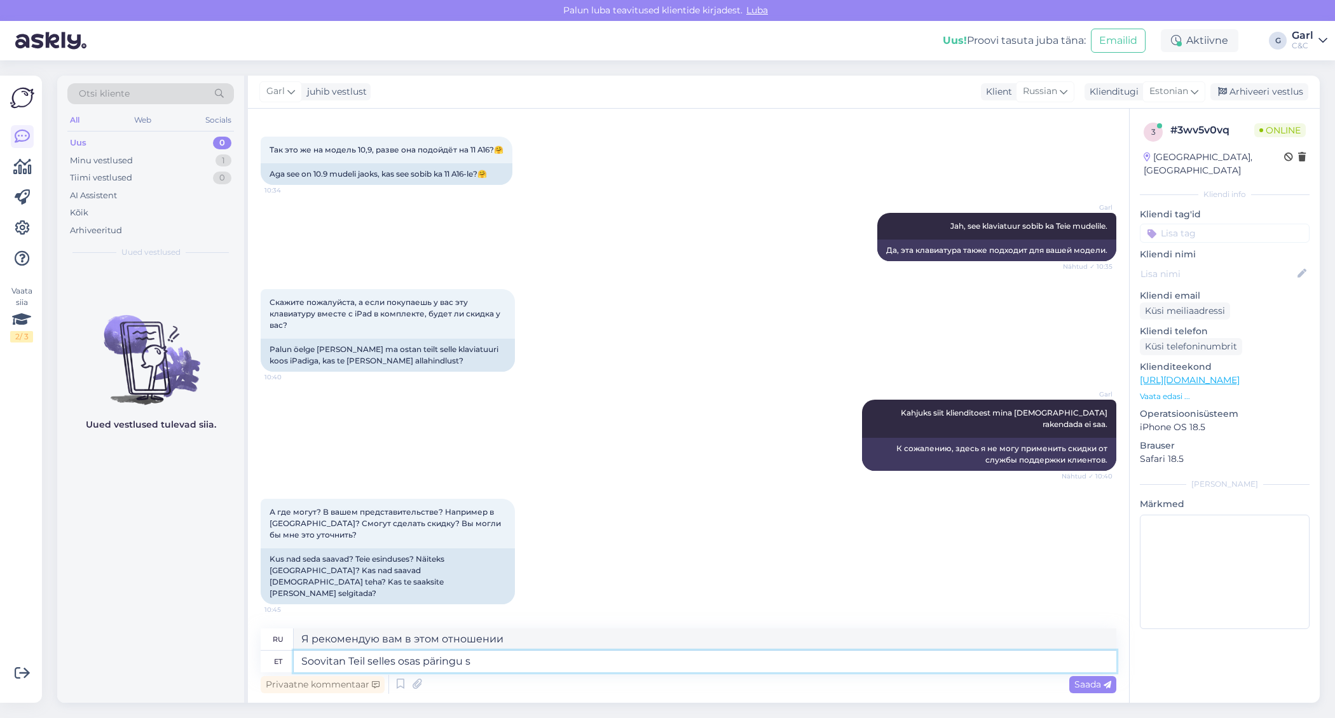
type textarea "Soovitan Teil selles osas päringu sa"
type textarea "Я предлагаю вам поинтересоваться этим вопросом."
type textarea "Soovitan Teil selles osas päringu saata ots"
type textarea "Я предлагаю вам направить запрос по этому поводу."
type textarea "Soovitan Teil selles osas päringu saata otse nar"
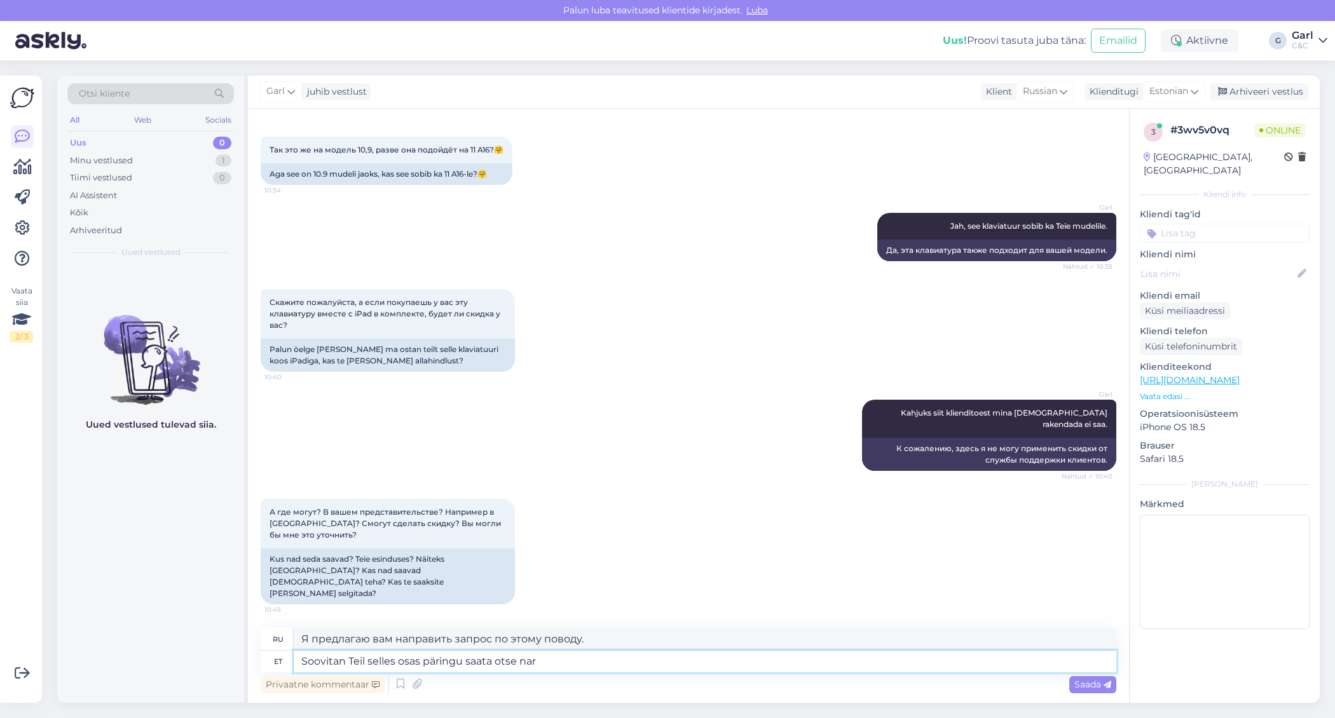
type textarea "Я рекомендую вам направить запрос по этому вопросу напрямую."
type textarea "Soovitan Teil selles osas päringu saata otse Narva e"
type textarea "Рекомендую Вам направить Ваш запрос непосредственно в Нарву."
type textarea "Soovitan Teil selles osas päringu saata otse Narva esindusele nar"
type textarea "Рекомендую Вам направить по этому вопросу запрос непосредственно в Нарвский офи…"
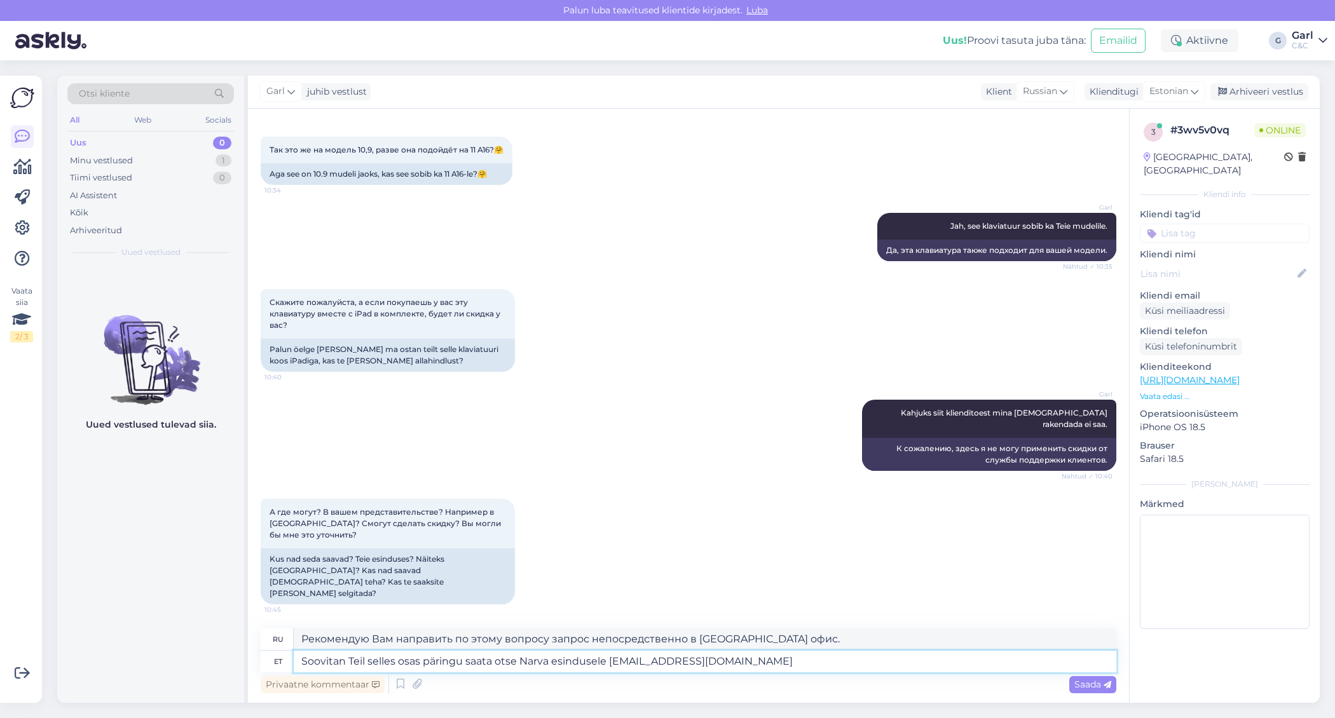
type textarea "Soovitan Teil selles osas päringu saata otse Narva esindusele narva@cec.com"
type textarea "Рекомендую Вам направлять Ваши запросы непосредственно в Нарвский офис narva@ce…"
type textarea "Soovitan Teil selles osas päringu saata otse Narva esindusele narva@cec.com"
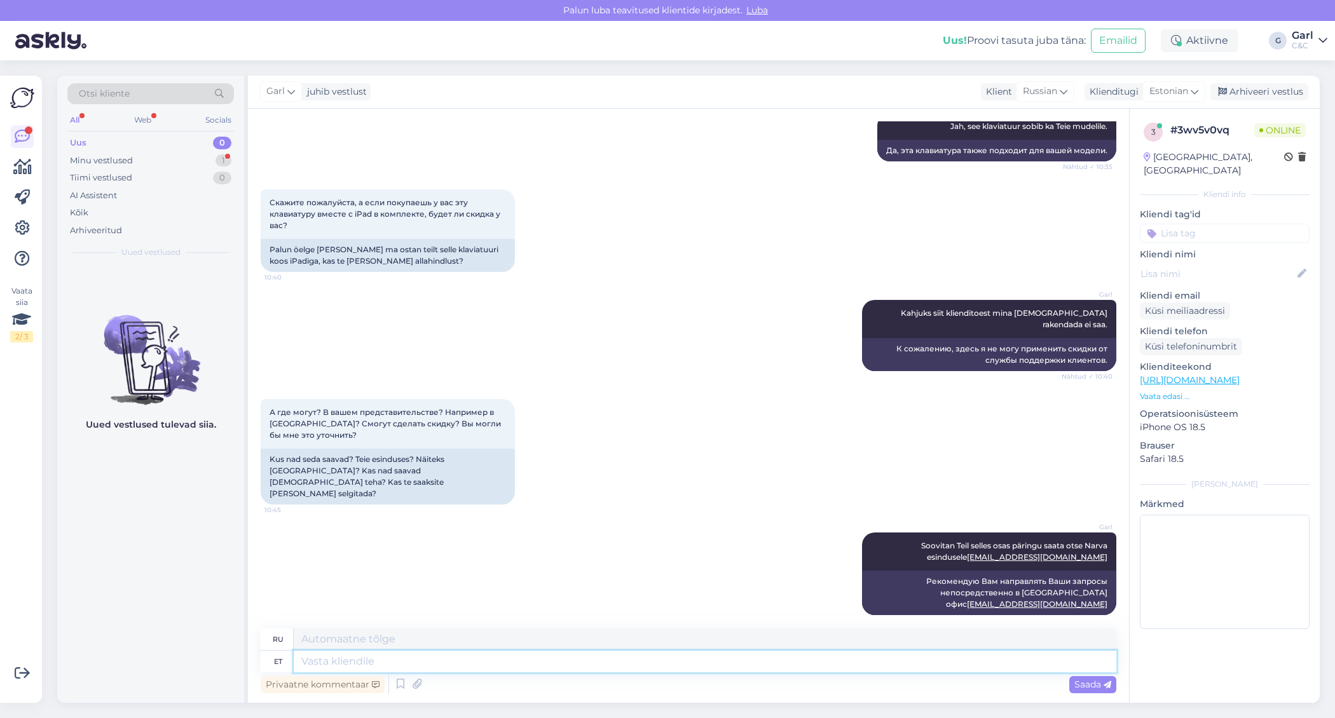
scroll to position [415, 0]
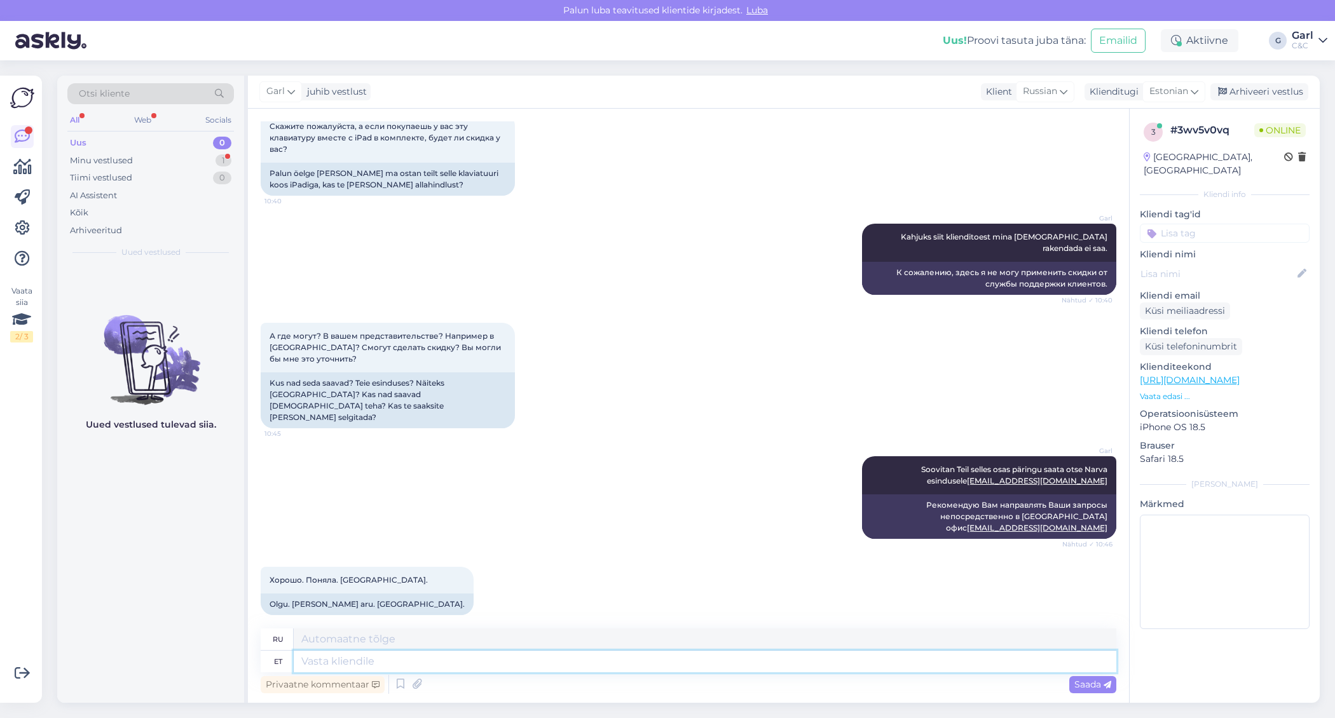
click at [642, 657] on textarea at bounding box center [705, 662] width 823 height 22
type textarea "Palun!"
type textarea "Пожалуйста!"
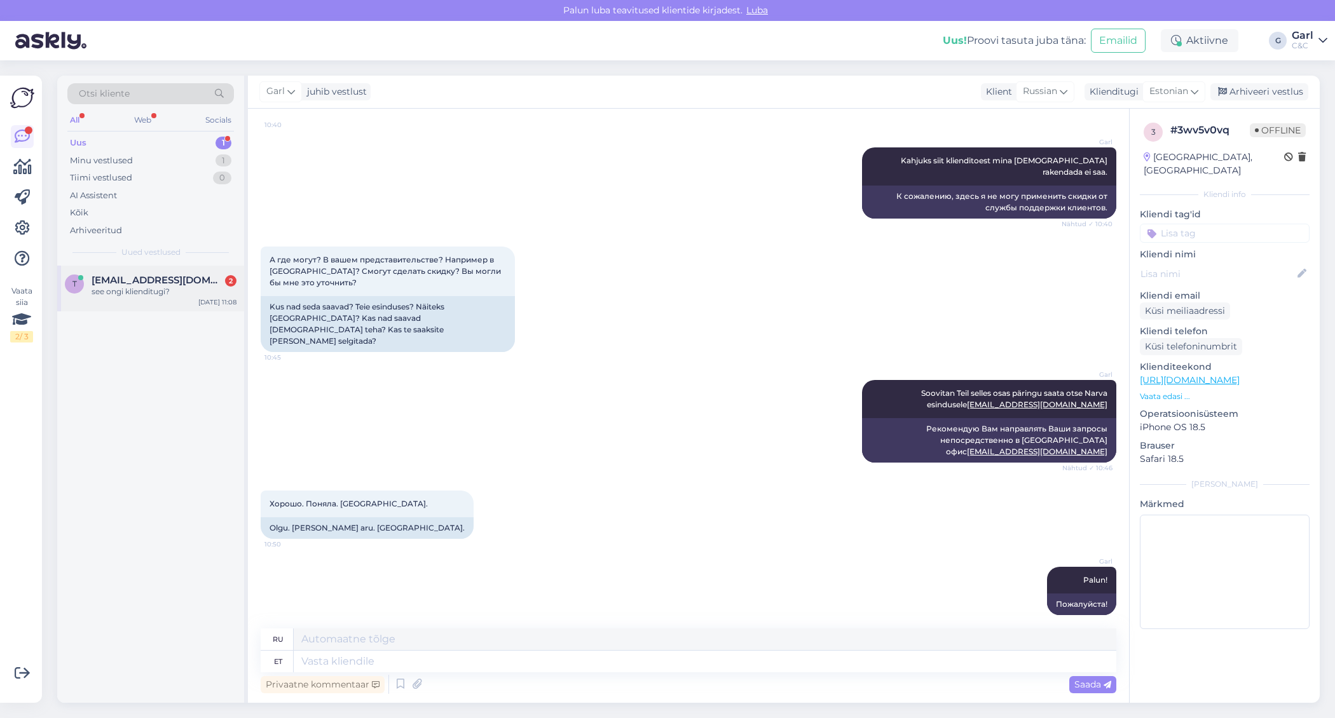
click at [153, 280] on span "tinkus.igor@gmail.com" at bounding box center [158, 280] width 132 height 11
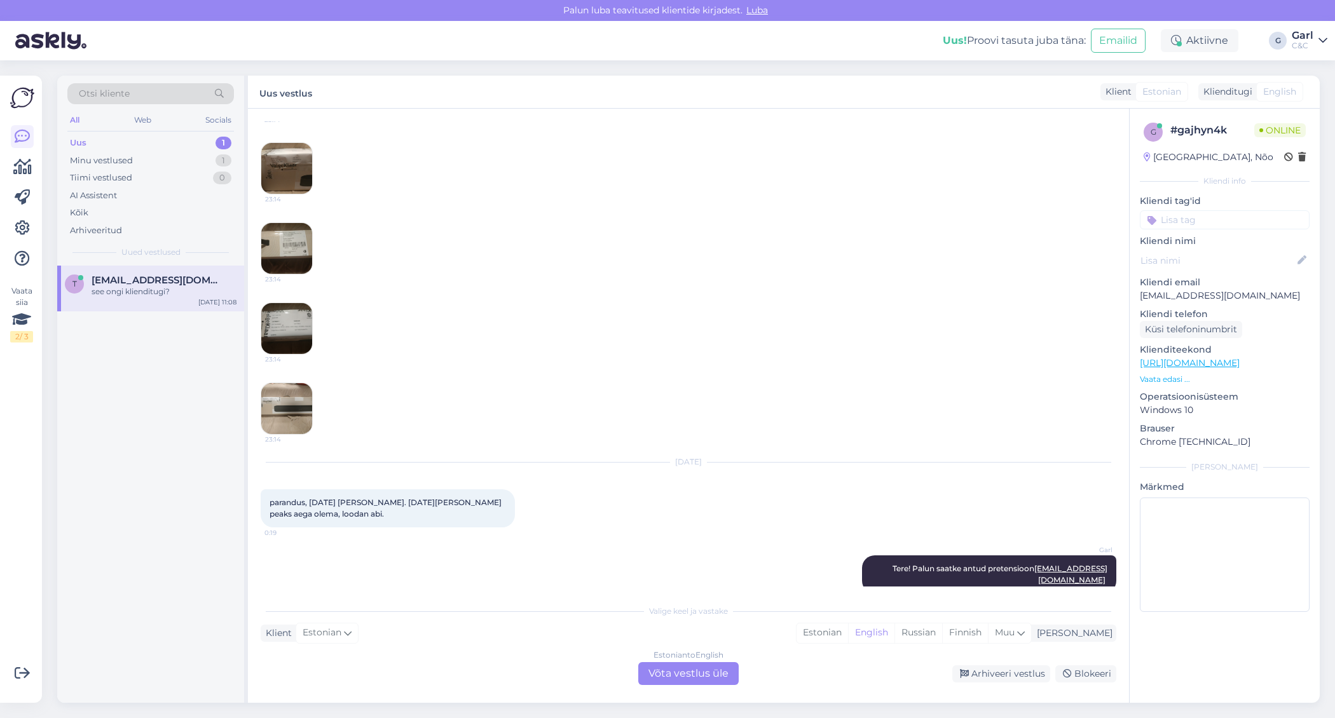
scroll to position [572, 0]
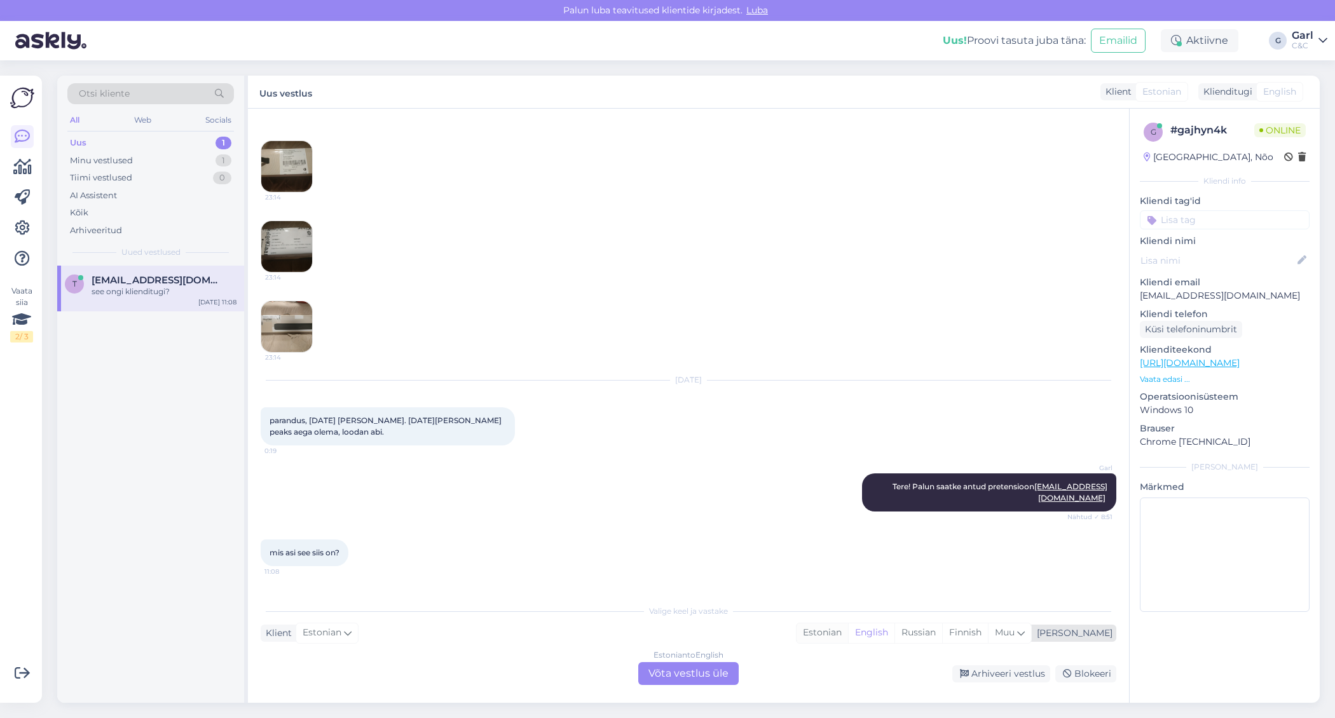
click at [848, 634] on div "Estonian" at bounding box center [823, 633] width 52 height 19
click at [709, 669] on div "Estonian to Estonian Võta vestlus üle" at bounding box center [688, 674] width 100 height 23
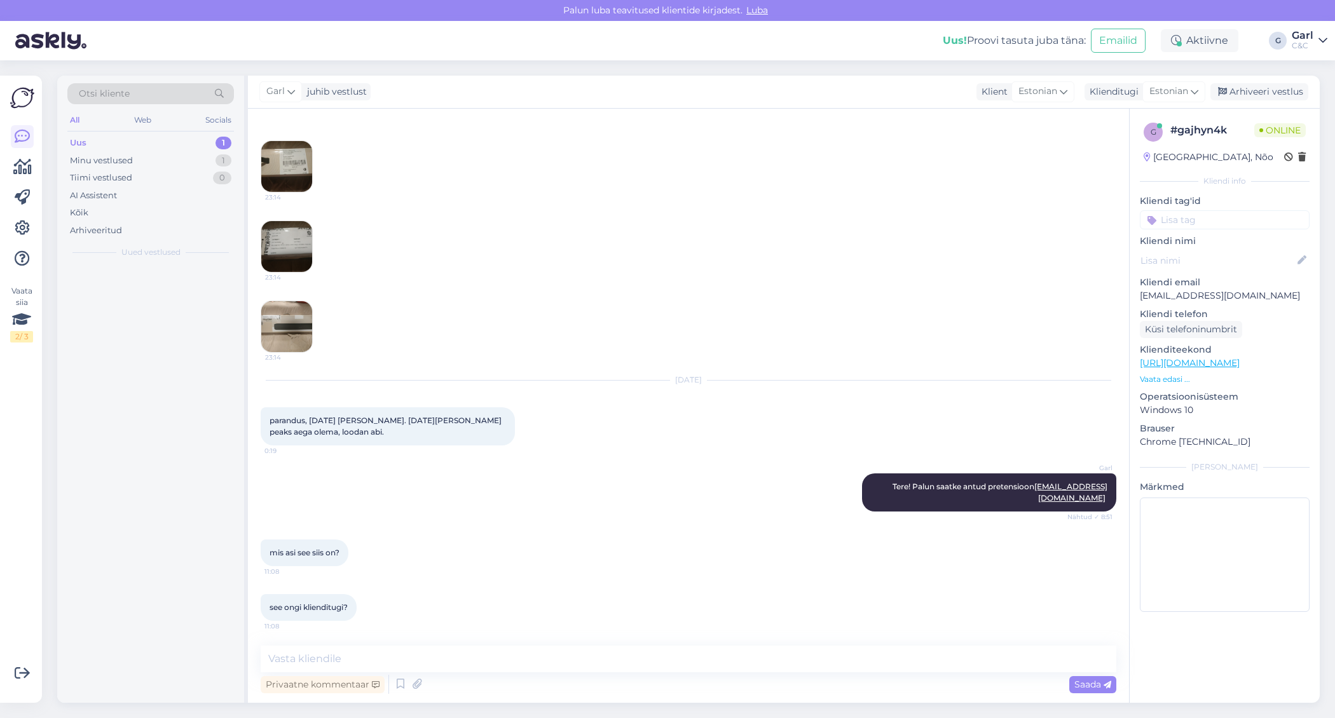
scroll to position [525, 0]
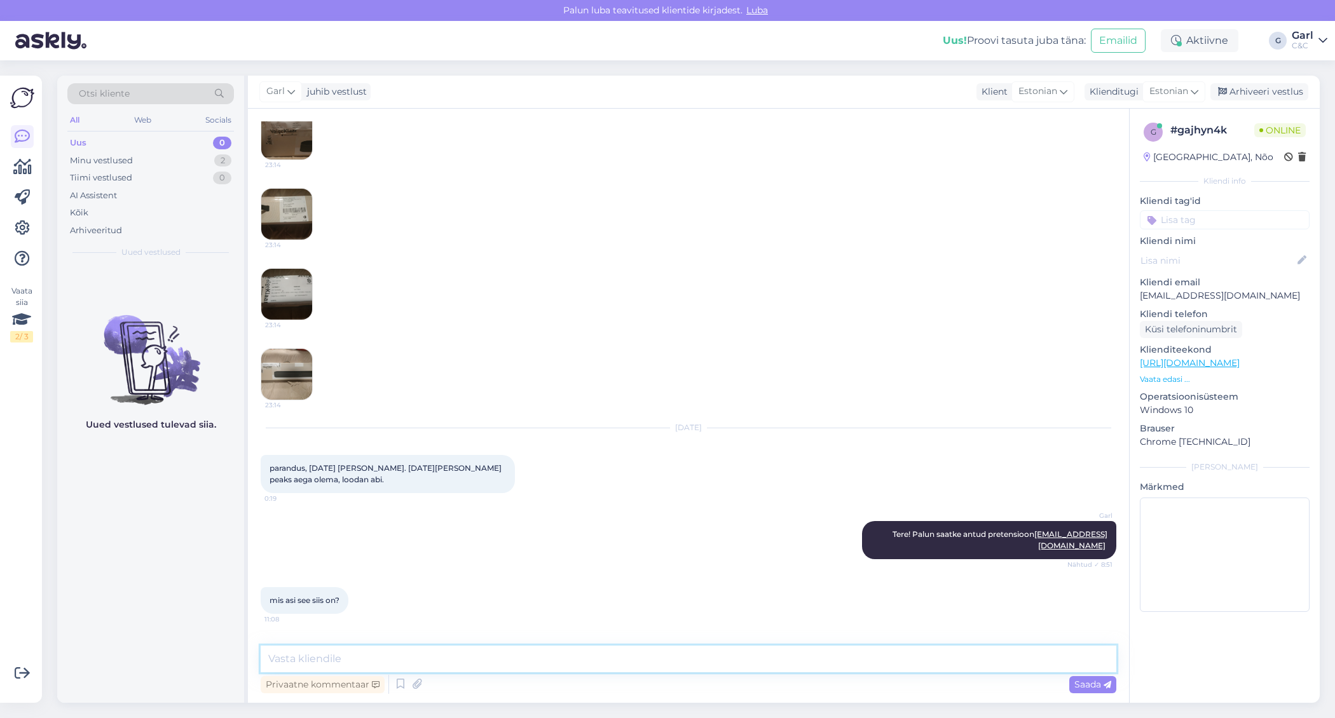
click at [673, 661] on textarea at bounding box center [689, 659] width 856 height 27
type textarea "Käsitleme tellimuse tagastusi läbi e-maili. Andsin ka Marekile omalt poolt info…"
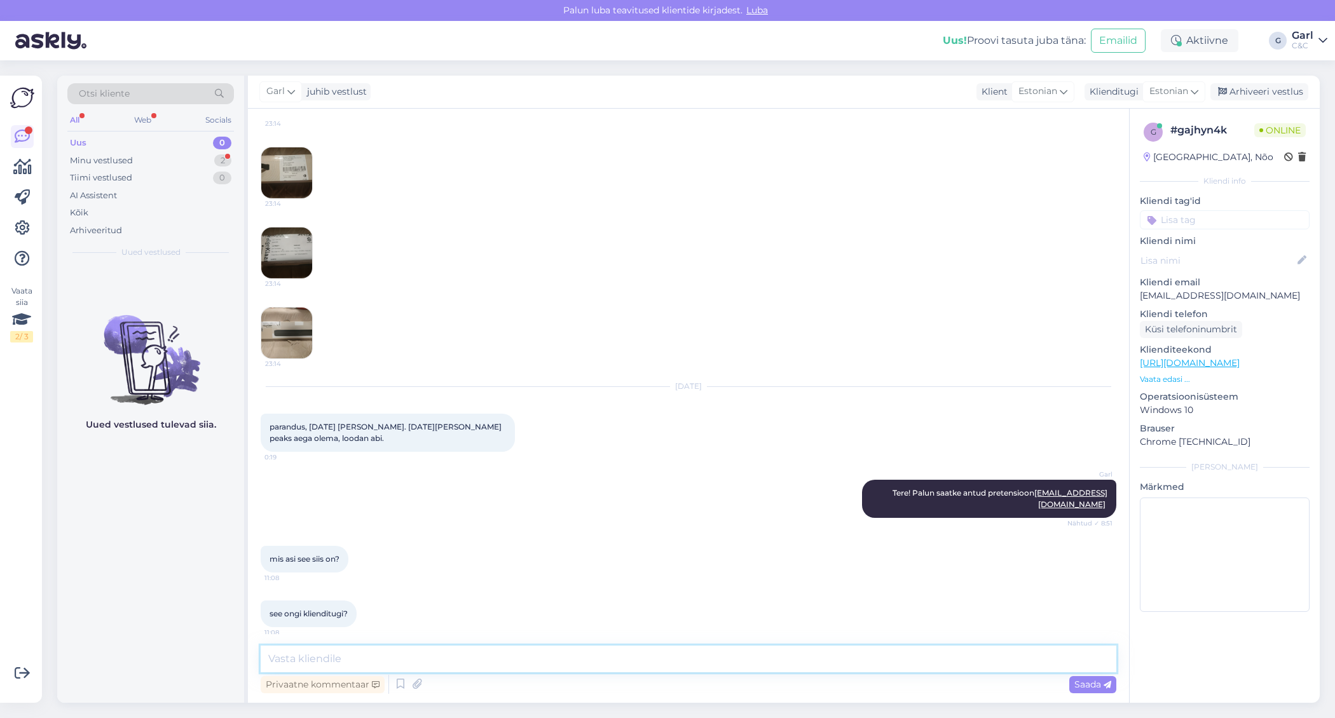
scroll to position [645, 0]
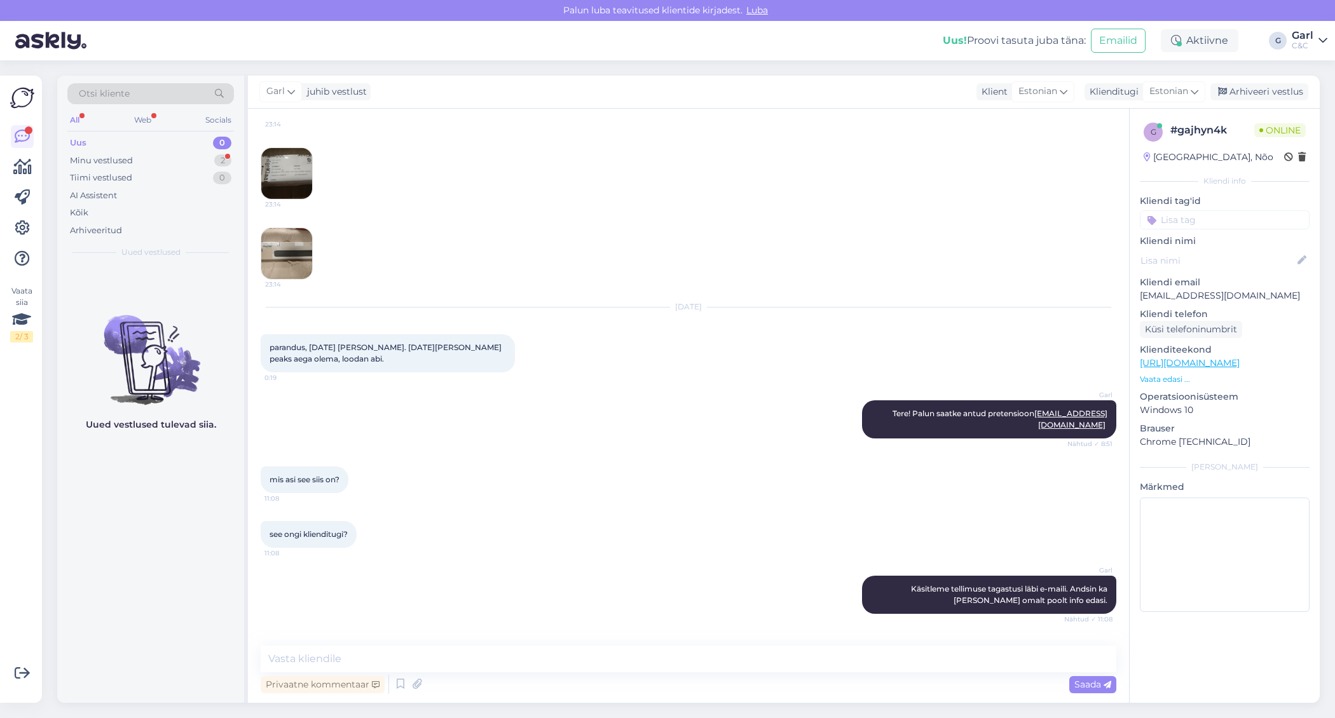
click at [169, 521] on div "Uued vestlused tulevad siia." at bounding box center [150, 484] width 187 height 437
click at [451, 649] on textarea at bounding box center [689, 659] width 856 height 27
type textarea "Jah, palun. Samuti ka pangarekvisiidid."
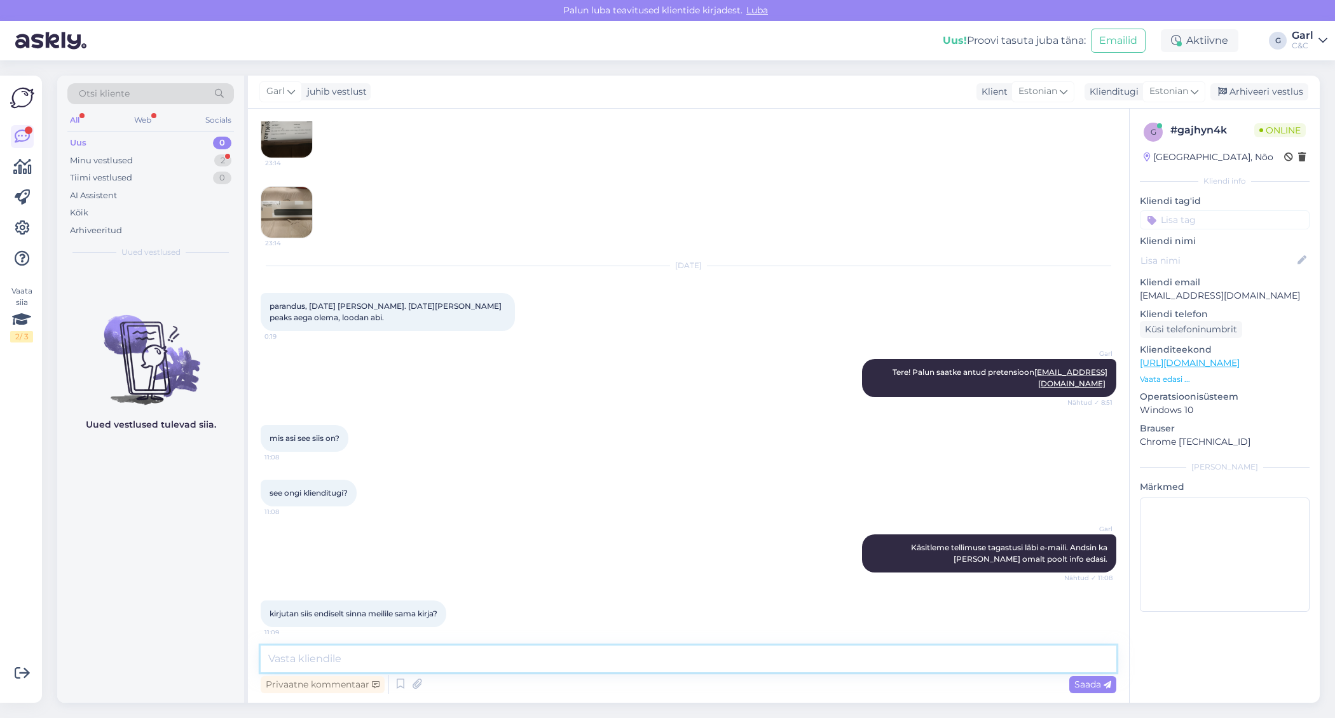
scroll to position [755, 0]
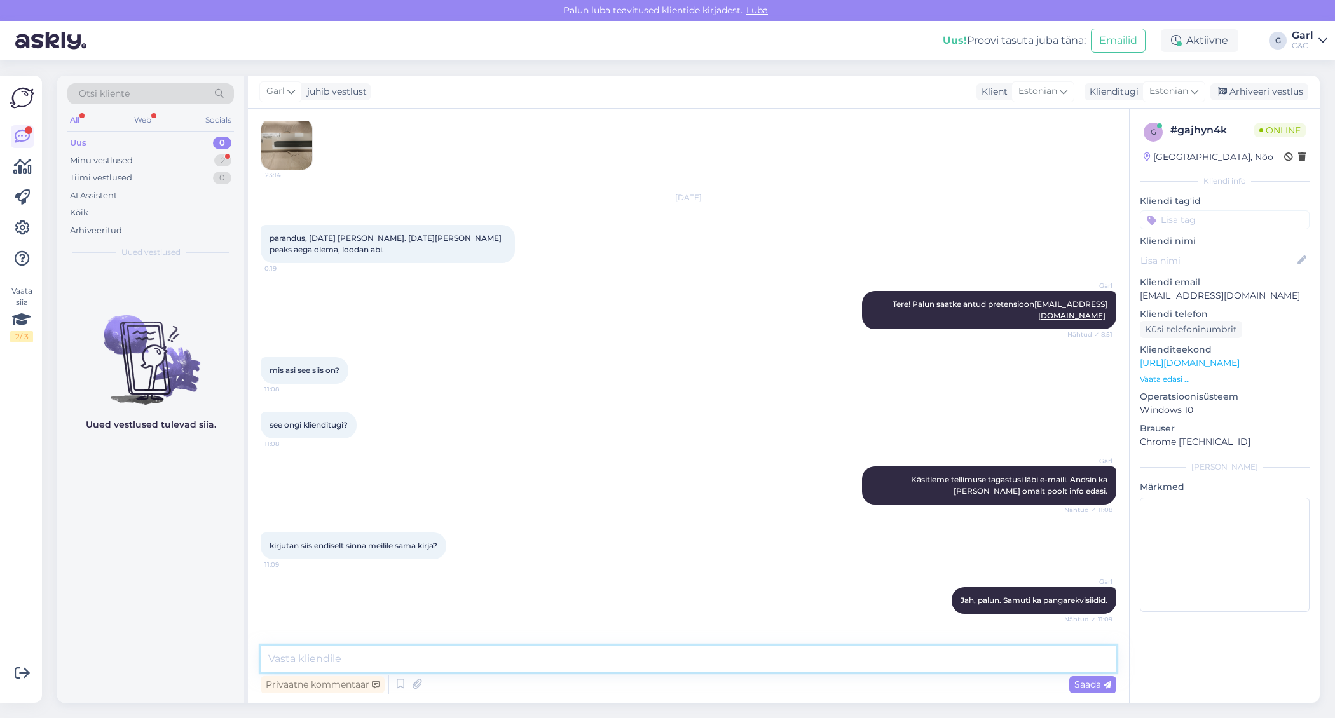
click at [467, 664] on textarea at bounding box center [689, 659] width 856 height 27
type textarea "P"
type textarea "I"
type textarea "Pangakonto number, kuhu saaksime vajadusel tagasikande teostada."
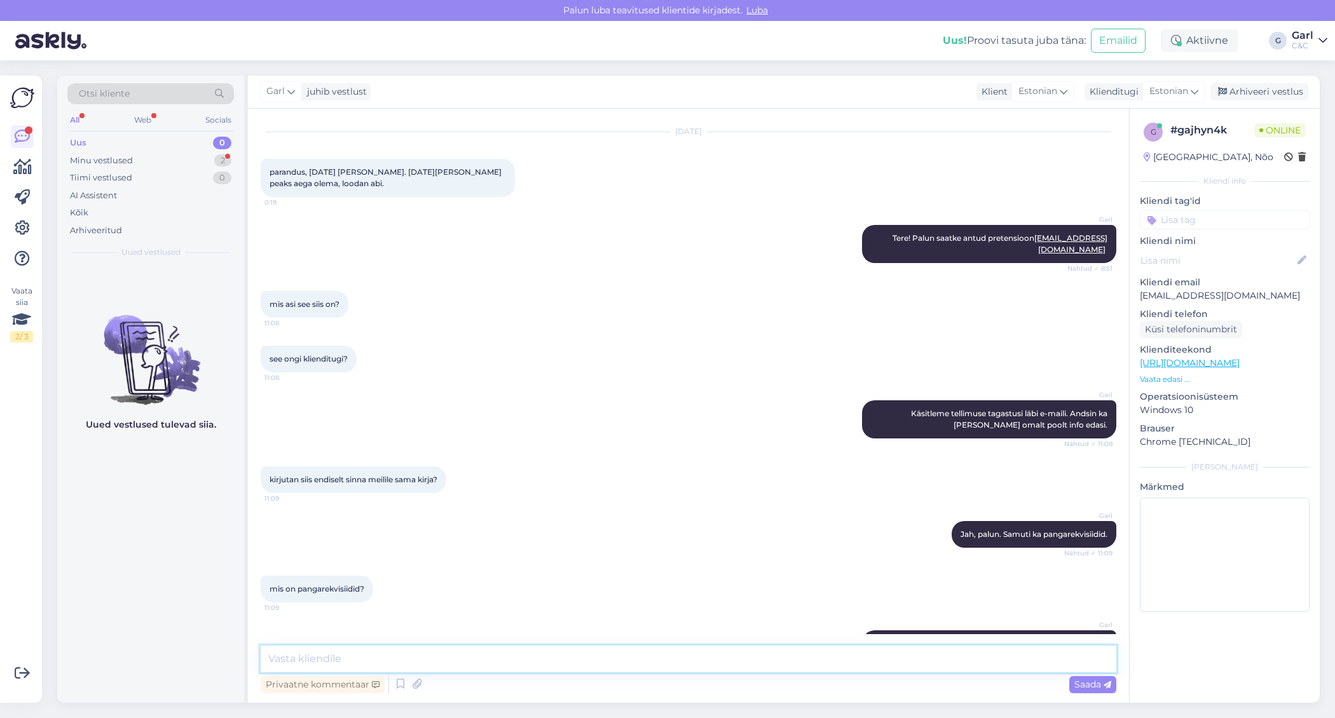
scroll to position [876, 0]
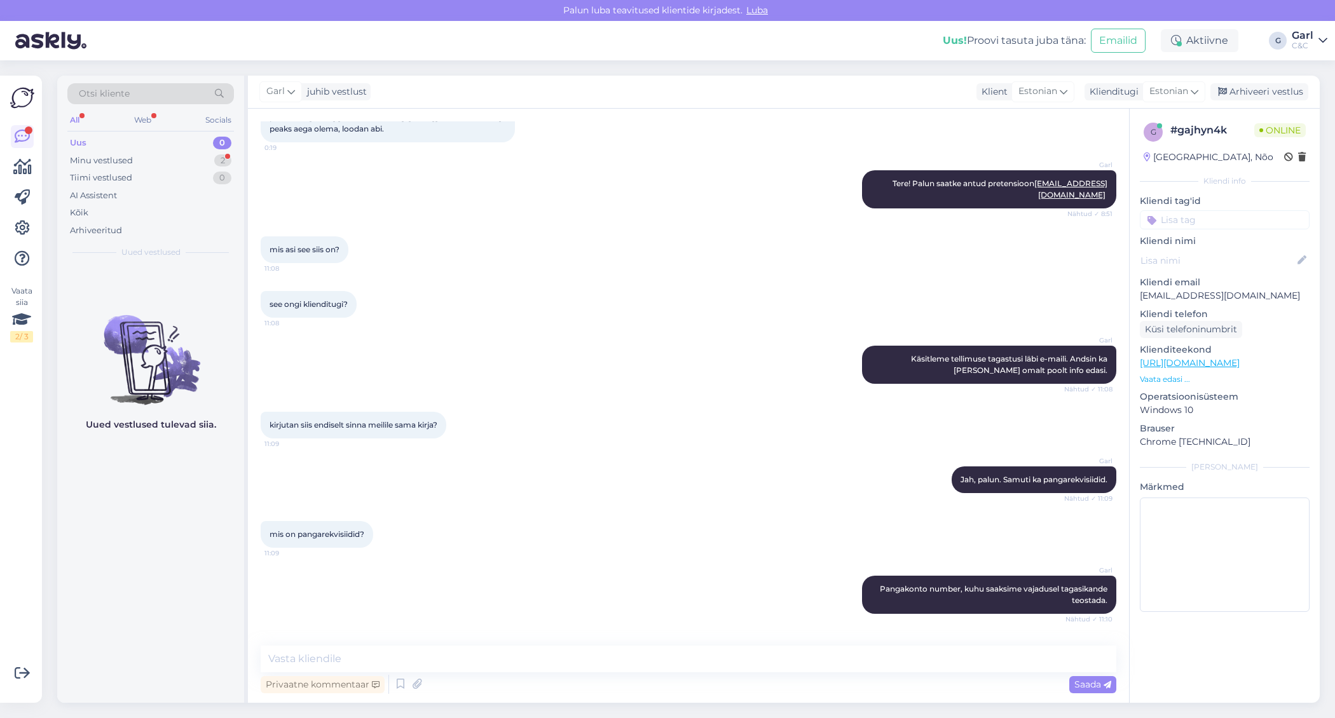
click at [124, 586] on div "Uued vestlused tulevad siia." at bounding box center [150, 484] width 187 height 437
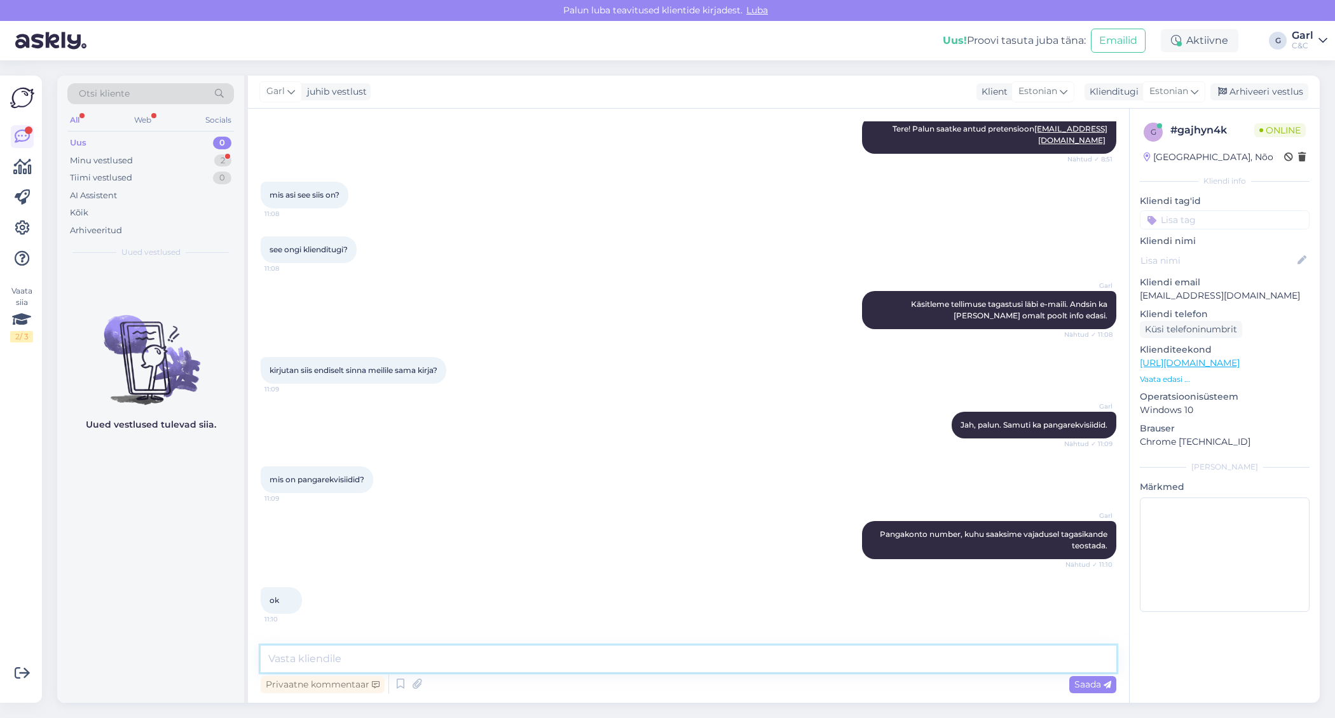
click at [454, 662] on textarea at bounding box center [689, 659] width 856 height 27
type textarea "Hästi."
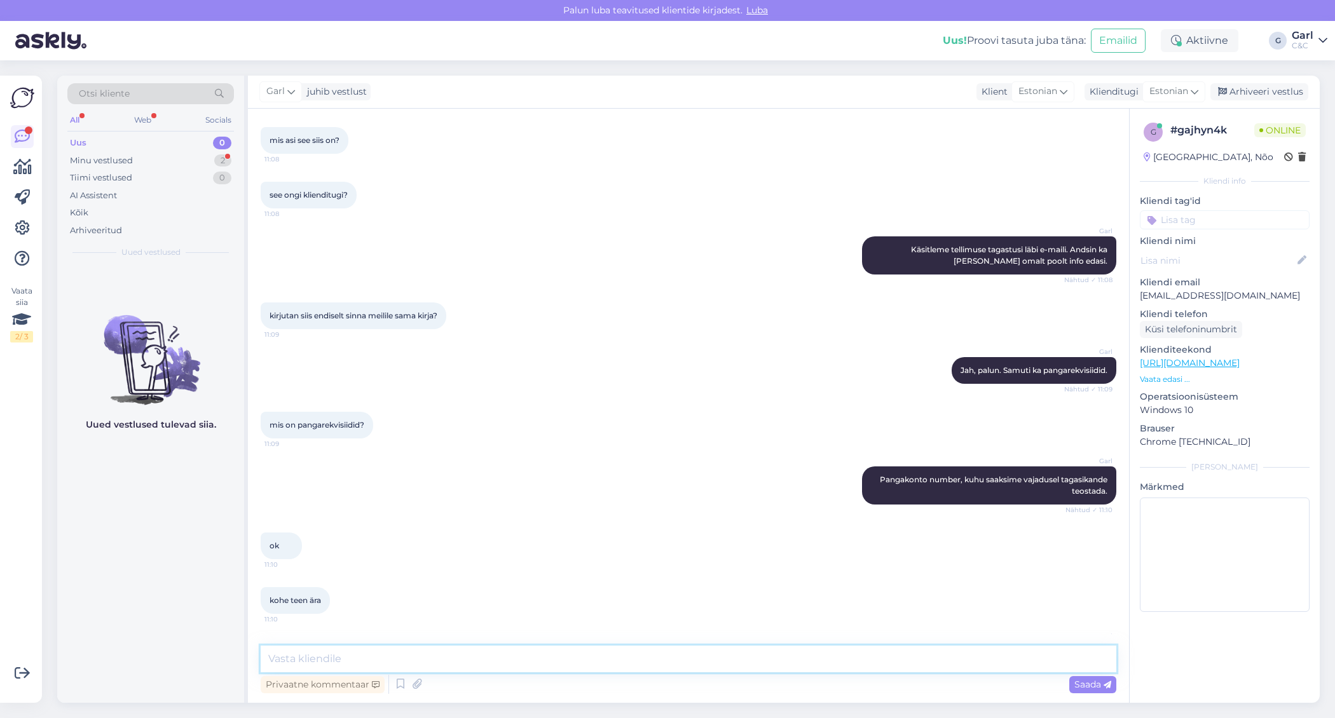
scroll to position [1149, 0]
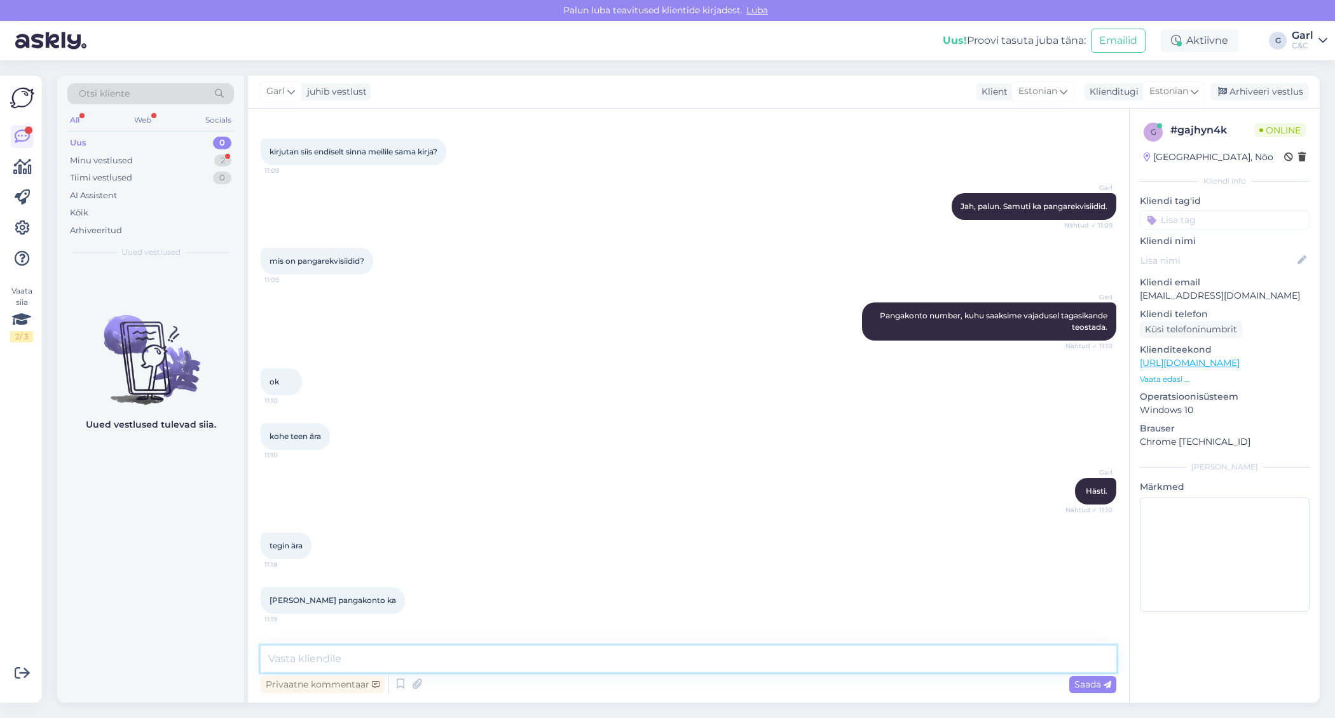
click at [439, 650] on textarea at bounding box center [689, 659] width 856 height 27
type textarea "Kiri käes. Just."
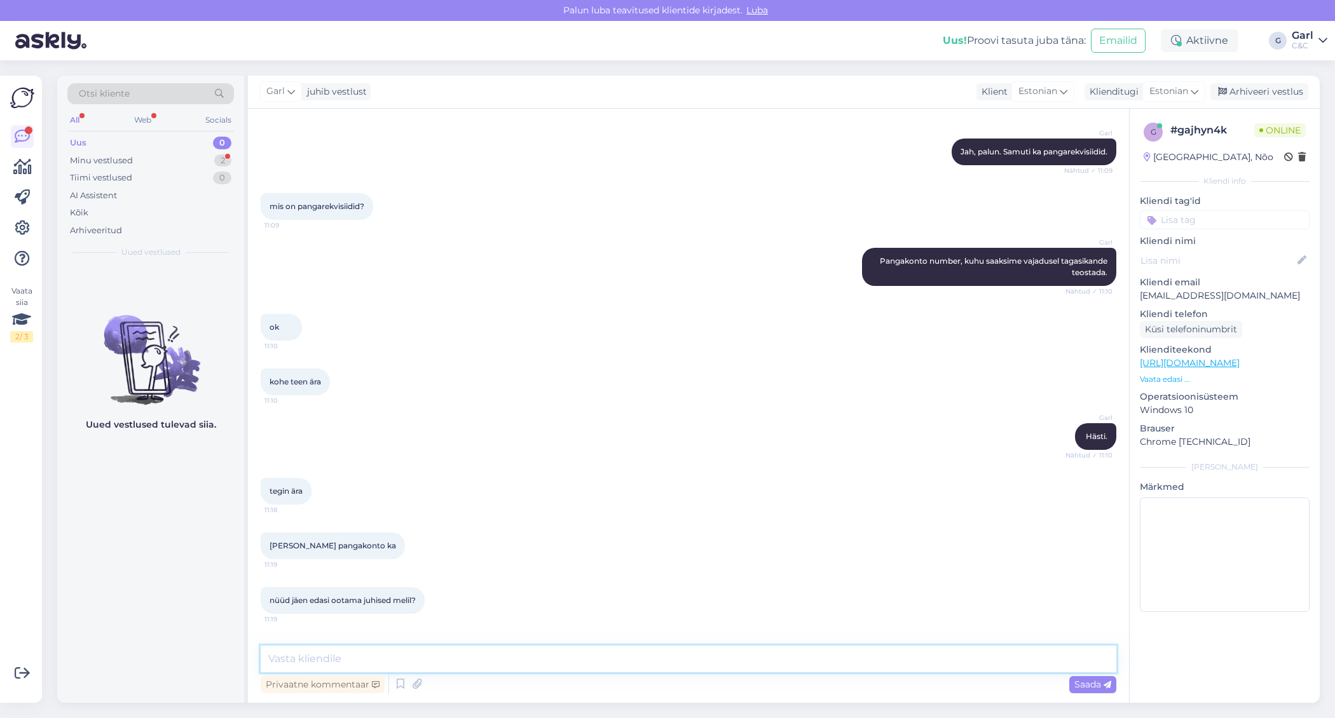
scroll to position [1258, 0]
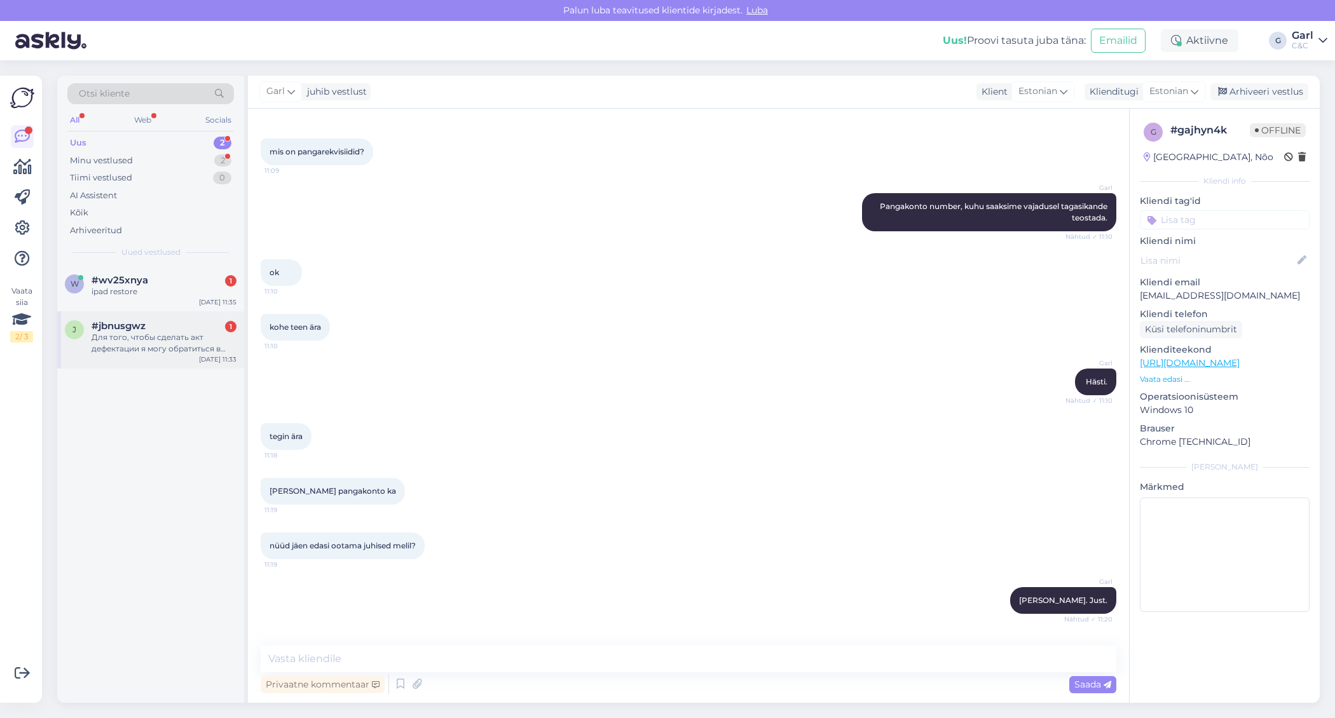
click at [167, 336] on div "Для того, чтобы сделать акт дефектации я могу обратиться в любое представительс…" at bounding box center [164, 343] width 145 height 23
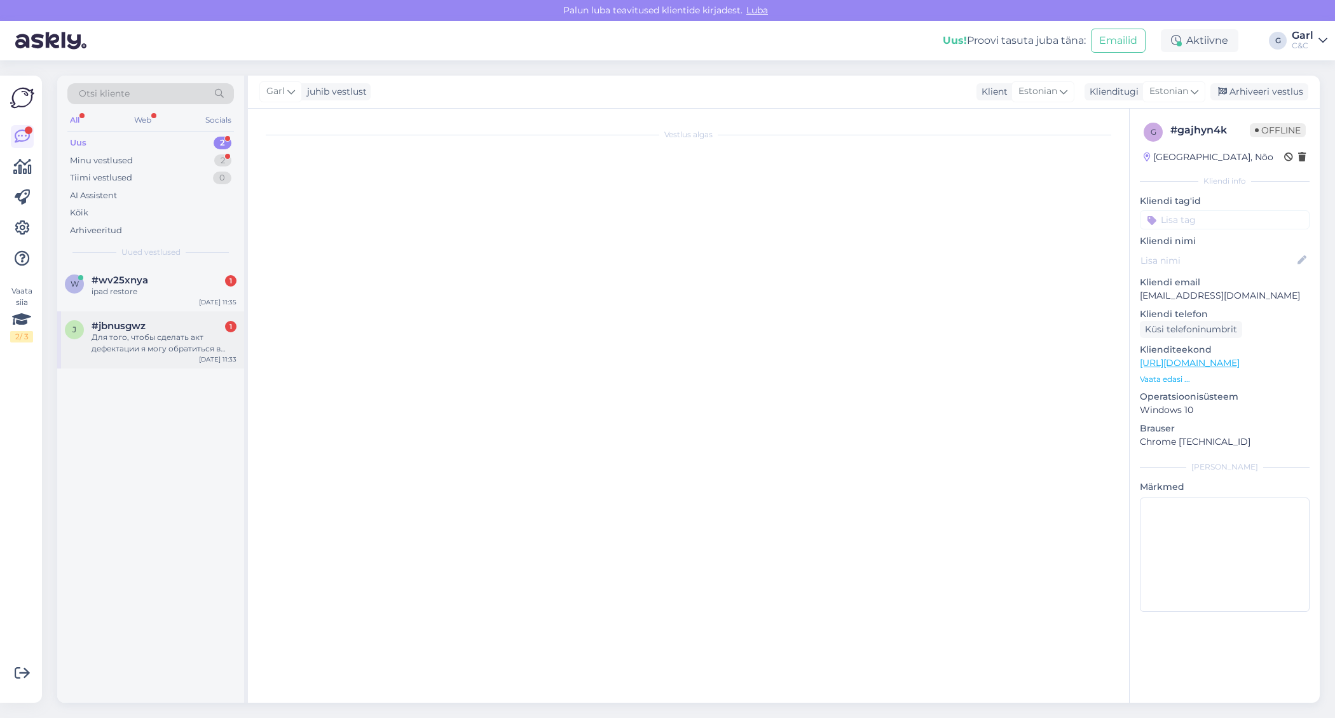
scroll to position [0, 0]
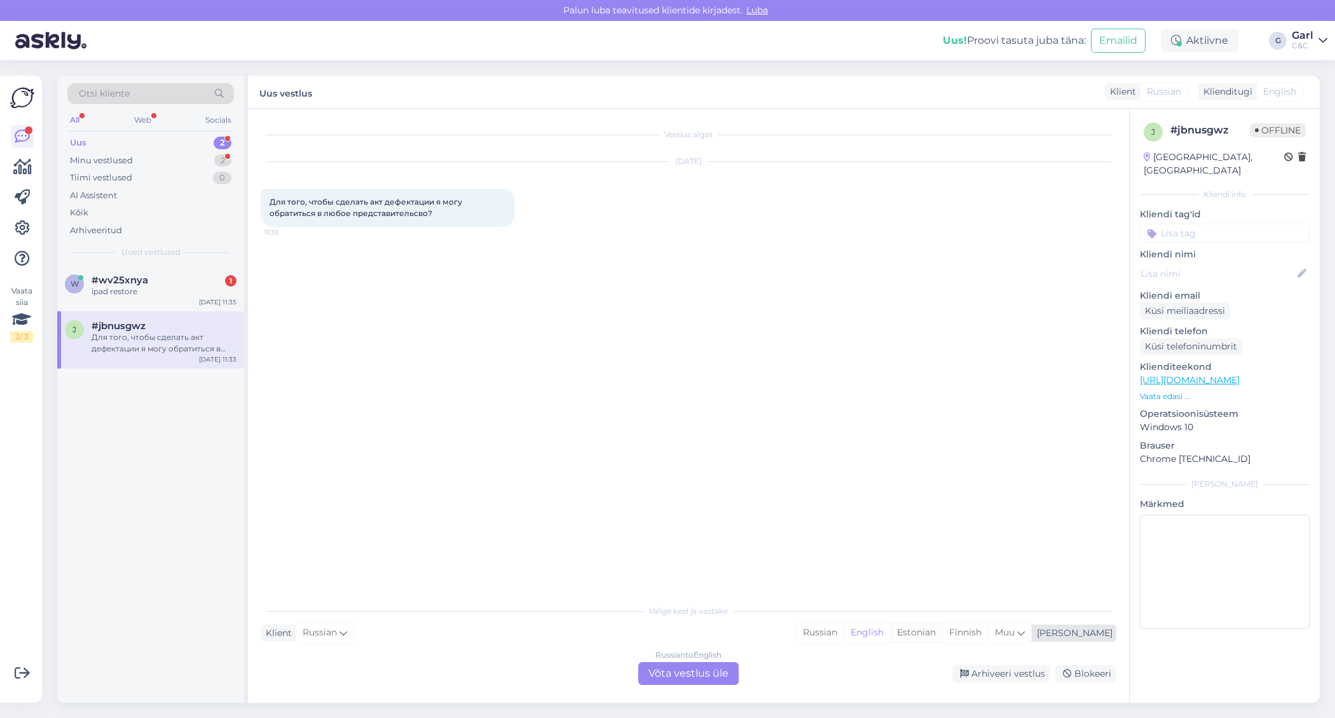
click at [942, 624] on div "Estonian" at bounding box center [916, 633] width 52 height 19
click at [723, 674] on div "Russian to Estonian Võta vestlus üle" at bounding box center [688, 674] width 100 height 23
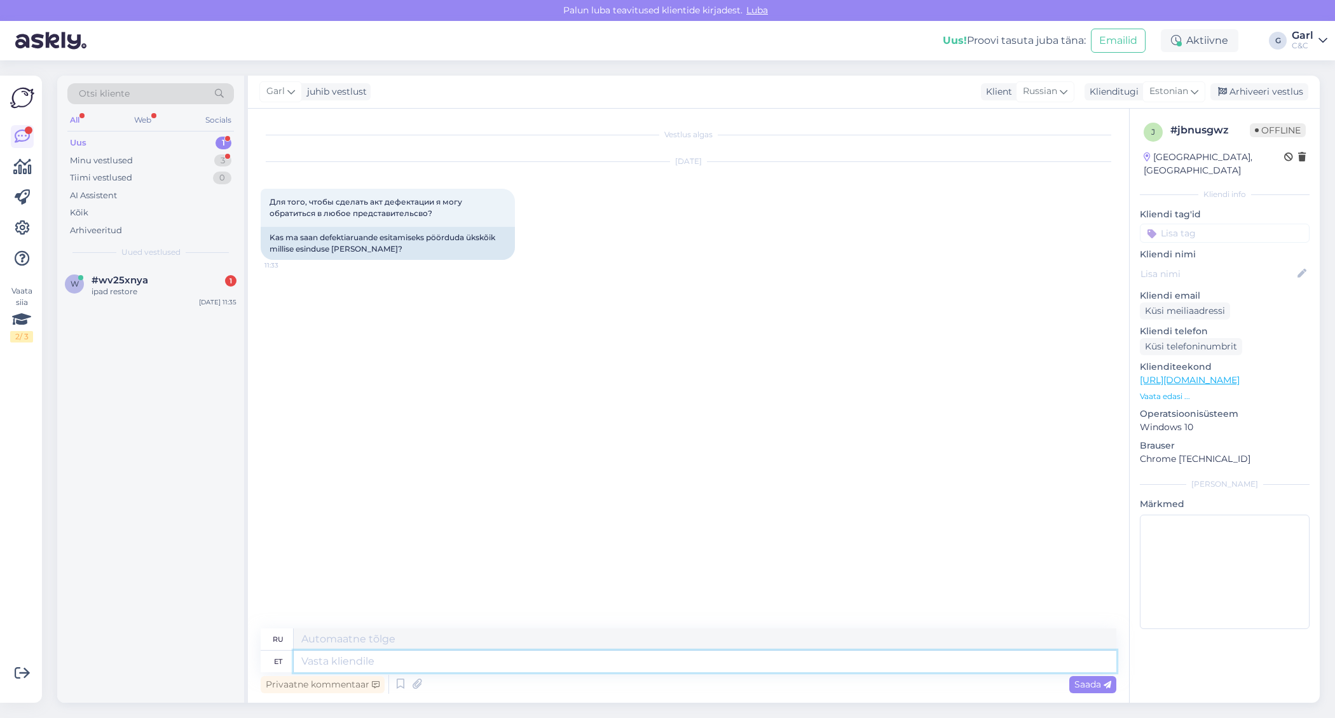
click at [631, 653] on textarea at bounding box center [705, 662] width 823 height 22
click at [404, 687] on icon at bounding box center [400, 684] width 15 height 19
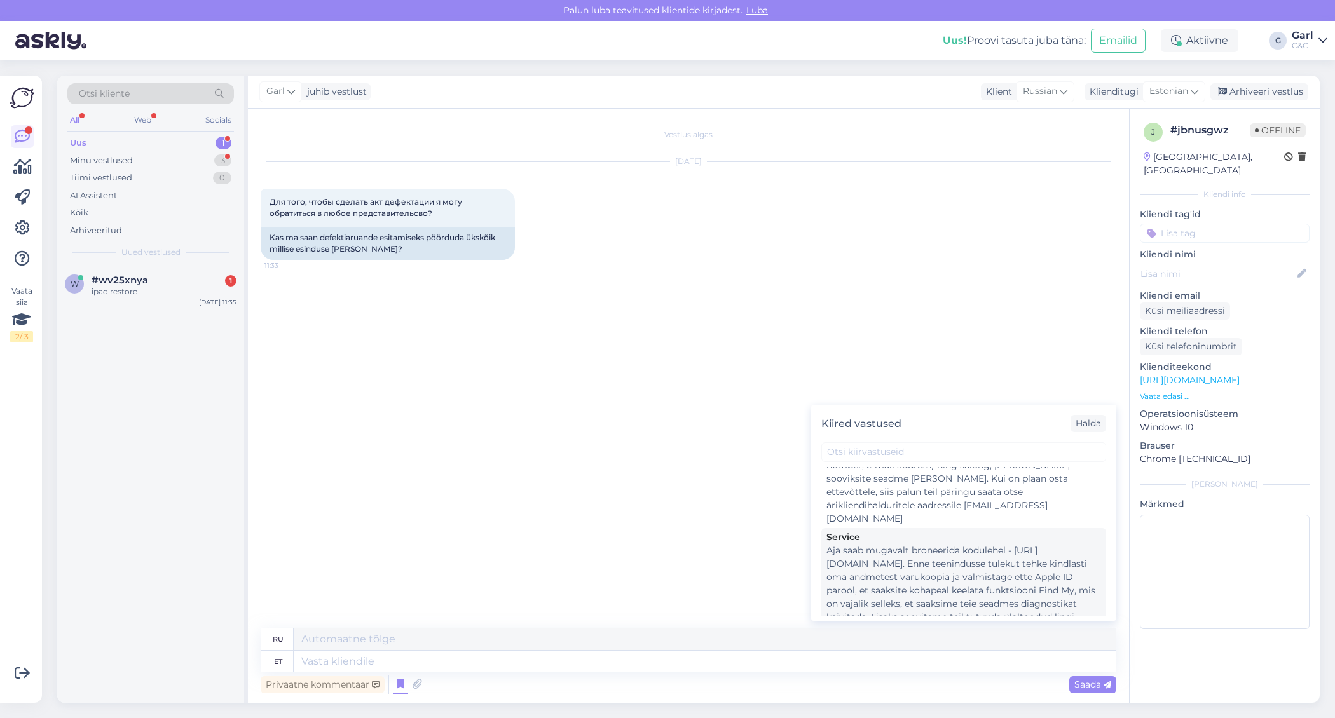
scroll to position [1848, 0]
click at [876, 640] on div "Hooldusesse saab aega broneerida kodulehel - https://cec.ee/hooldus. Enne hoold…" at bounding box center [964, 680] width 275 height 80
type textarea "Hooldusesse saab mugavalt aega broneerida kodulehel - https://www.ideal.ee/hool…"
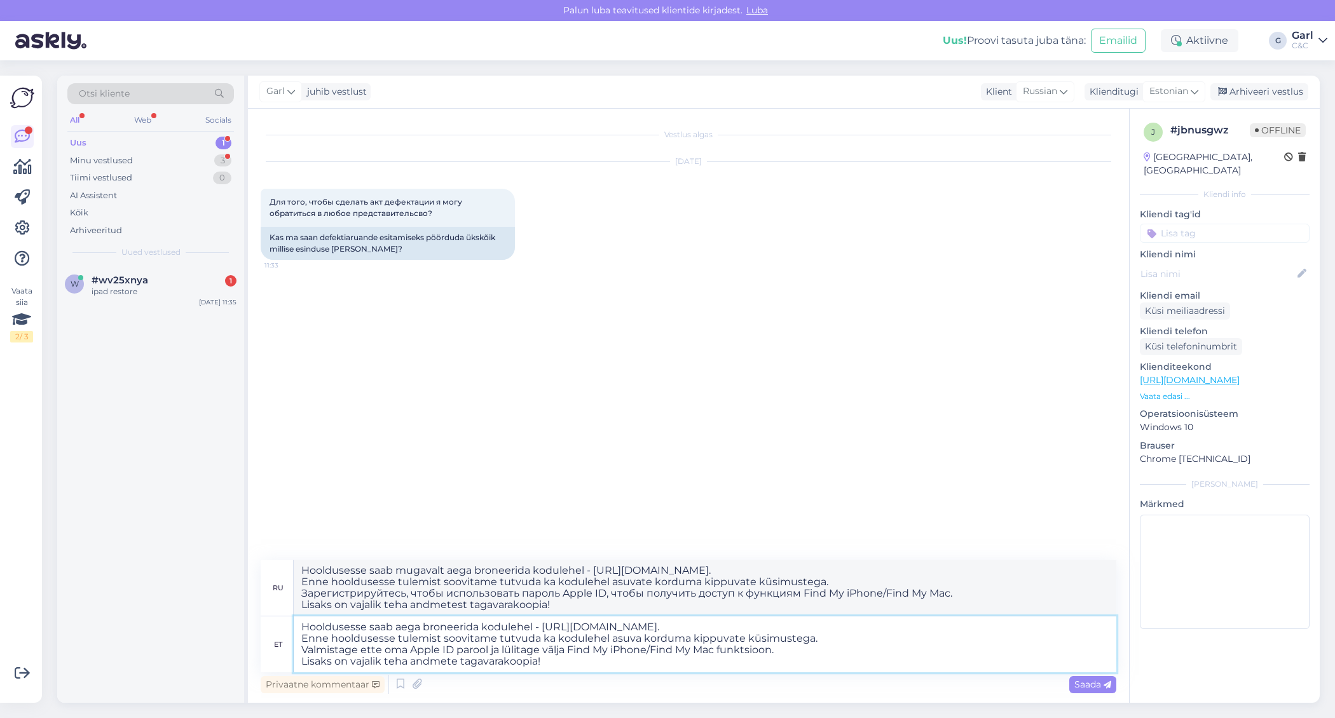
click at [299, 623] on textarea "Hooldusesse saab aega broneerida kodulehel - https://cec.ee/hooldus. Enne hoold…" at bounding box center [705, 645] width 823 height 56
type textarea "Tere! Hooldusesse saab aega broneerida kodulehel - https://cec.ee/hooldus. Enne…"
type textarea "Здравствуйте! Записаться на сервис можно на сайте - https://cec.ee/hooldus. Пер…"
type textarea "Tere! Seade tuleks tuua hooldusesse. Hooldusesse saab aega broneerida kodulehel…"
type textarea "Здравствуйте! Устройство необходимо отдать на техническое обслуживание. Заброни…"
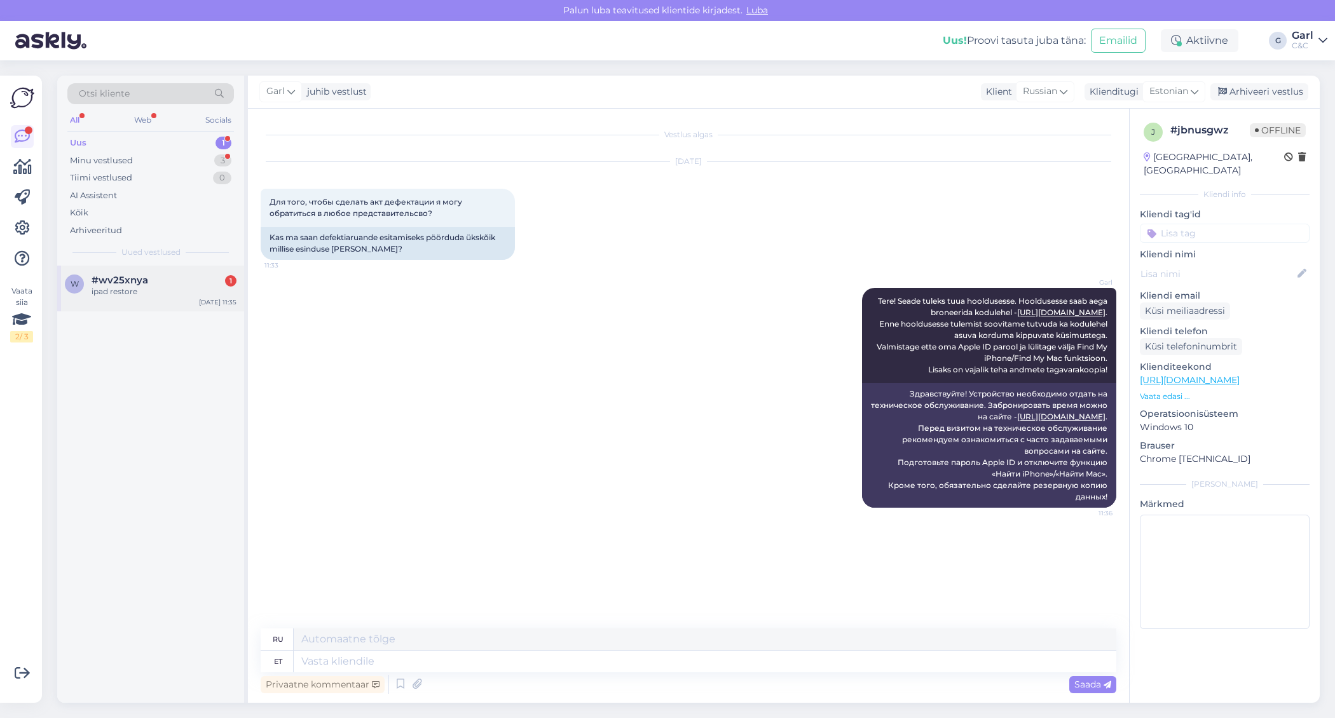
click at [153, 297] on div "w #wv25xnya 1 ipad restore Aug 18 11:35" at bounding box center [150, 289] width 187 height 46
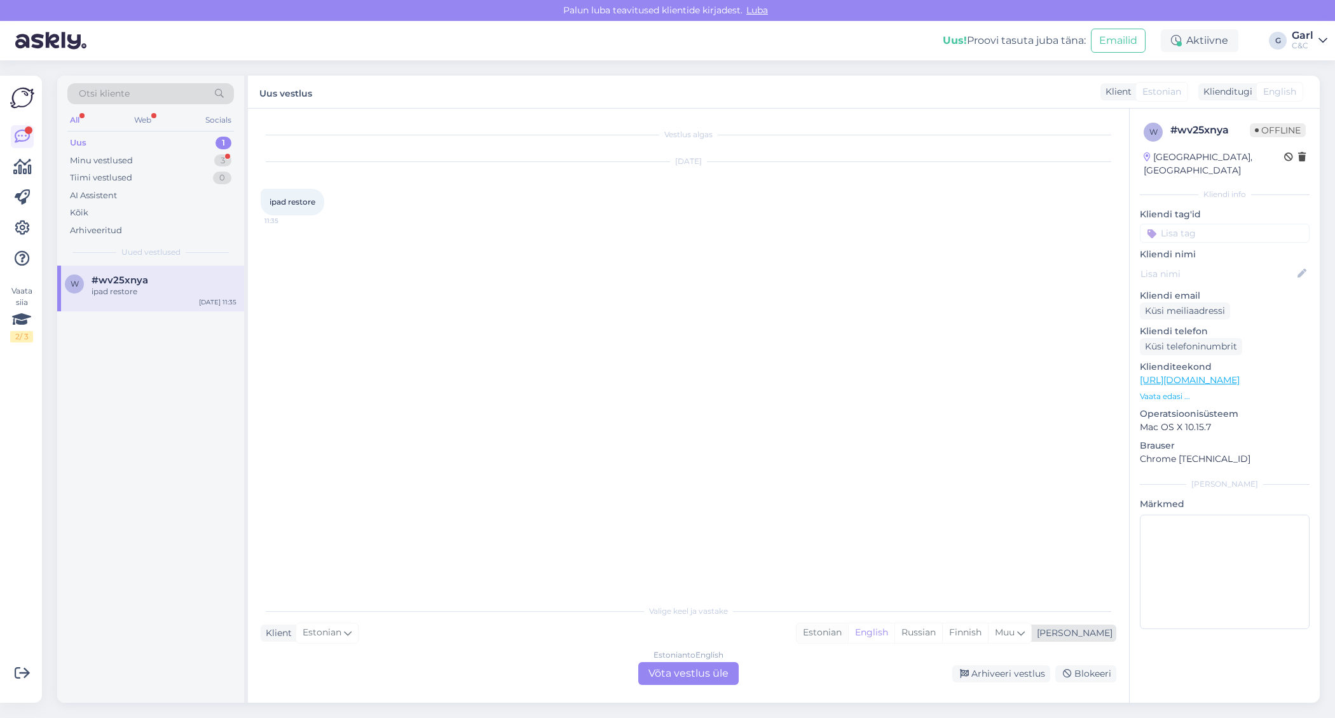
click at [848, 635] on div "Estonian" at bounding box center [823, 633] width 52 height 19
click at [724, 671] on div "Estonian to Estonian Võta vestlus üle" at bounding box center [688, 674] width 100 height 23
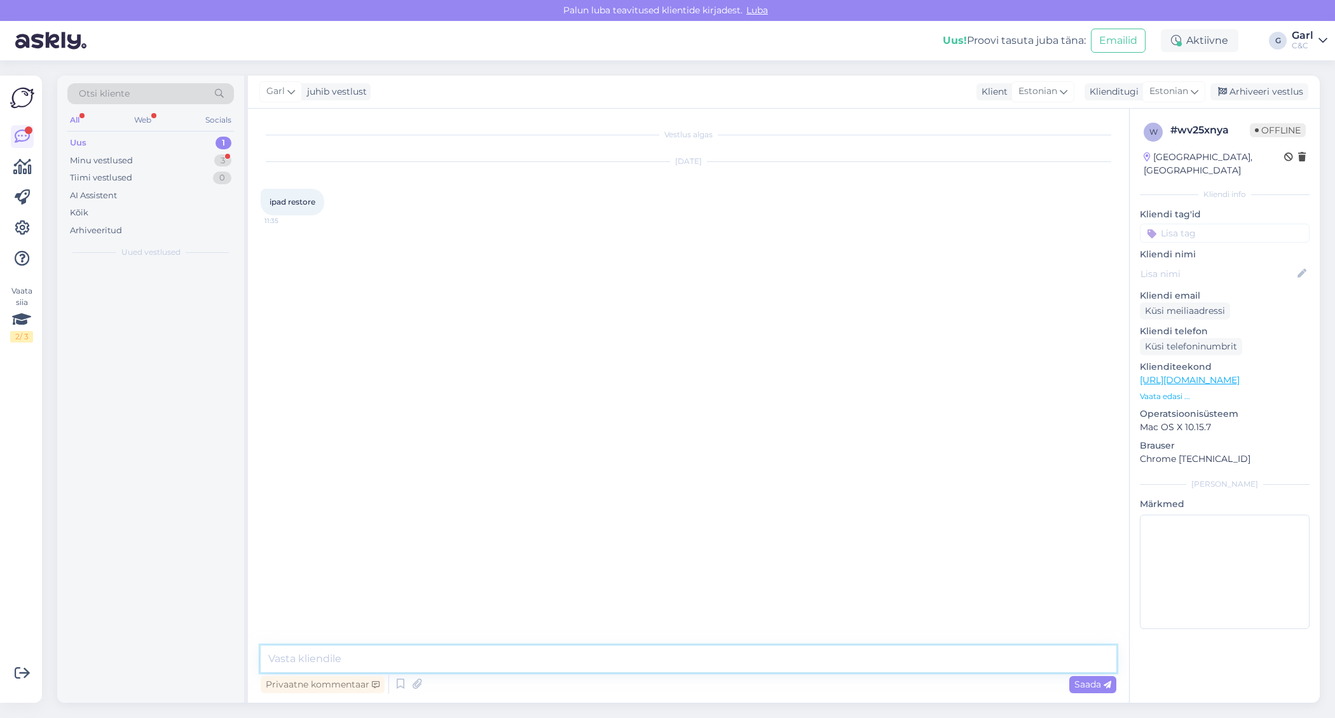
click at [724, 661] on textarea at bounding box center [689, 659] width 856 height 27
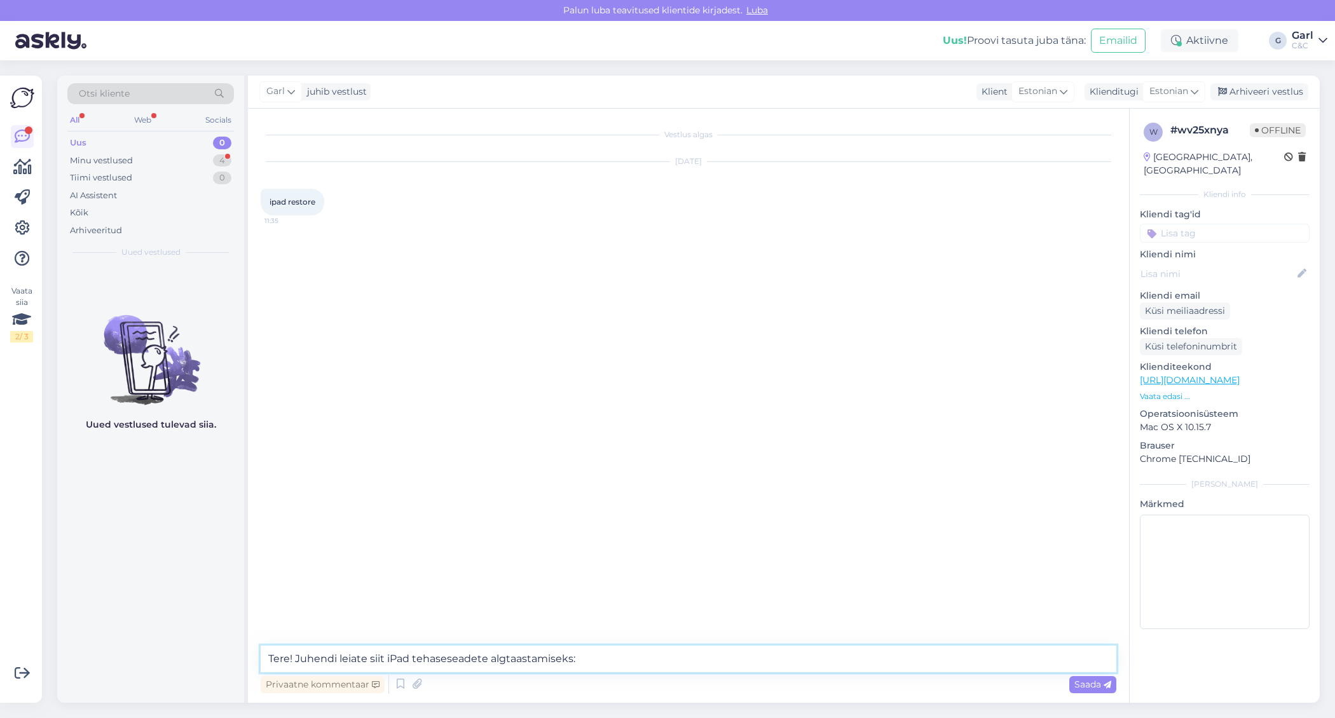
paste textarea "https://support.apple.com/en-us/118107"
type textarea "Tere! Juhendi leiate siit iPad tehaseseadete algtaastamiseks: https://support.a…"
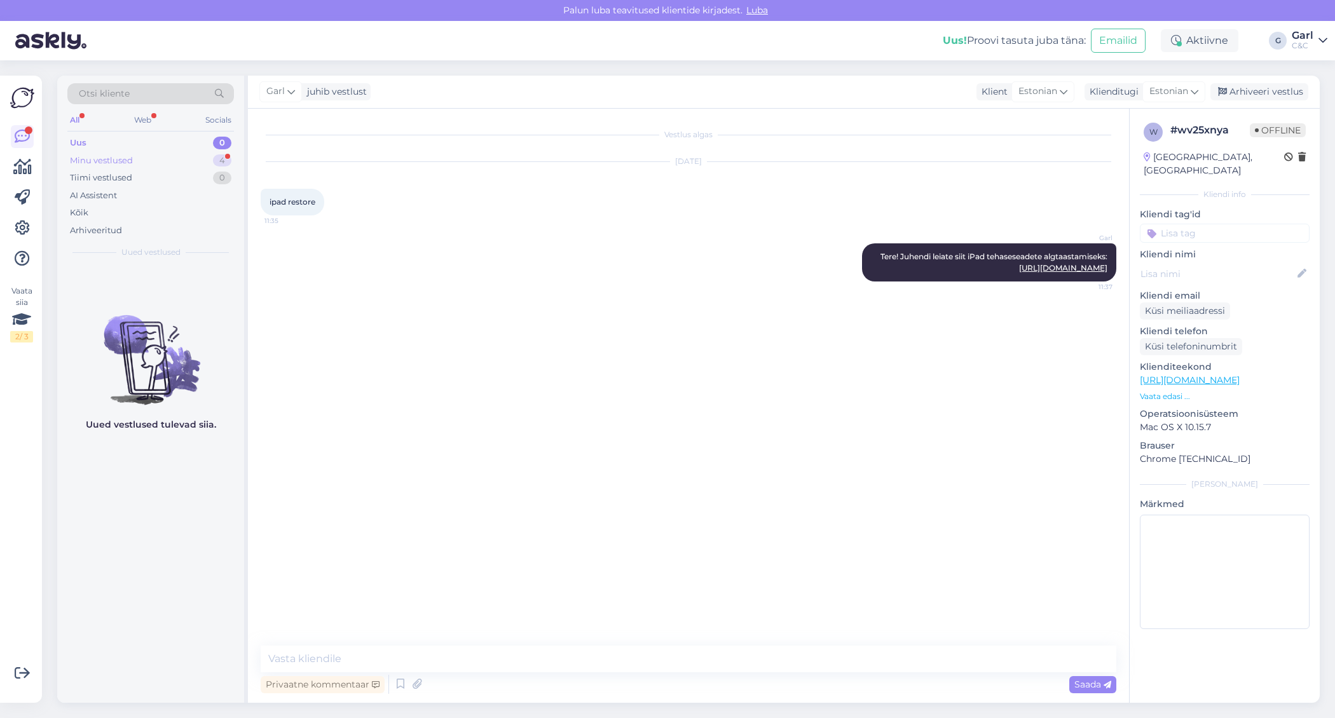
click at [210, 160] on div "Minu vestlused 4" at bounding box center [150, 161] width 167 height 18
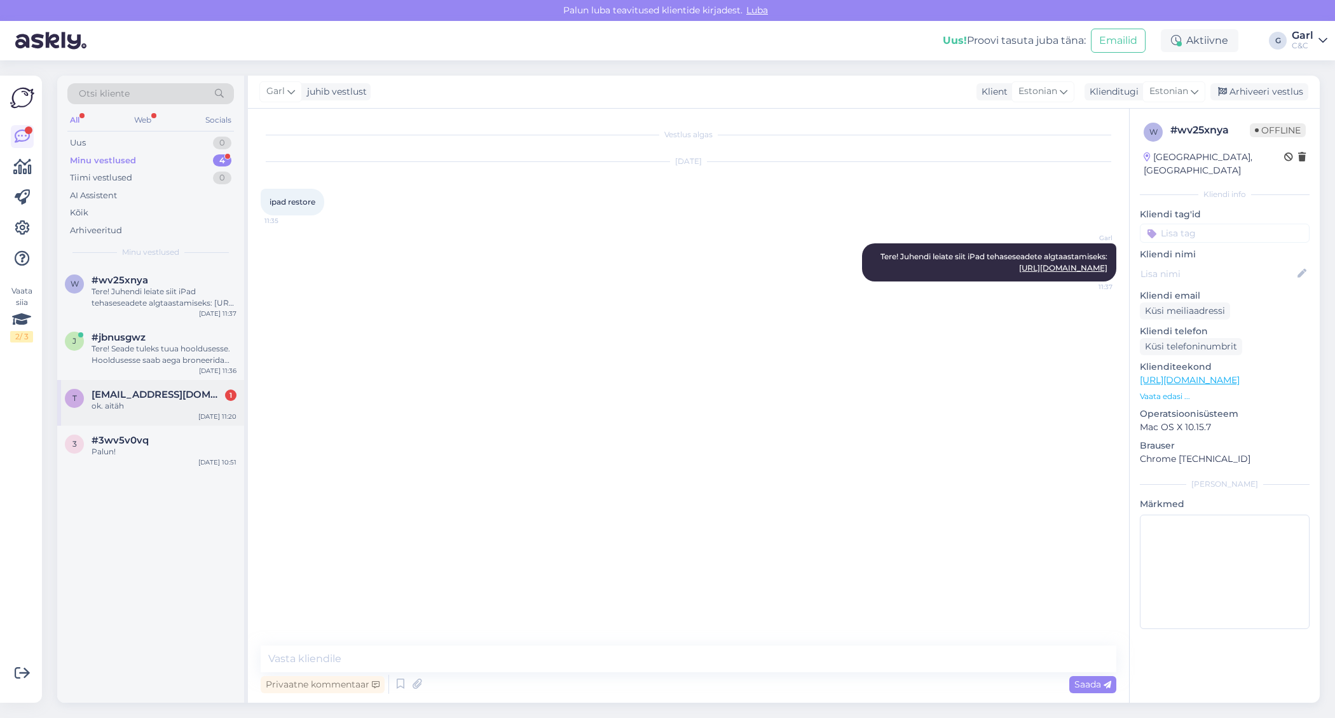
click at [163, 407] on div "ok. aitäh" at bounding box center [164, 406] width 145 height 11
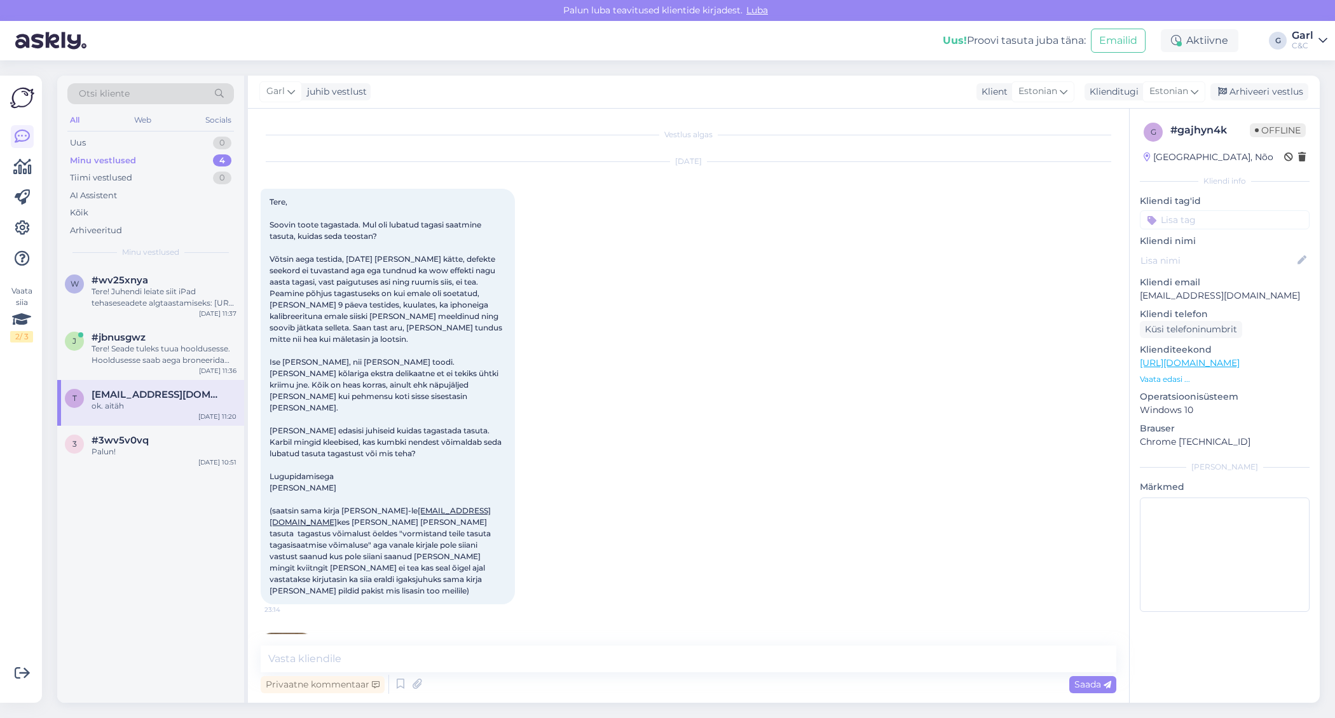
scroll to position [1258, 0]
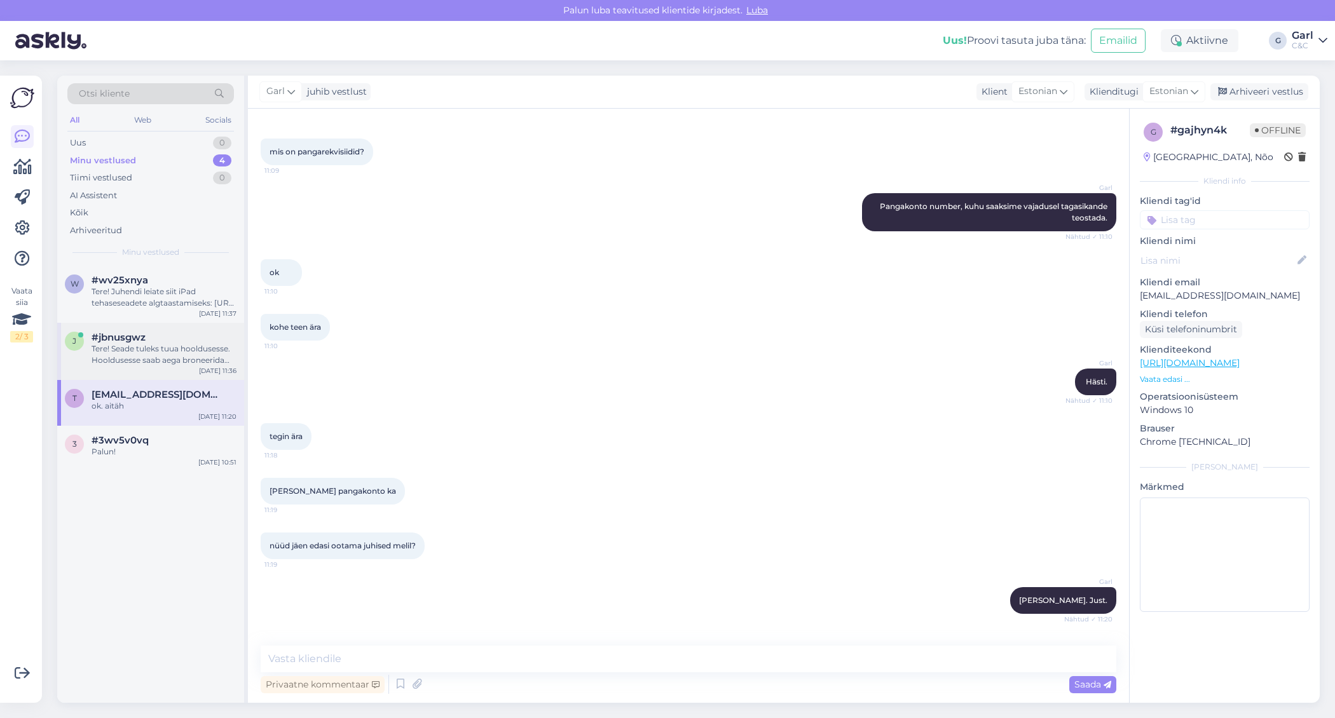
click at [179, 355] on div "Tere! Seade tuleks tuua hooldusesse. Hooldusesse saab aega broneerida kodulehel…" at bounding box center [164, 354] width 145 height 23
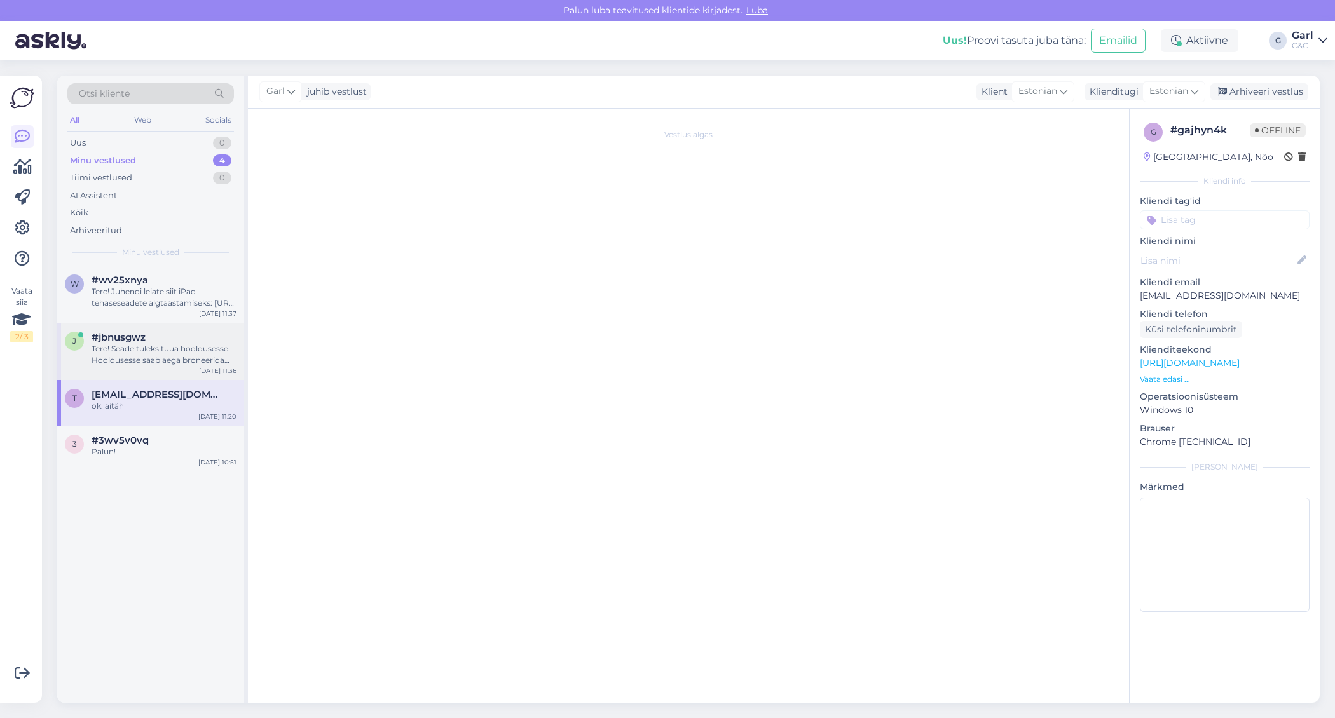
scroll to position [0, 0]
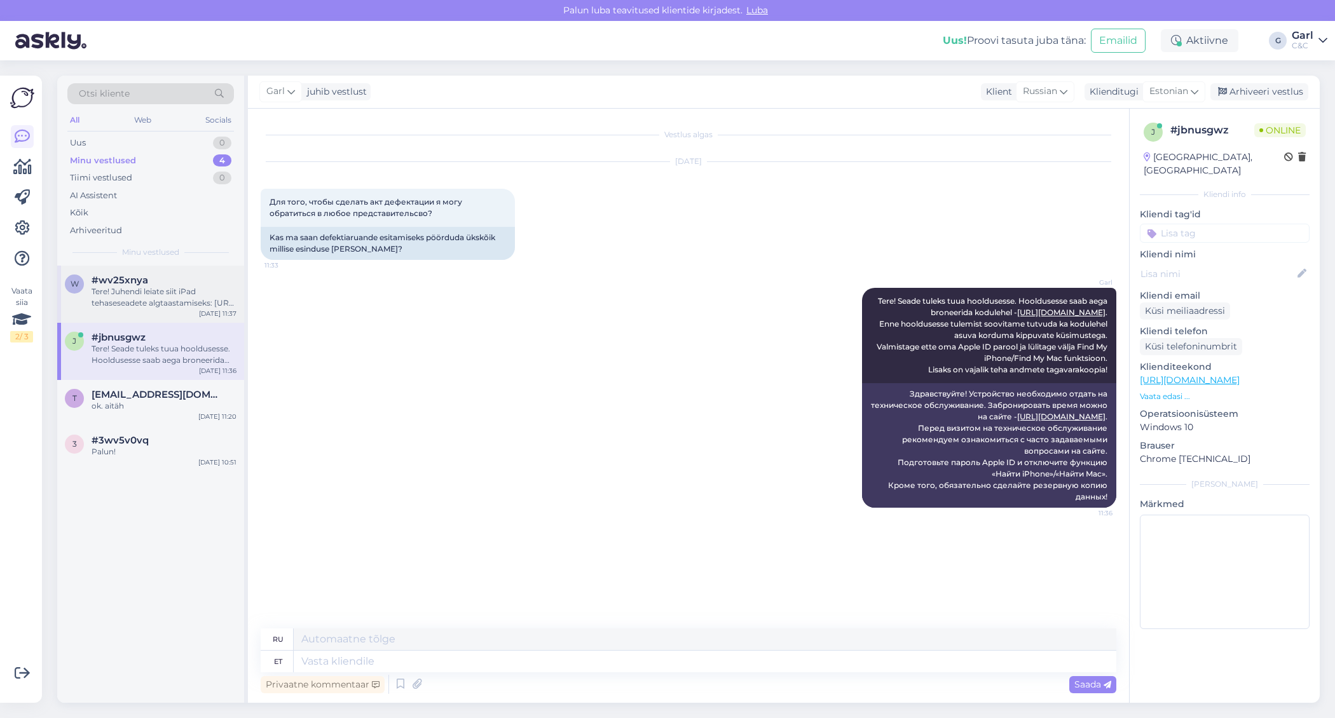
click at [195, 287] on div "Tere! Juhendi leiate siit iPad tehaseseadete algtaastamiseks: https://support.a…" at bounding box center [164, 297] width 145 height 23
